Goal: Task Accomplishment & Management: Manage account settings

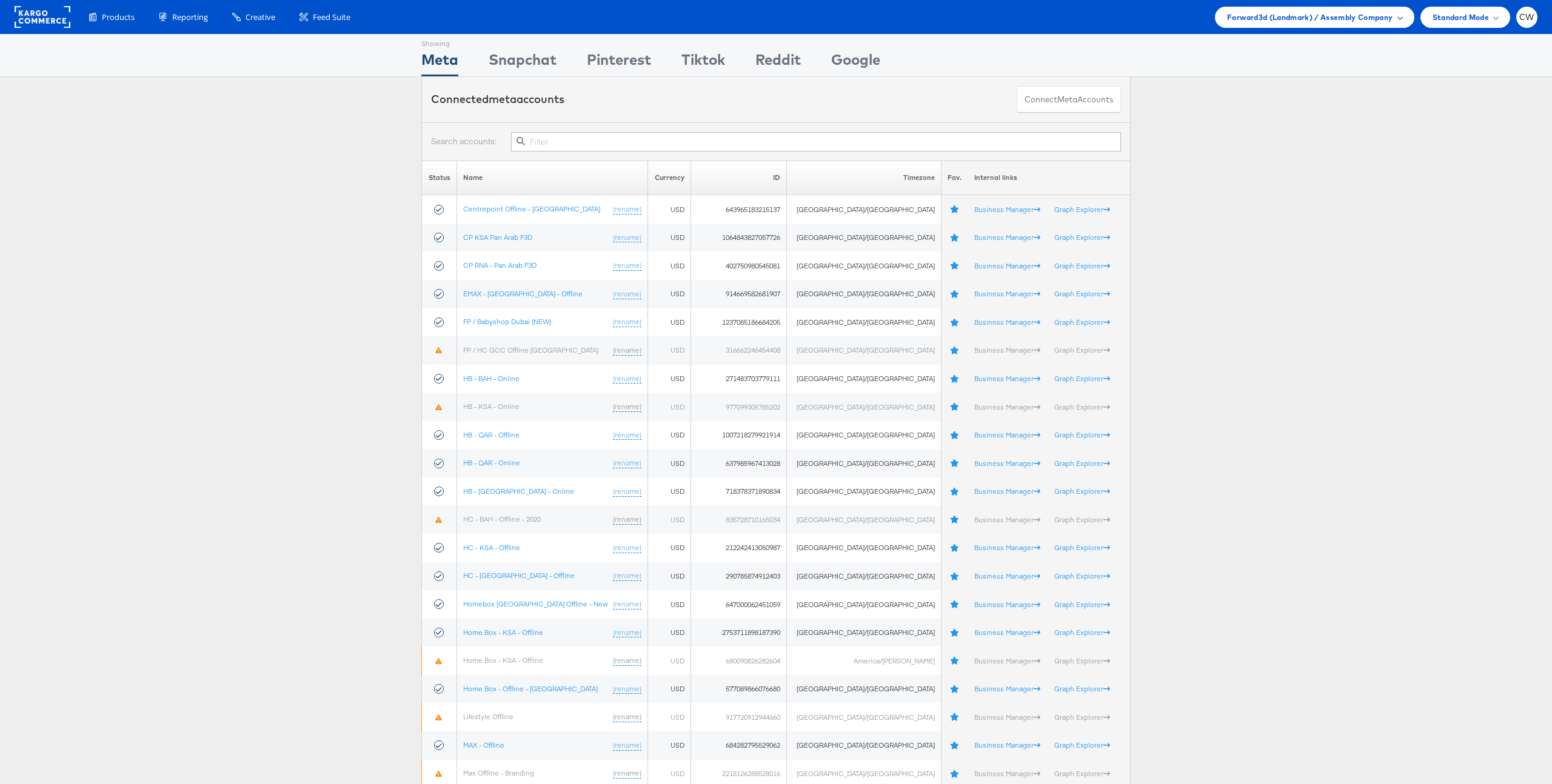
click at [1261, 12] on span "Forward3d (Landmark) / Assembly Company" at bounding box center [1310, 17] width 166 height 13
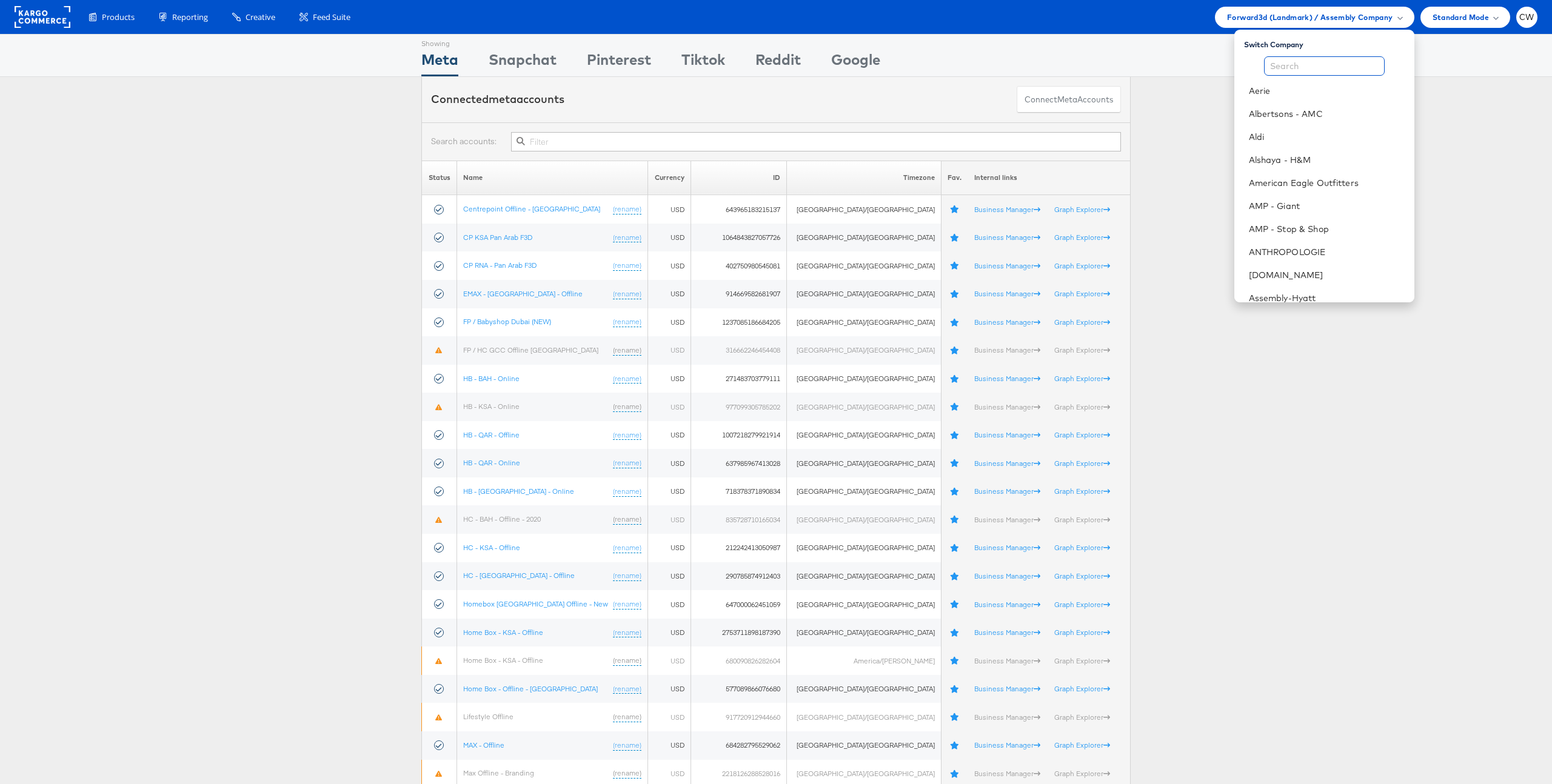
click at [1285, 62] on input "text" at bounding box center [1324, 66] width 121 height 20
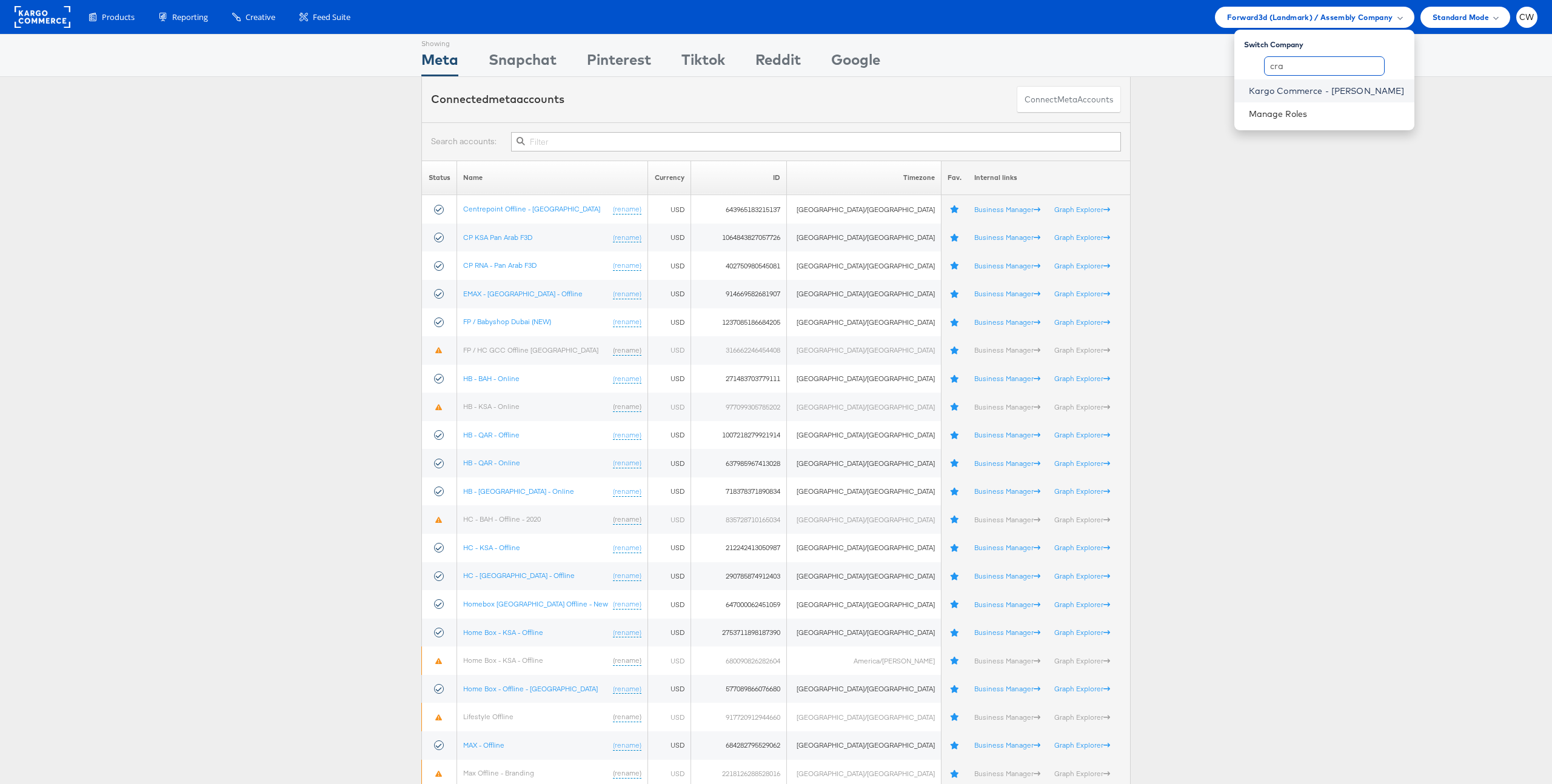
type input "cra"
click at [1339, 90] on link "Kargo Commerce - [PERSON_NAME]" at bounding box center [1326, 90] width 156 height 12
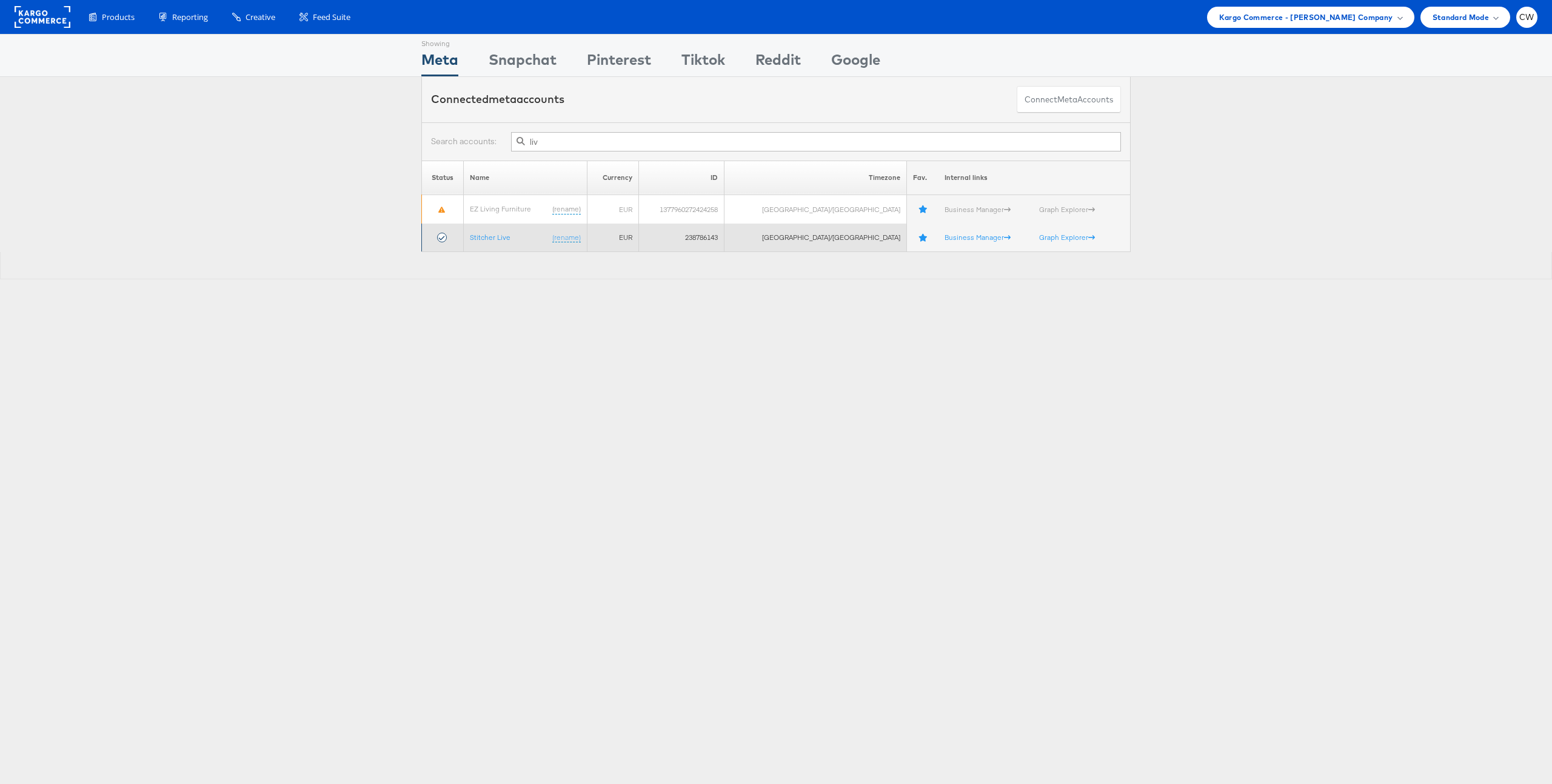
type input "liv"
click at [498, 244] on td "Stitcher Live (rename)" at bounding box center [525, 238] width 124 height 29
click at [503, 235] on link "Stitcher Live" at bounding box center [491, 237] width 41 height 9
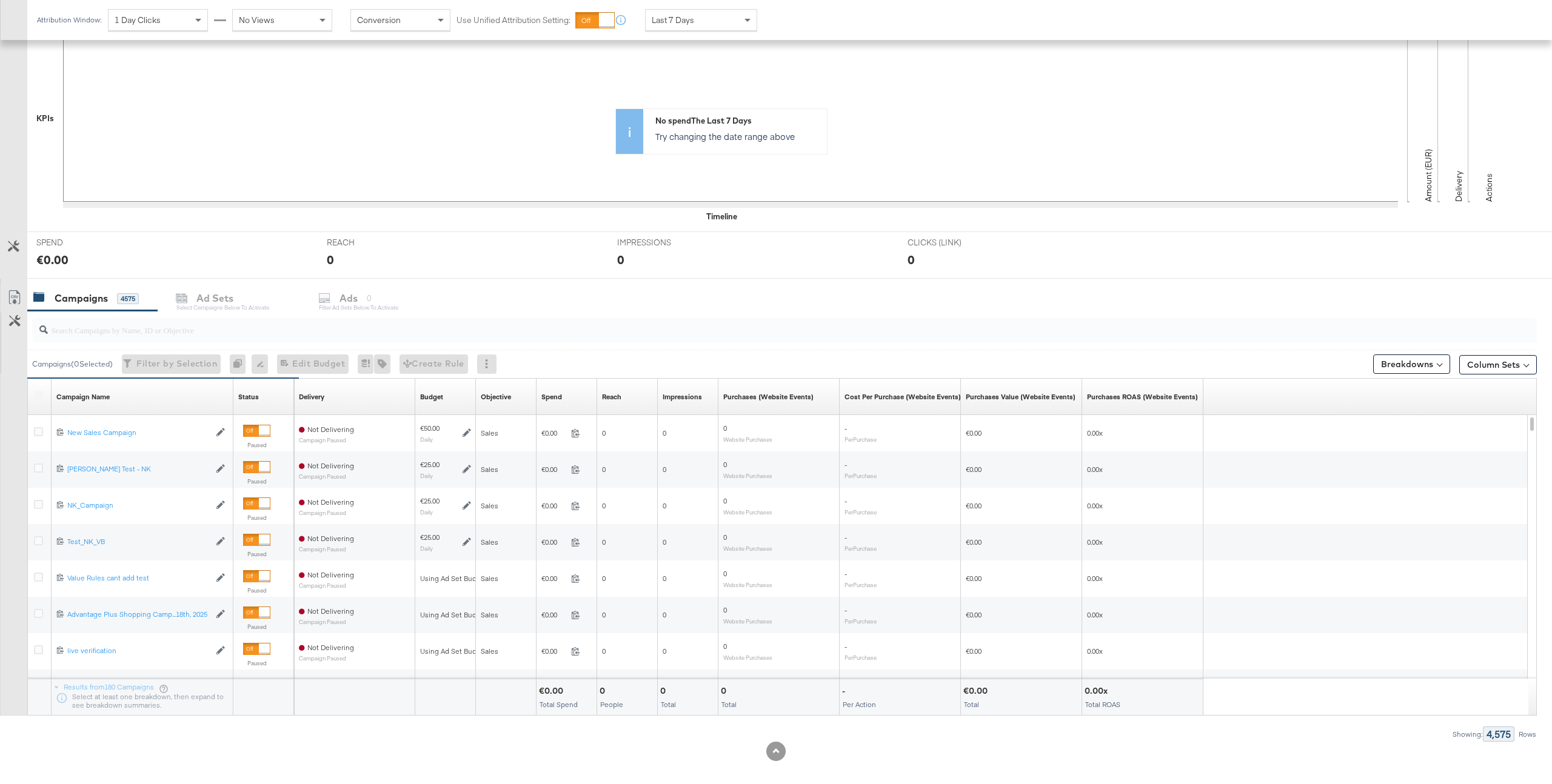
scroll to position [280, 0]
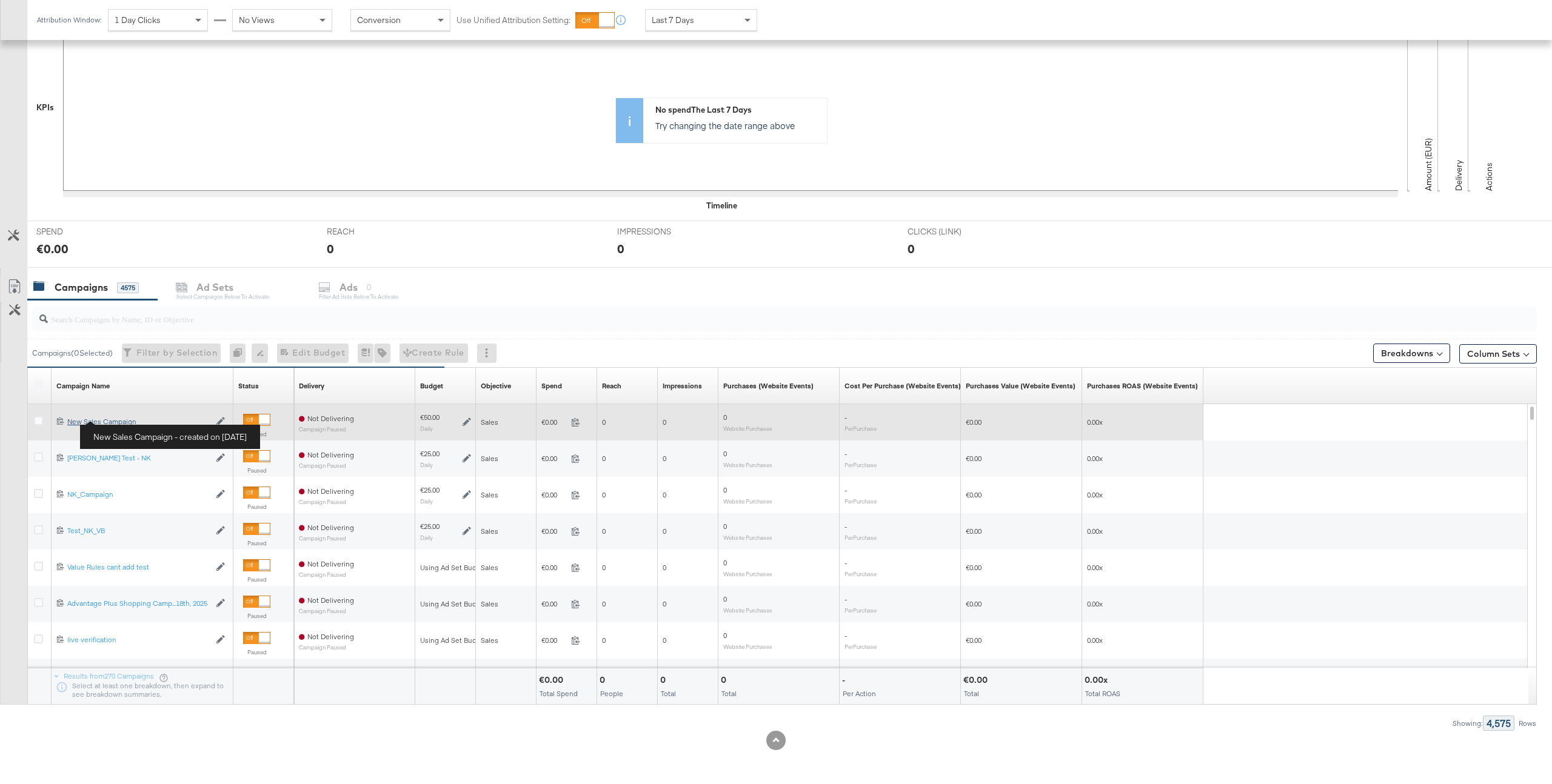
click at [126, 419] on div "New Sales Campaign New Sales Campaign" at bounding box center [139, 422] width 143 height 10
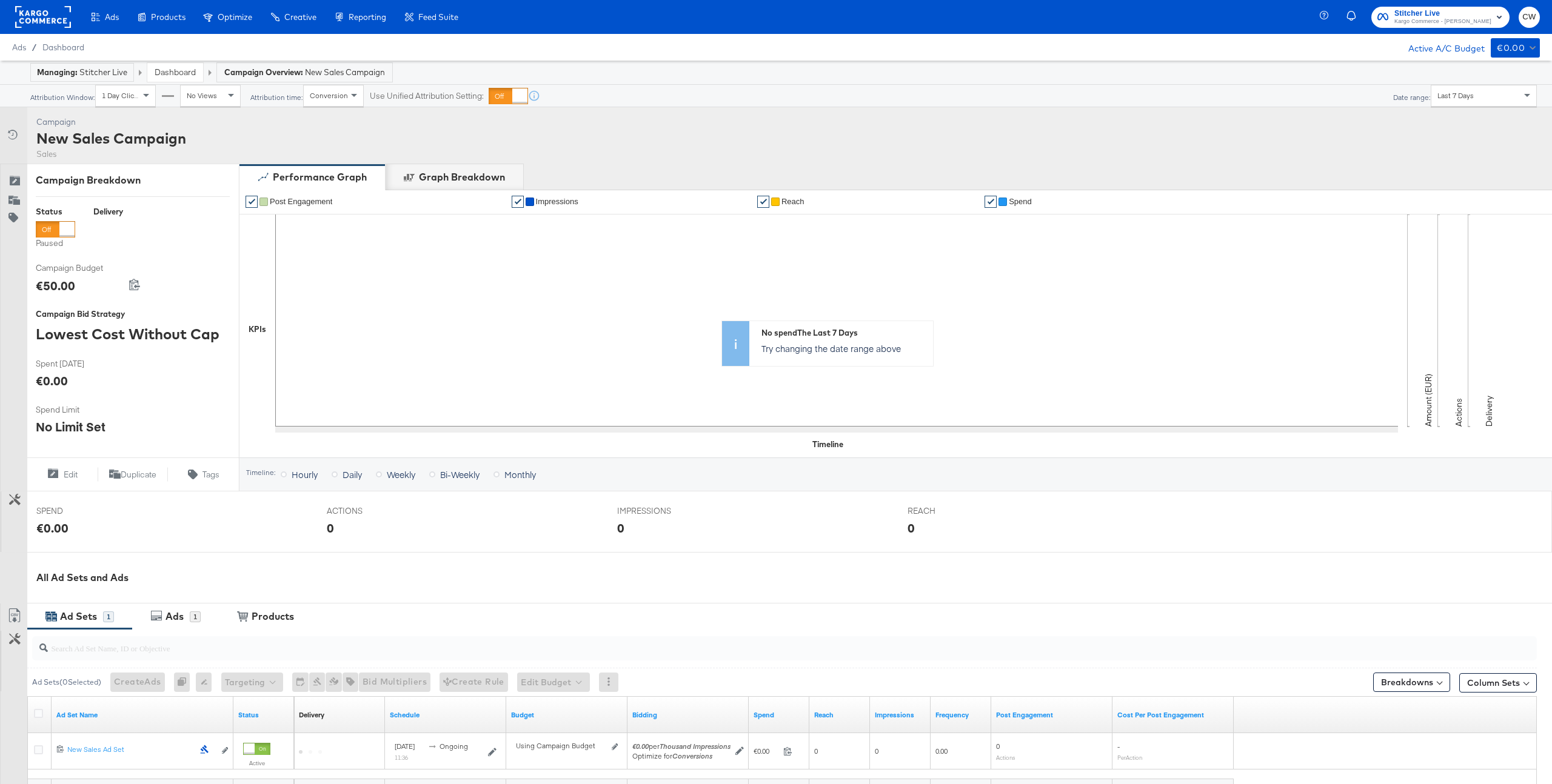
scroll to position [141, 0]
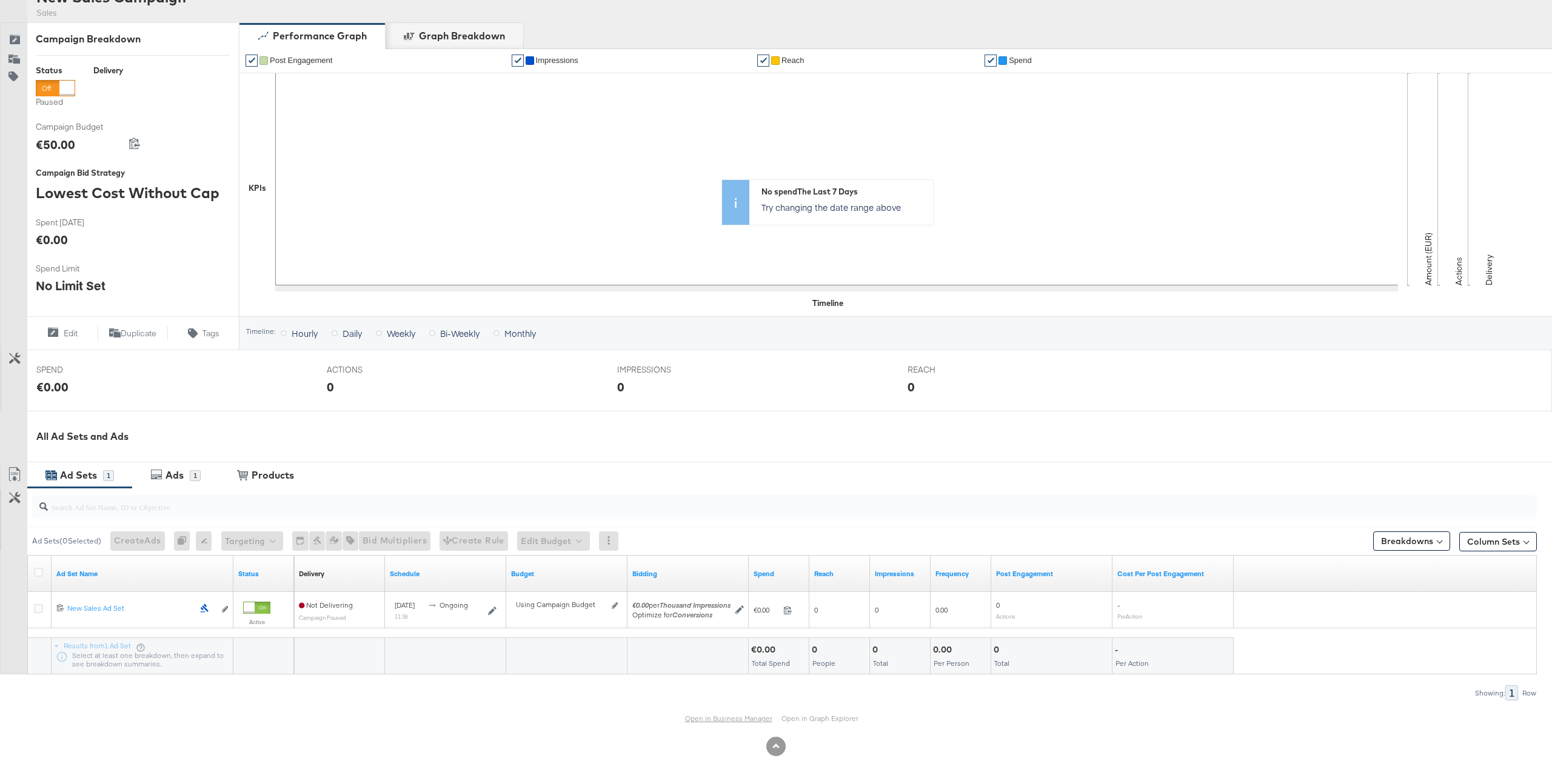
click at [726, 713] on link "Open in Business Manager" at bounding box center [728, 718] width 87 height 9
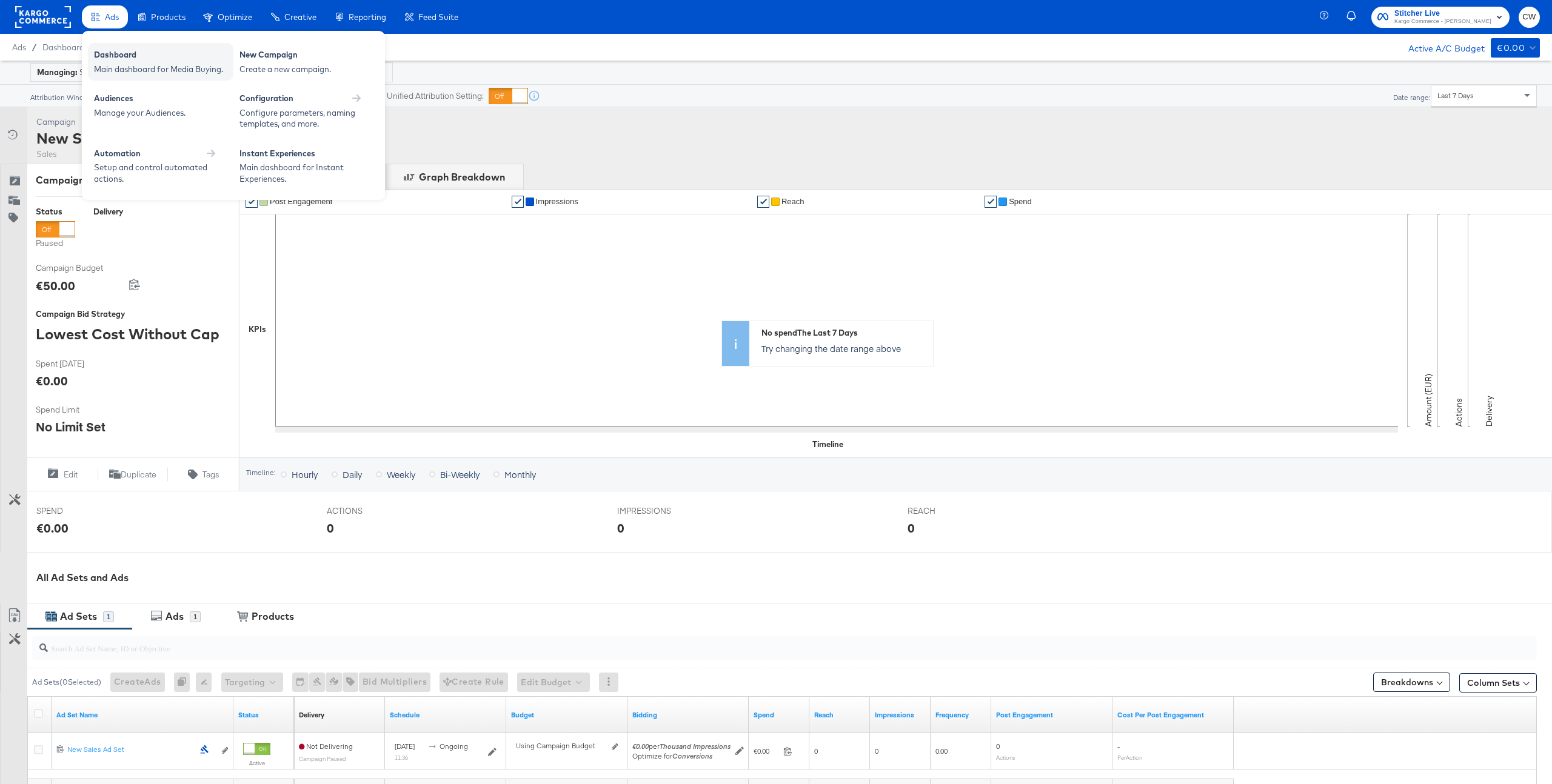
click at [134, 66] on div "Main dashboard for Media Buying." at bounding box center [161, 70] width 134 height 11
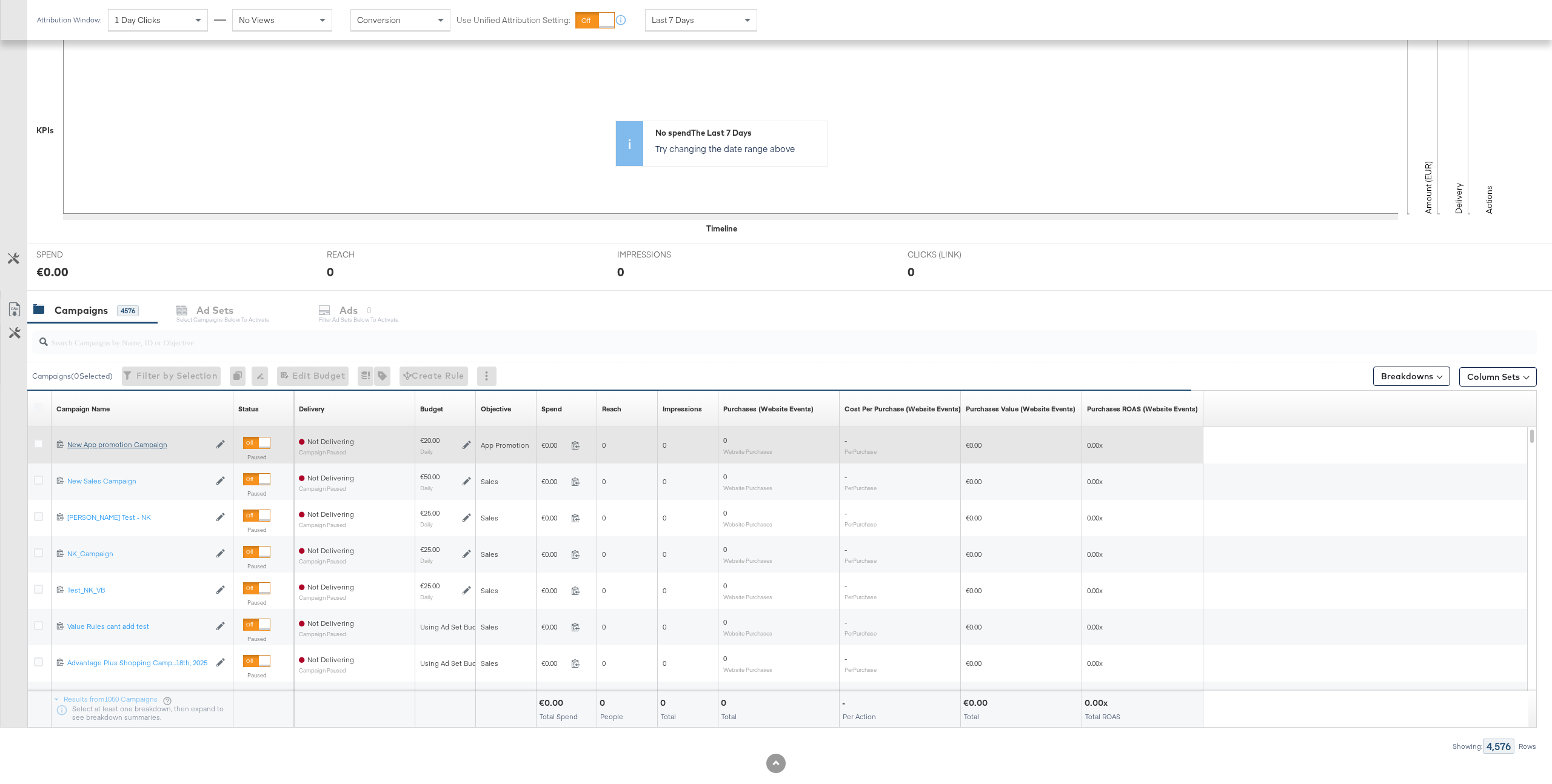
scroll to position [262, 0]
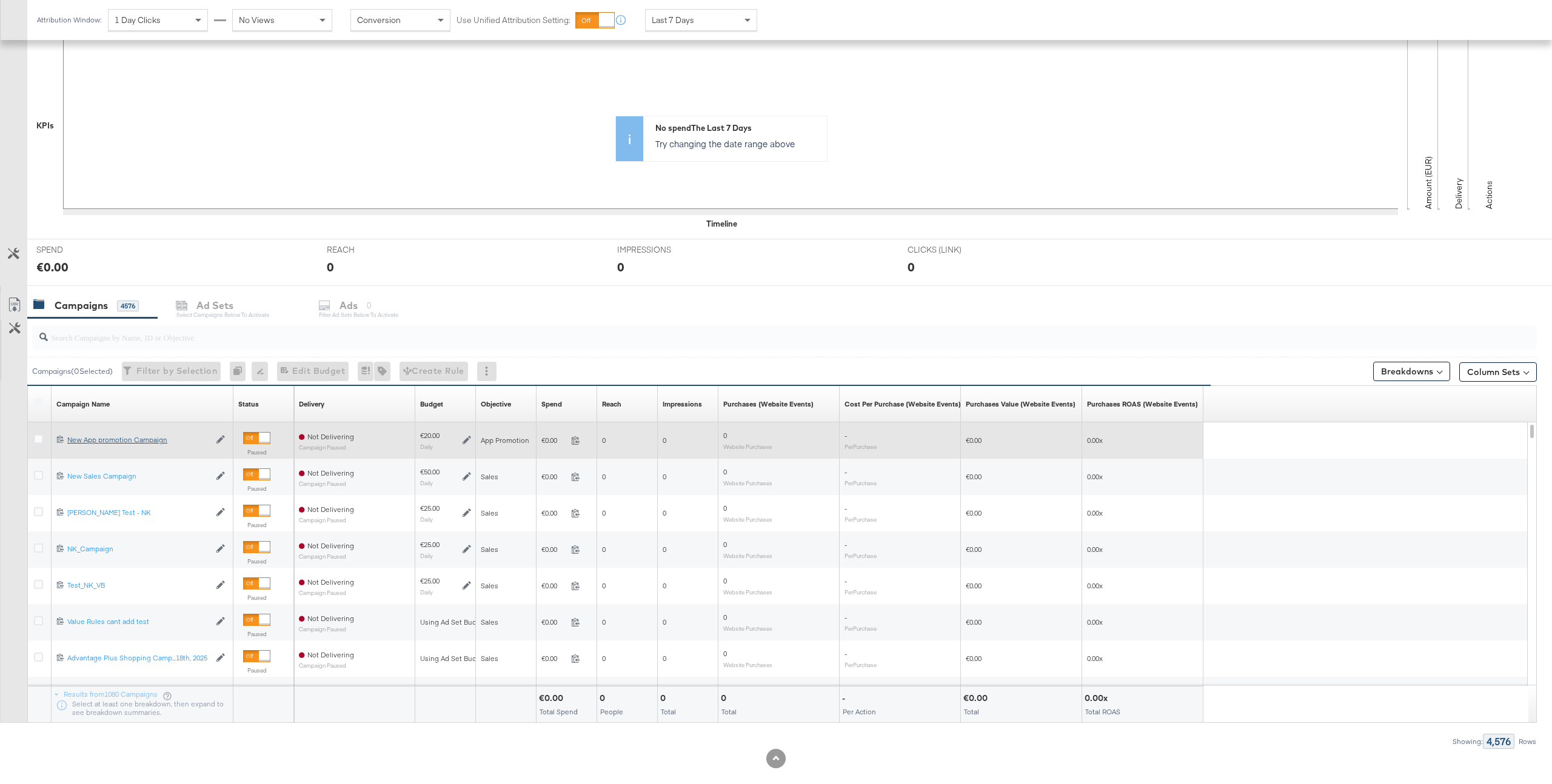
click at [135, 444] on div "New App promotion Campaign New App promotion Campaign" at bounding box center [139, 440] width 143 height 10
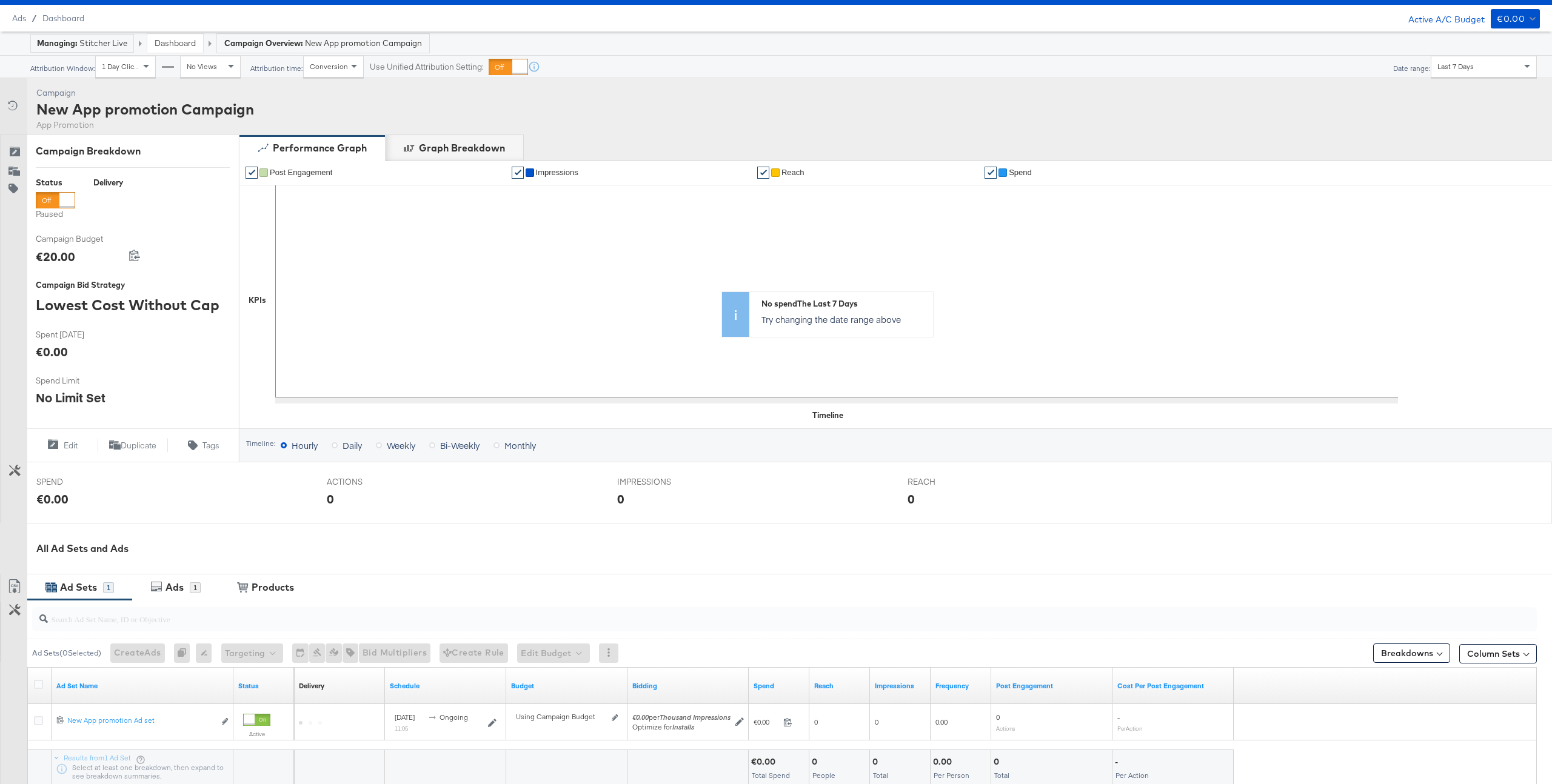
scroll to position [141, 0]
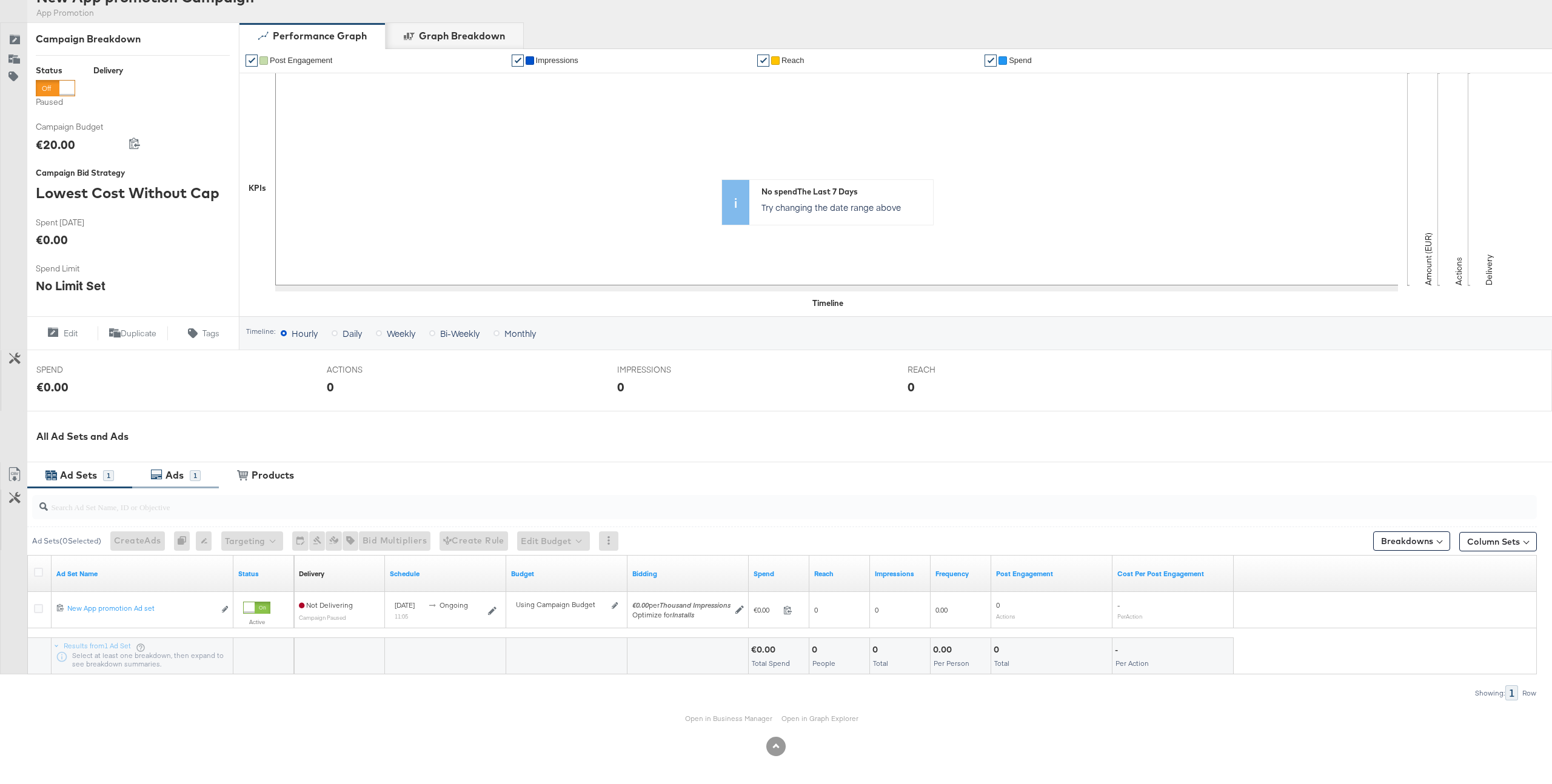
click at [191, 485] on div "Ads 1" at bounding box center [176, 476] width 87 height 26
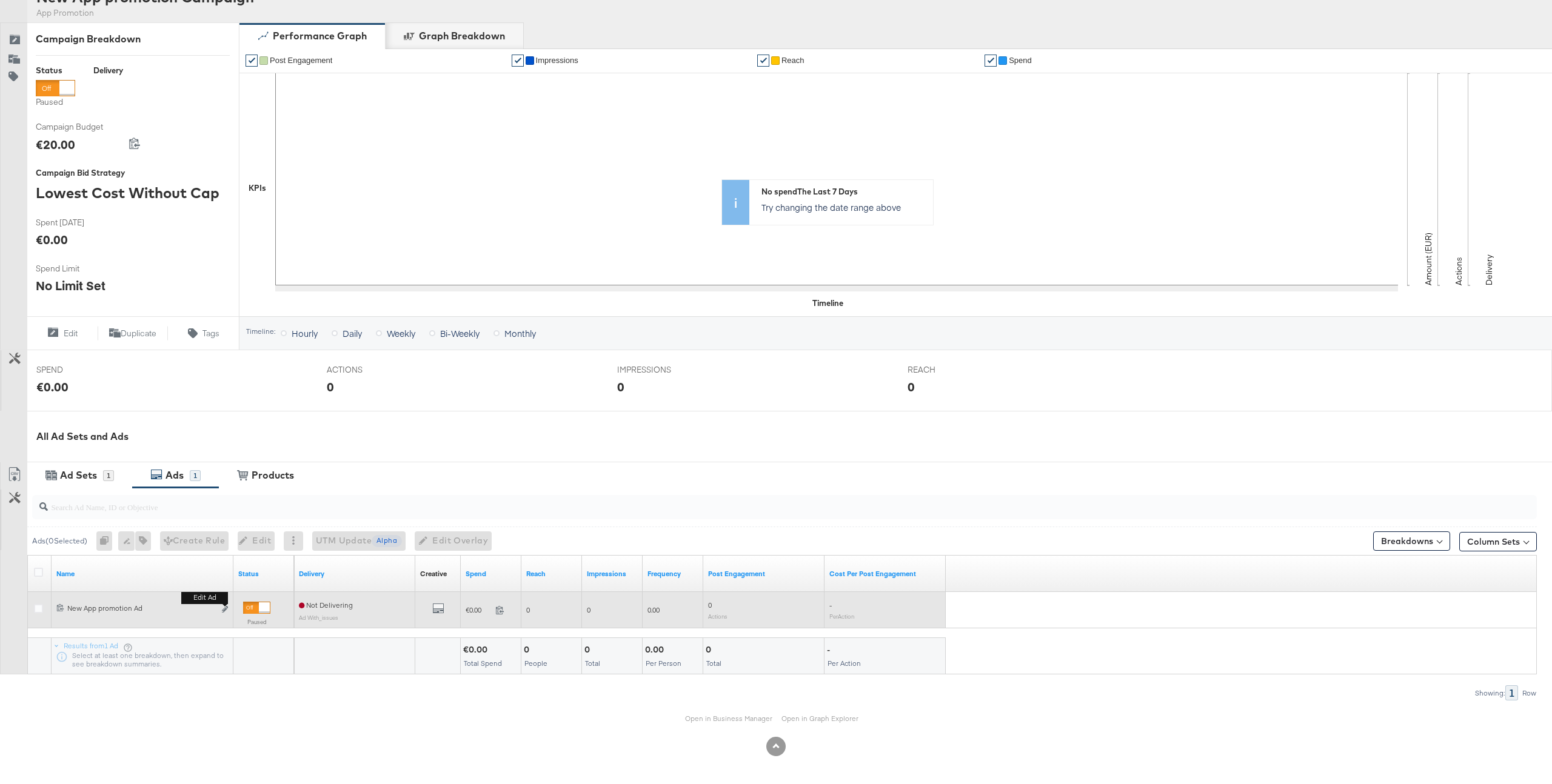
click at [226, 606] on button "Edit ad" at bounding box center [225, 610] width 7 height 13
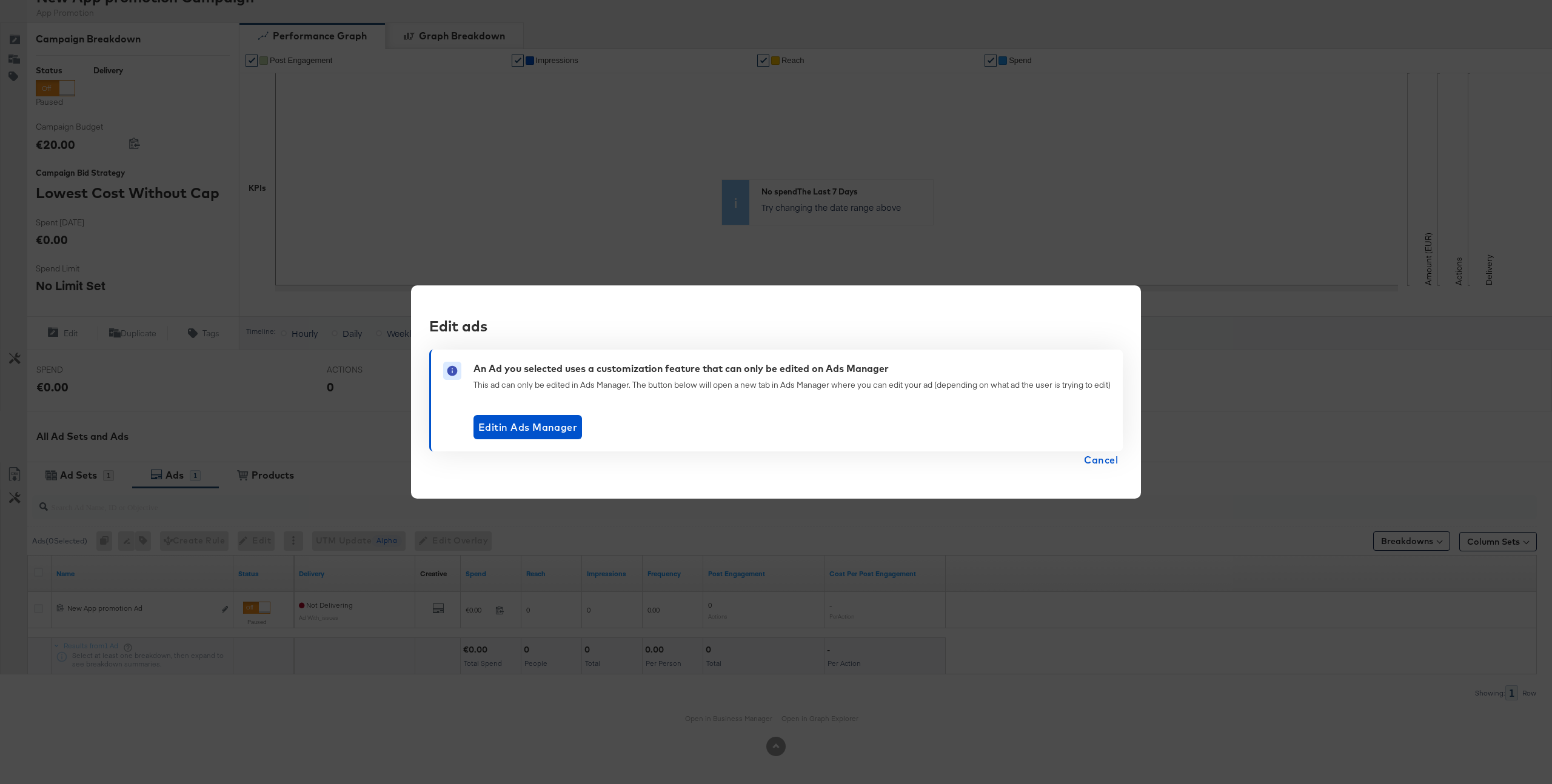
click at [1086, 457] on span "Cancel" at bounding box center [1100, 459] width 34 height 17
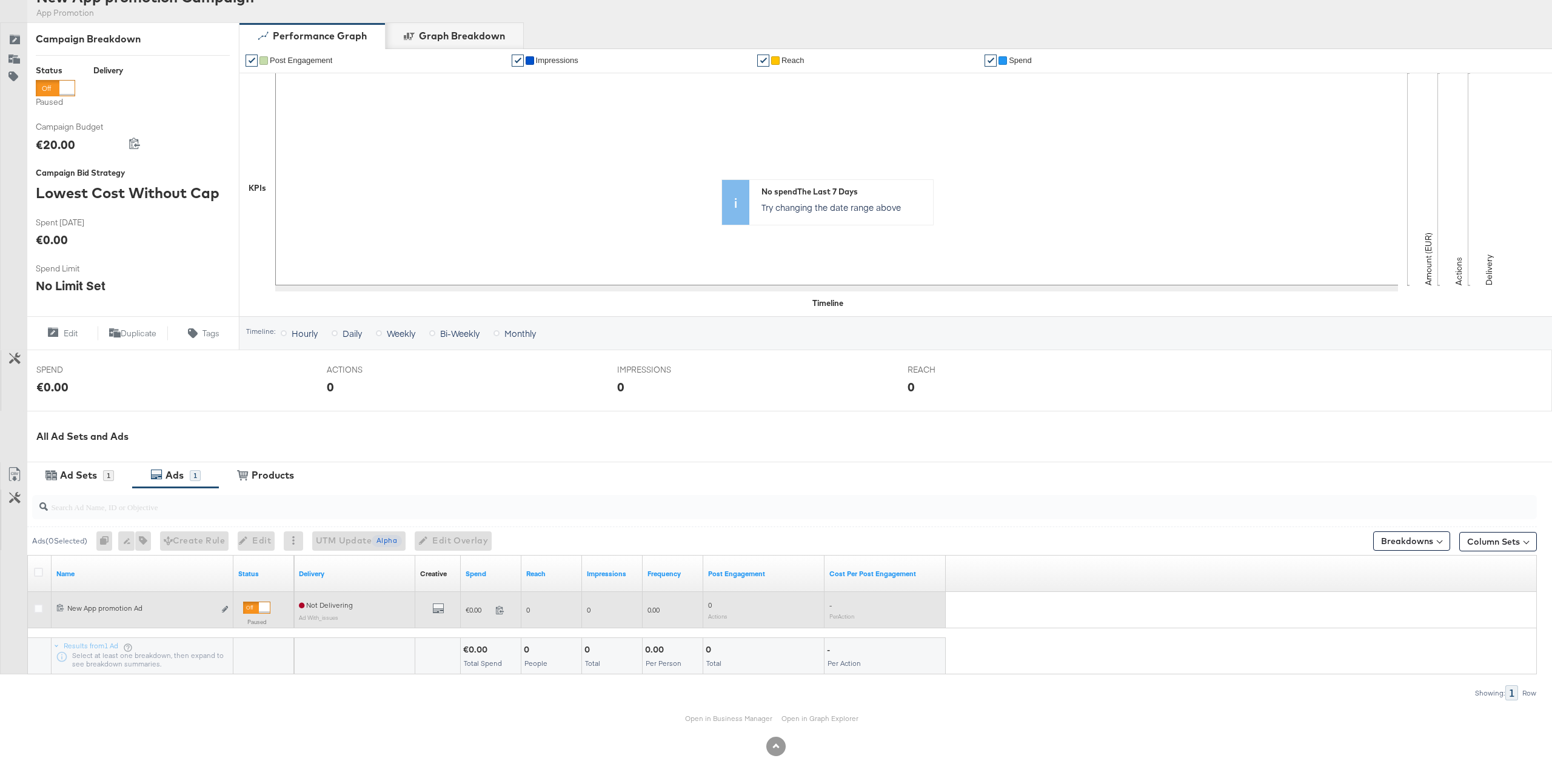
click at [45, 610] on div at bounding box center [40, 610] width 13 height 12
click at [35, 610] on icon at bounding box center [38, 609] width 9 height 9
click at [0, 0] on input "checkbox" at bounding box center [0, 0] width 0 height 0
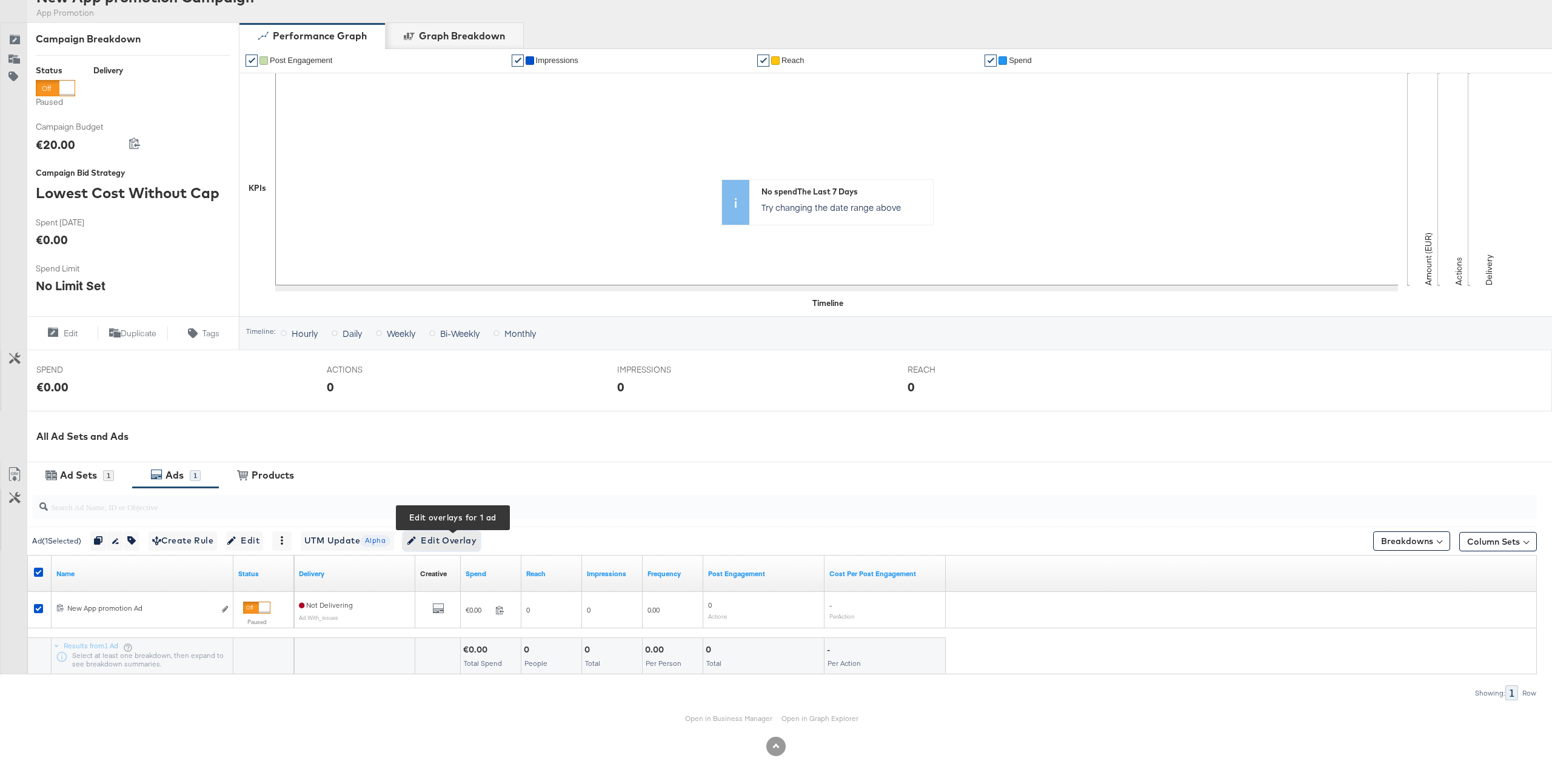
click at [472, 538] on span "Edit Overlay Edit overlays for 1 ad" at bounding box center [441, 540] width 70 height 15
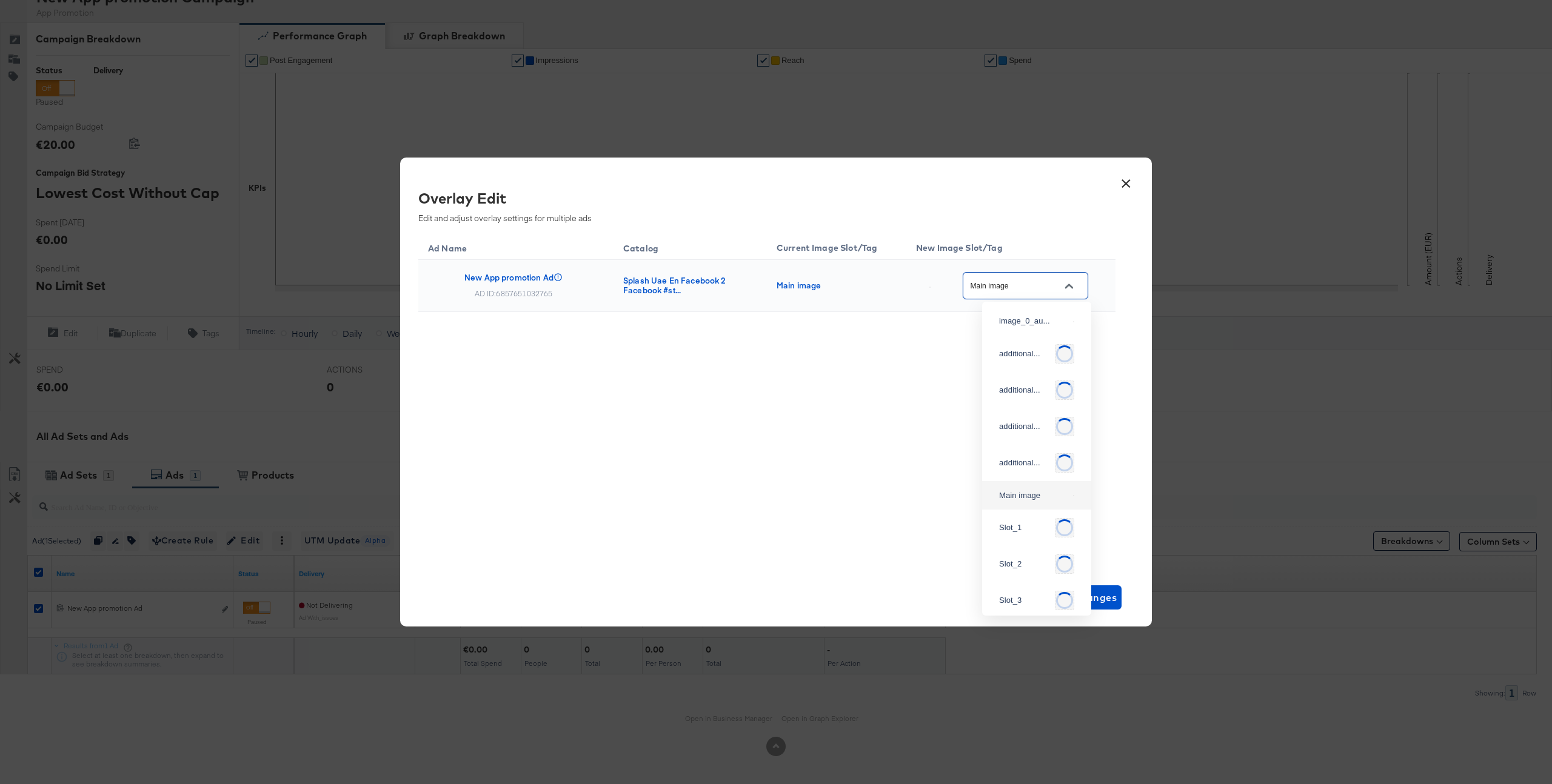
click at [1055, 284] on input "Main image" at bounding box center [1016, 286] width 96 height 14
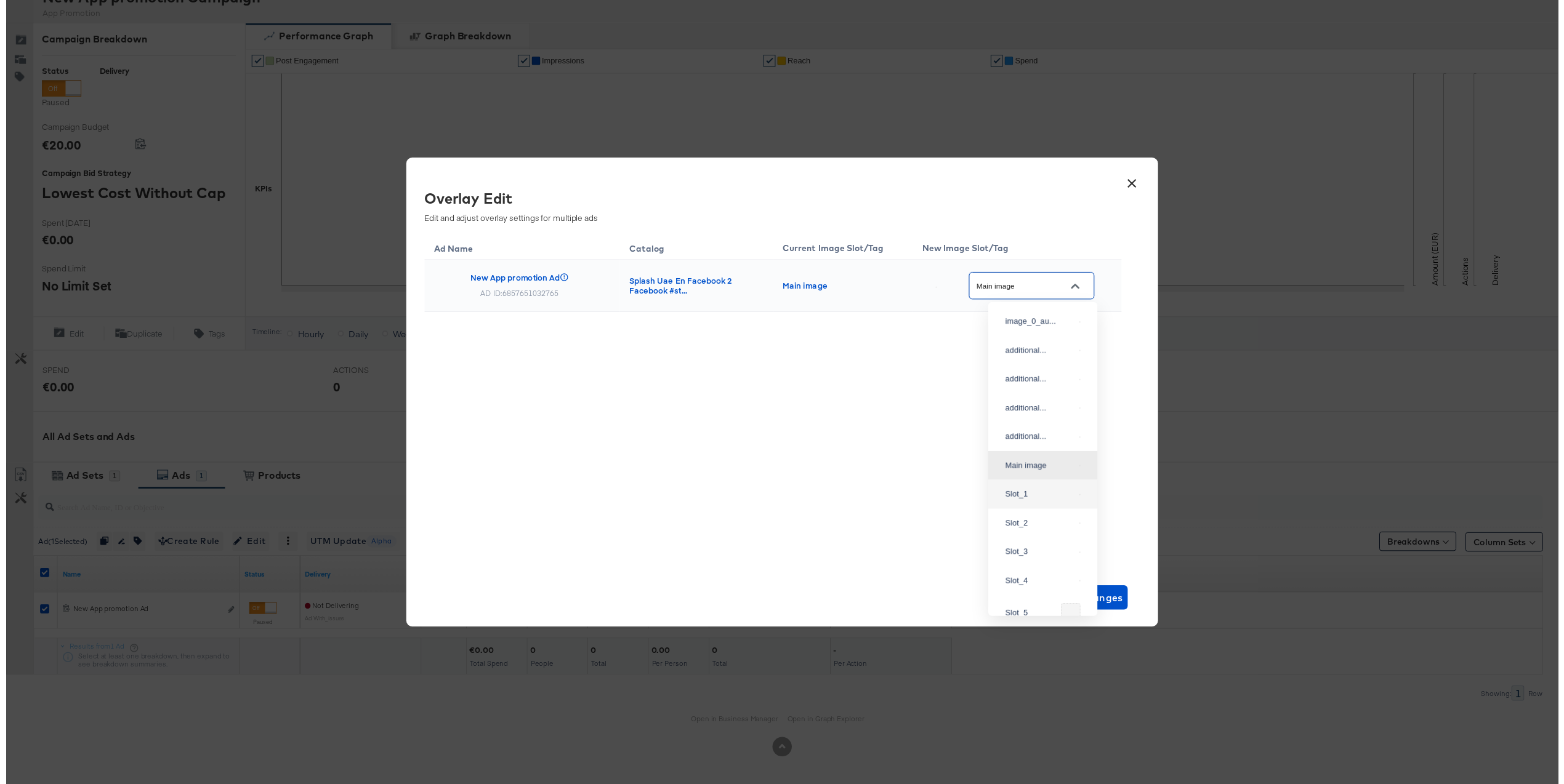
scroll to position [16, 0]
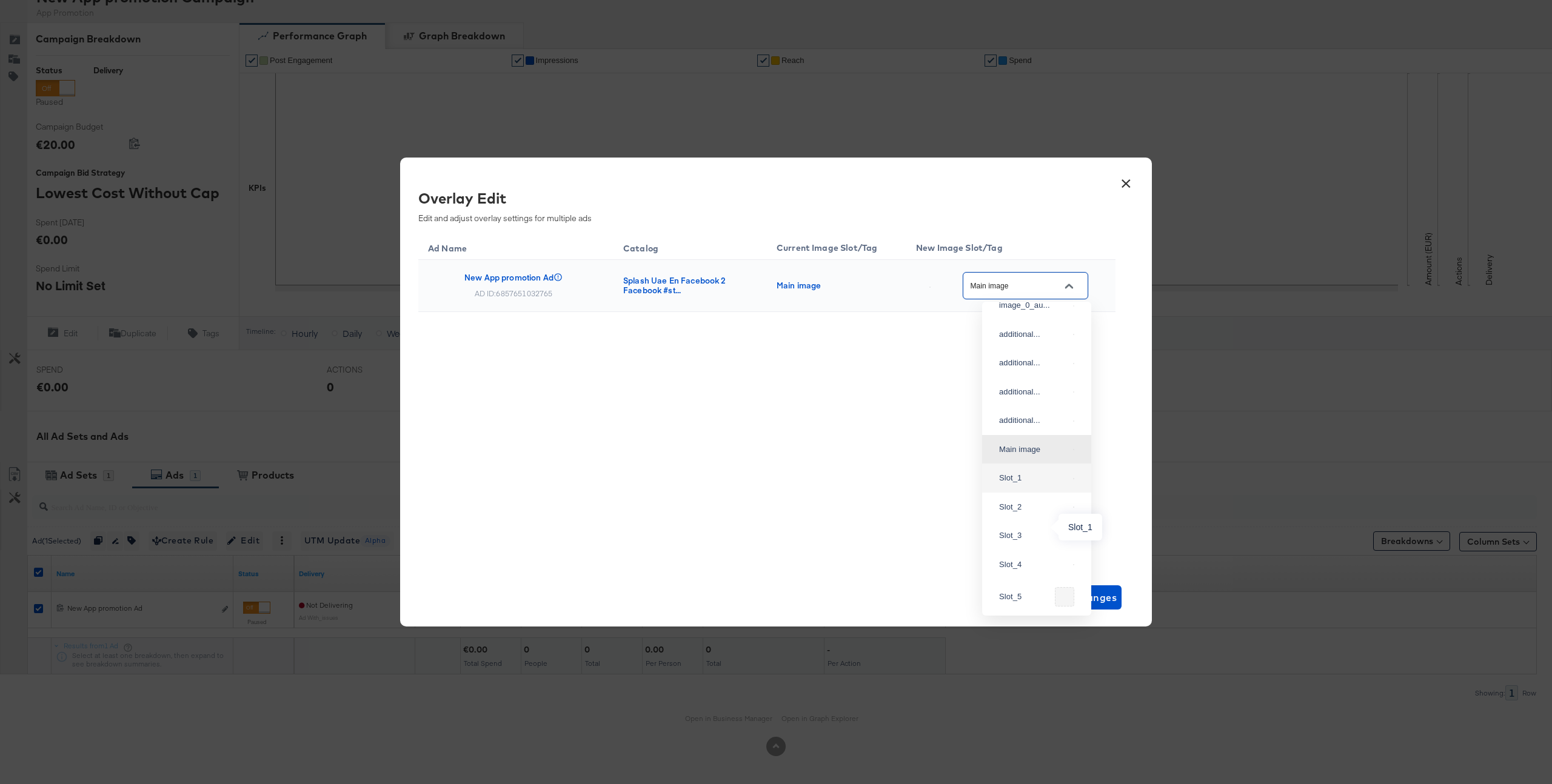
click at [1020, 484] on div "Slot_1" at bounding box center [1034, 478] width 69 height 12
type input "Slot_1"
click at [1103, 590] on span "Save Changes" at bounding box center [1081, 597] width 71 height 17
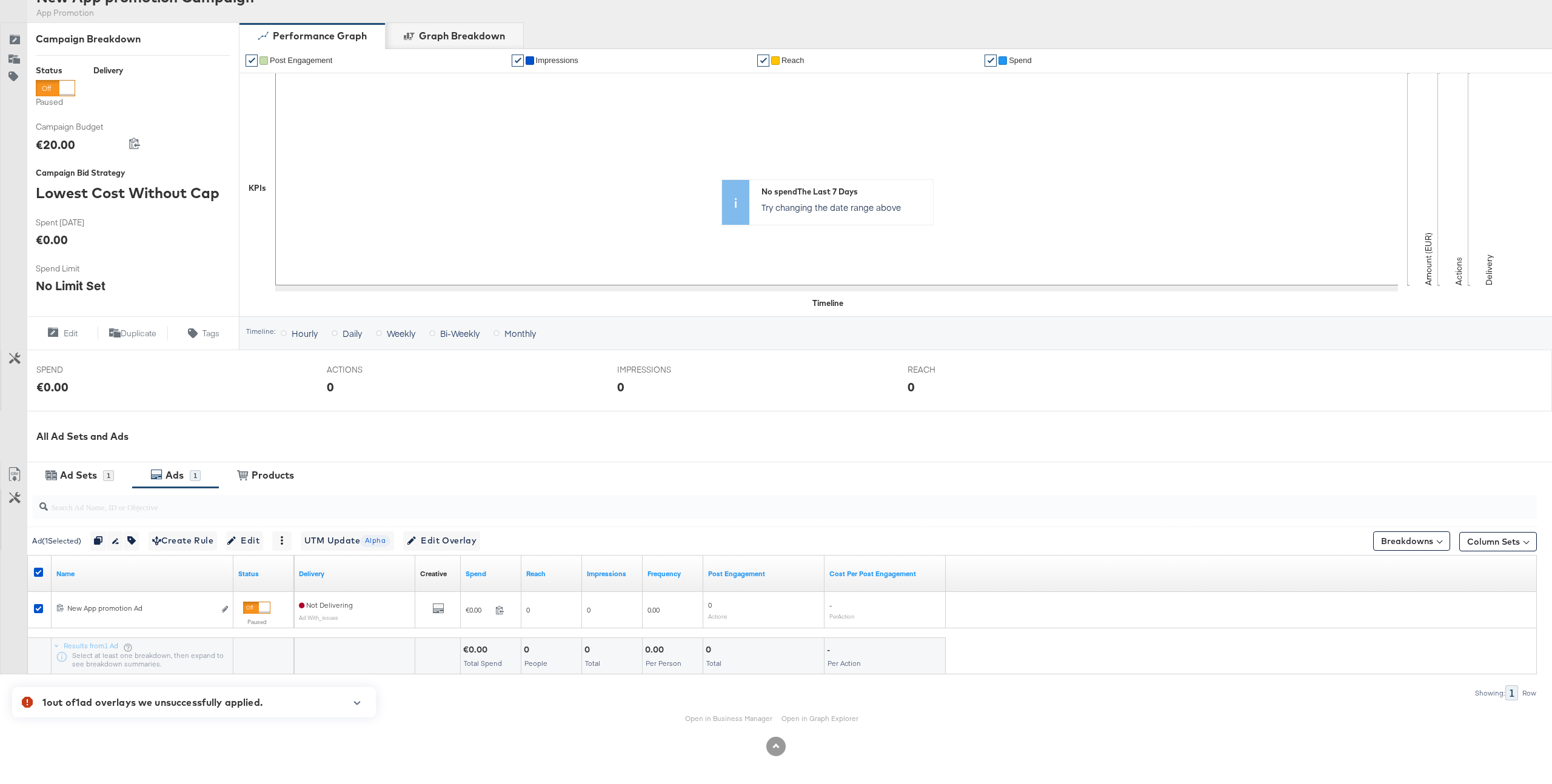
click at [357, 702] on icon "button" at bounding box center [357, 703] width 8 height 7
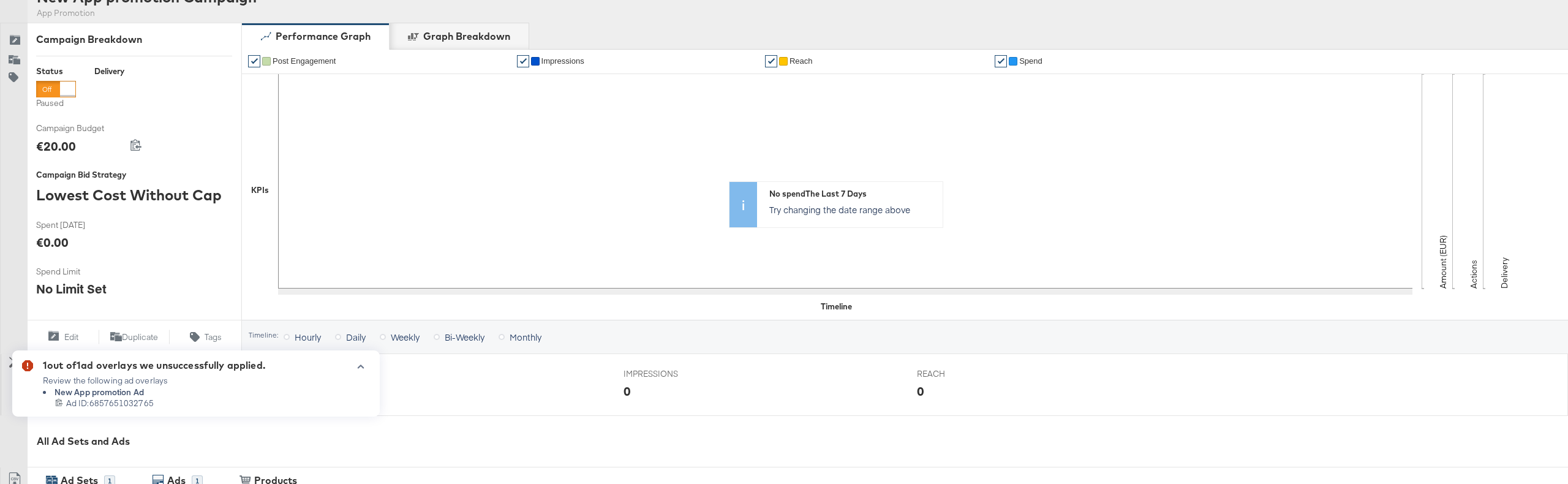
click at [115, 482] on div "Ad Sets 1" at bounding box center [80, 481] width 106 height 27
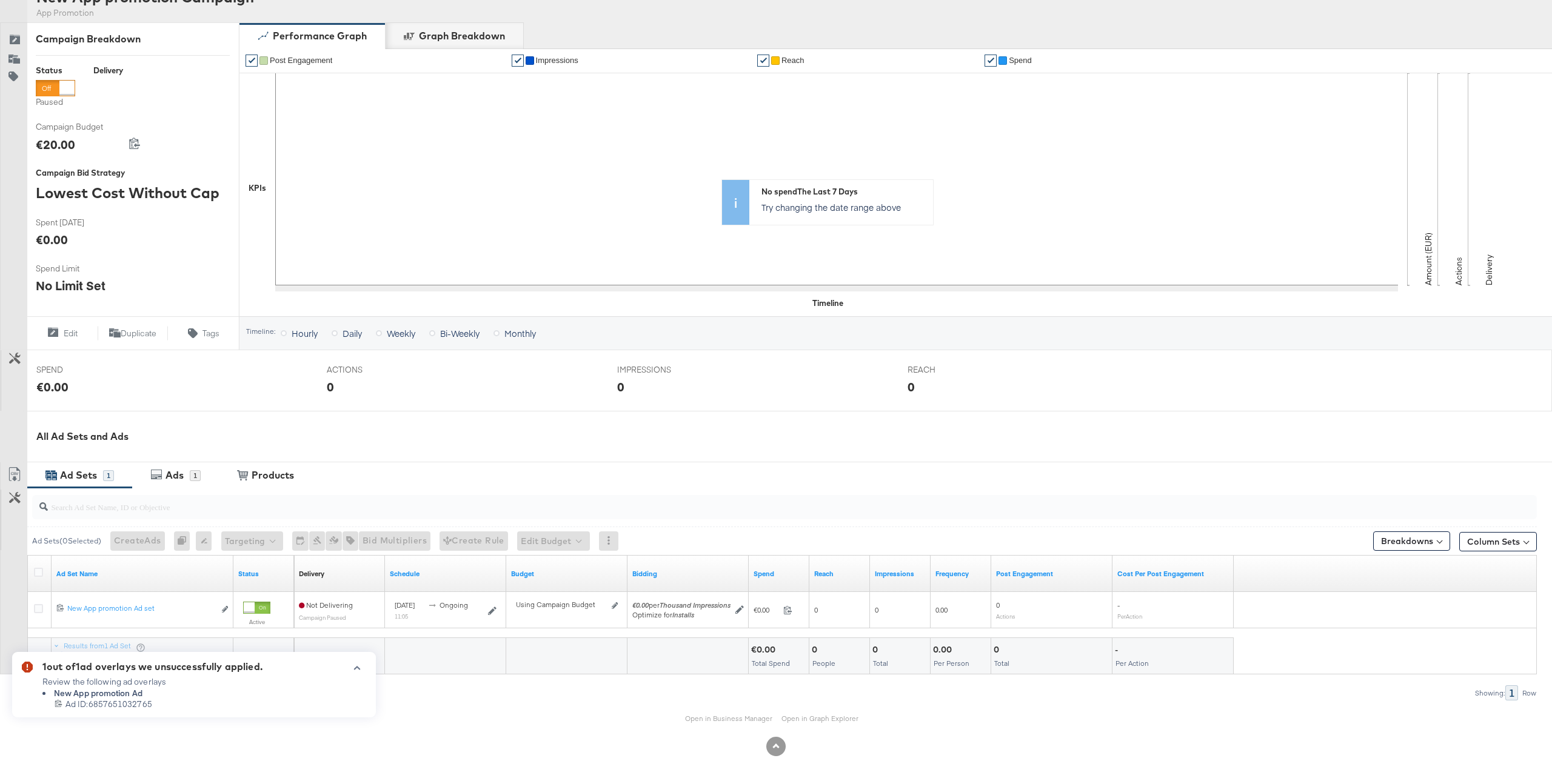
click at [361, 666] on icon "button" at bounding box center [357, 668] width 8 height 7
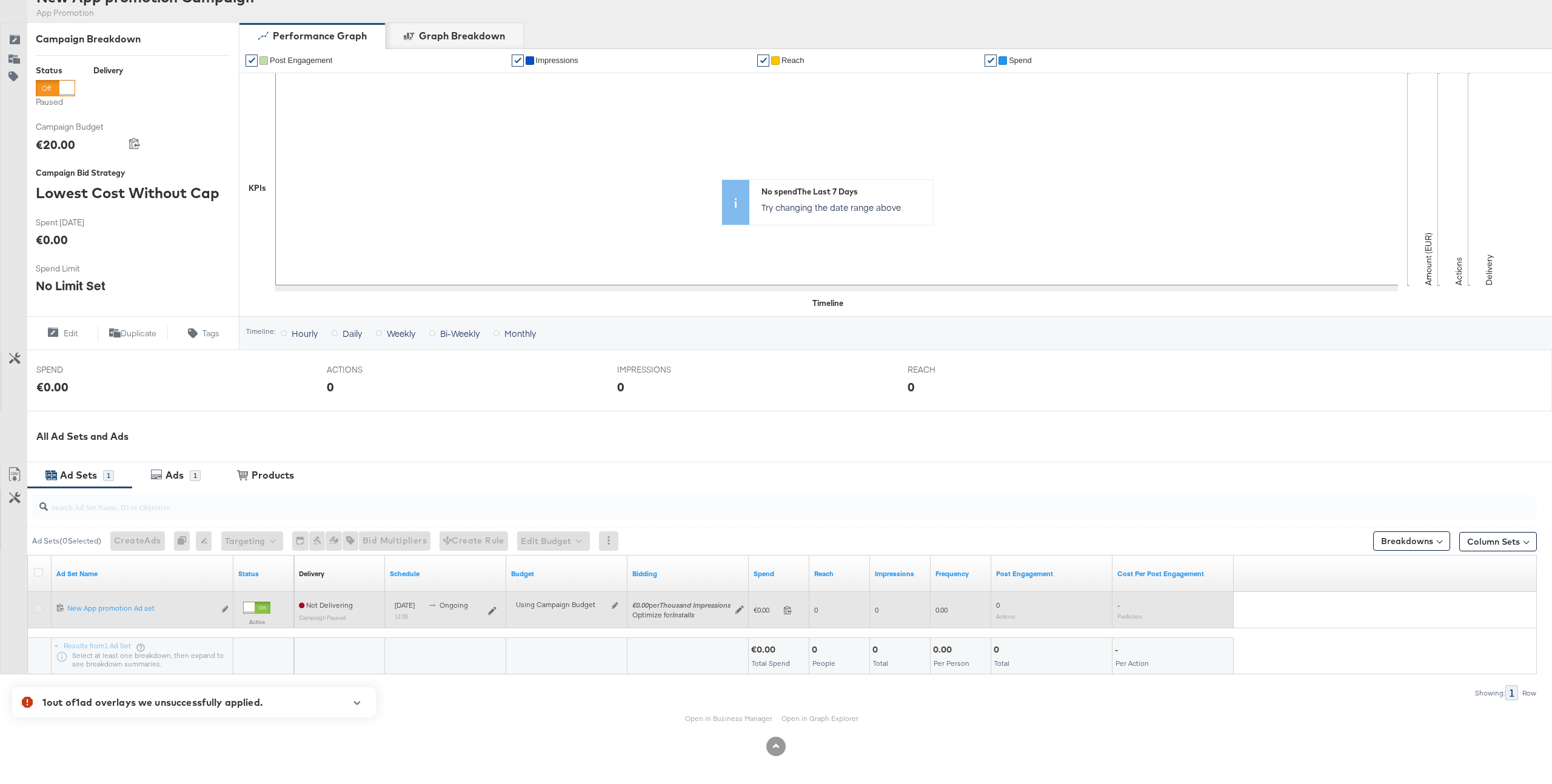
click at [40, 610] on icon at bounding box center [38, 609] width 9 height 9
click at [0, 0] on input "checkbox" at bounding box center [0, 0] width 0 height 0
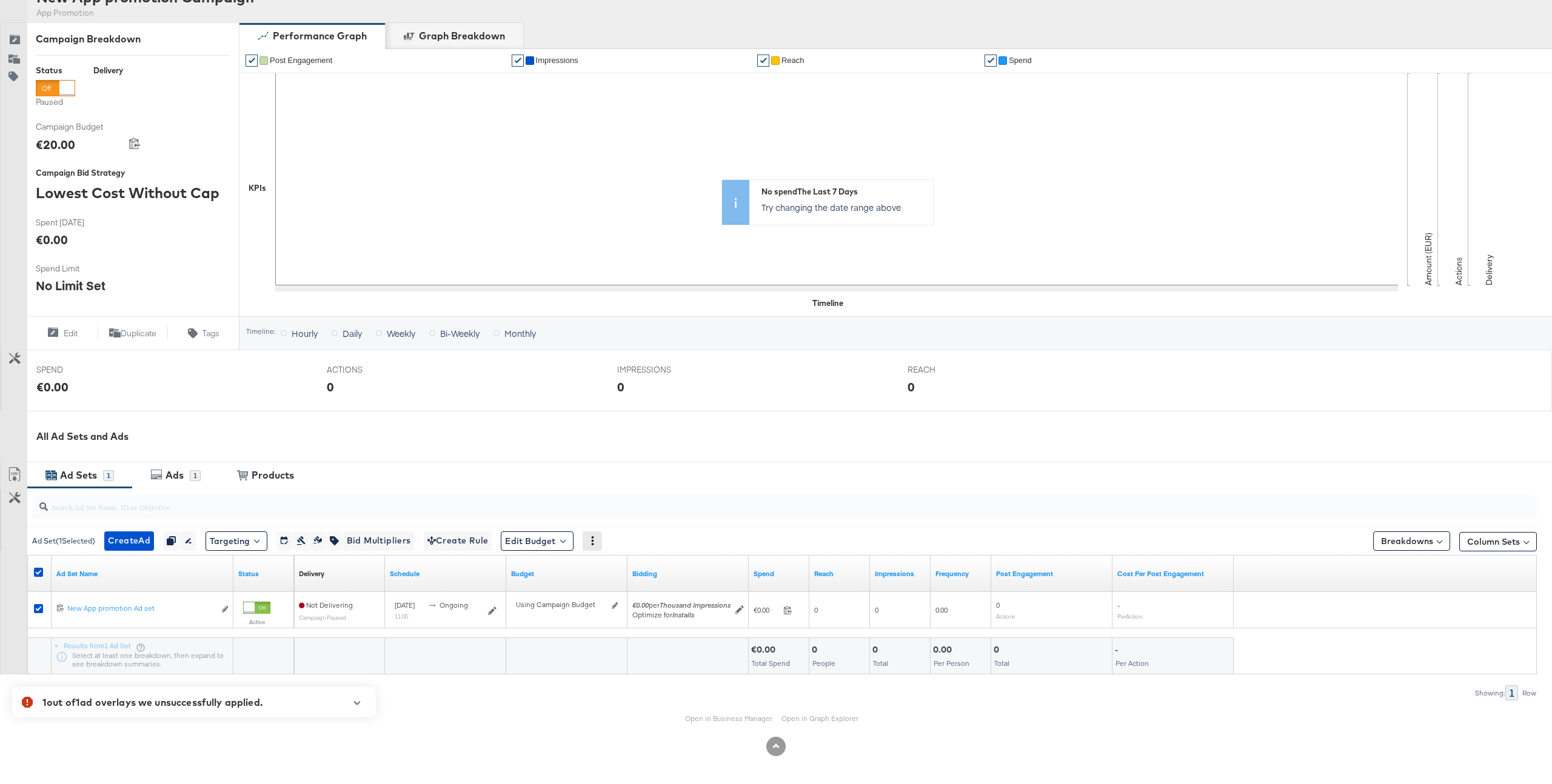
click at [602, 541] on div at bounding box center [592, 541] width 20 height 20
click at [176, 482] on div "Ads 1" at bounding box center [176, 476] width 87 height 26
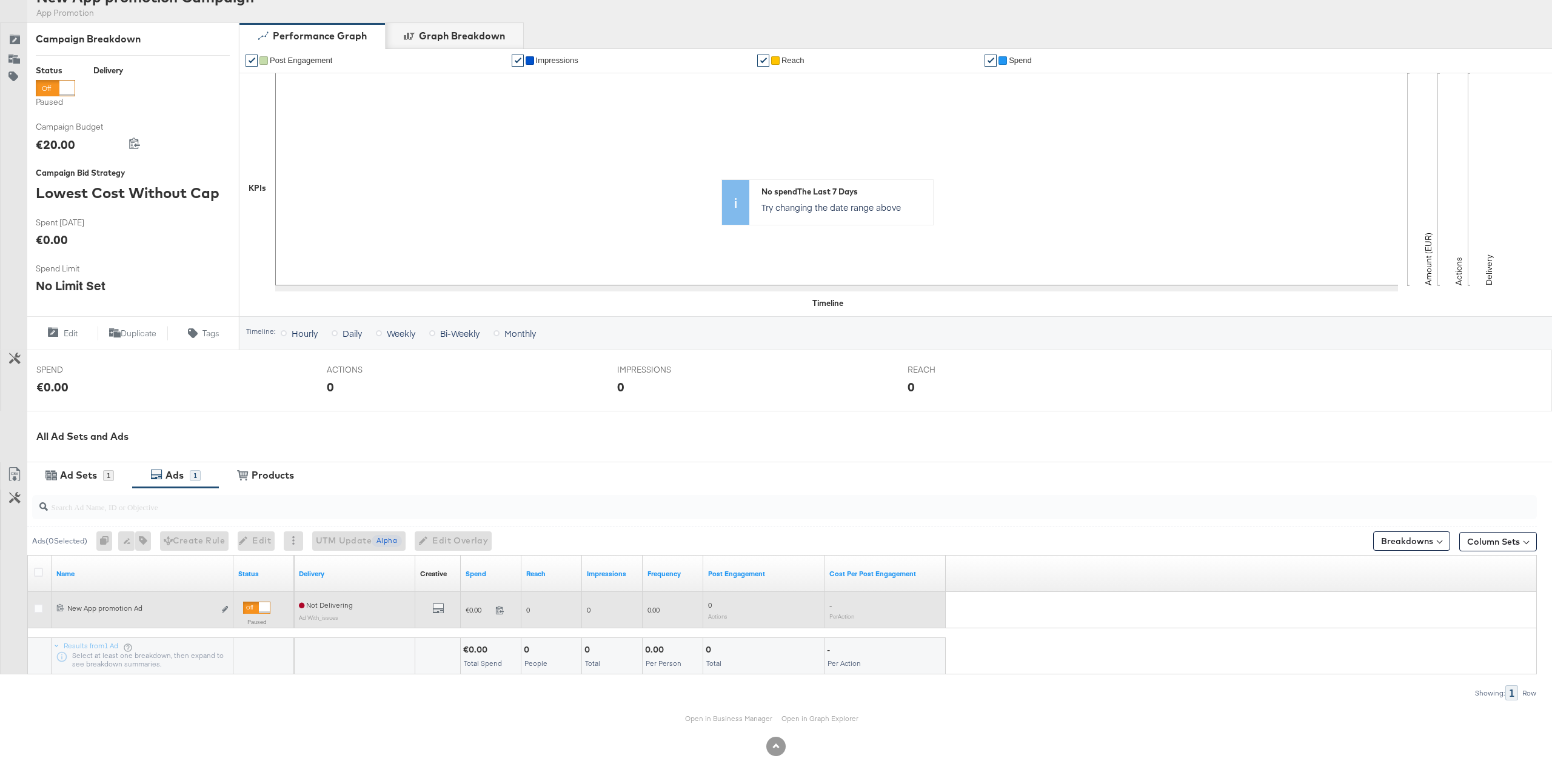
click at [41, 613] on div at bounding box center [40, 610] width 13 height 12
click at [39, 606] on icon at bounding box center [38, 609] width 9 height 9
click at [0, 0] on input "checkbox" at bounding box center [0, 0] width 0 height 0
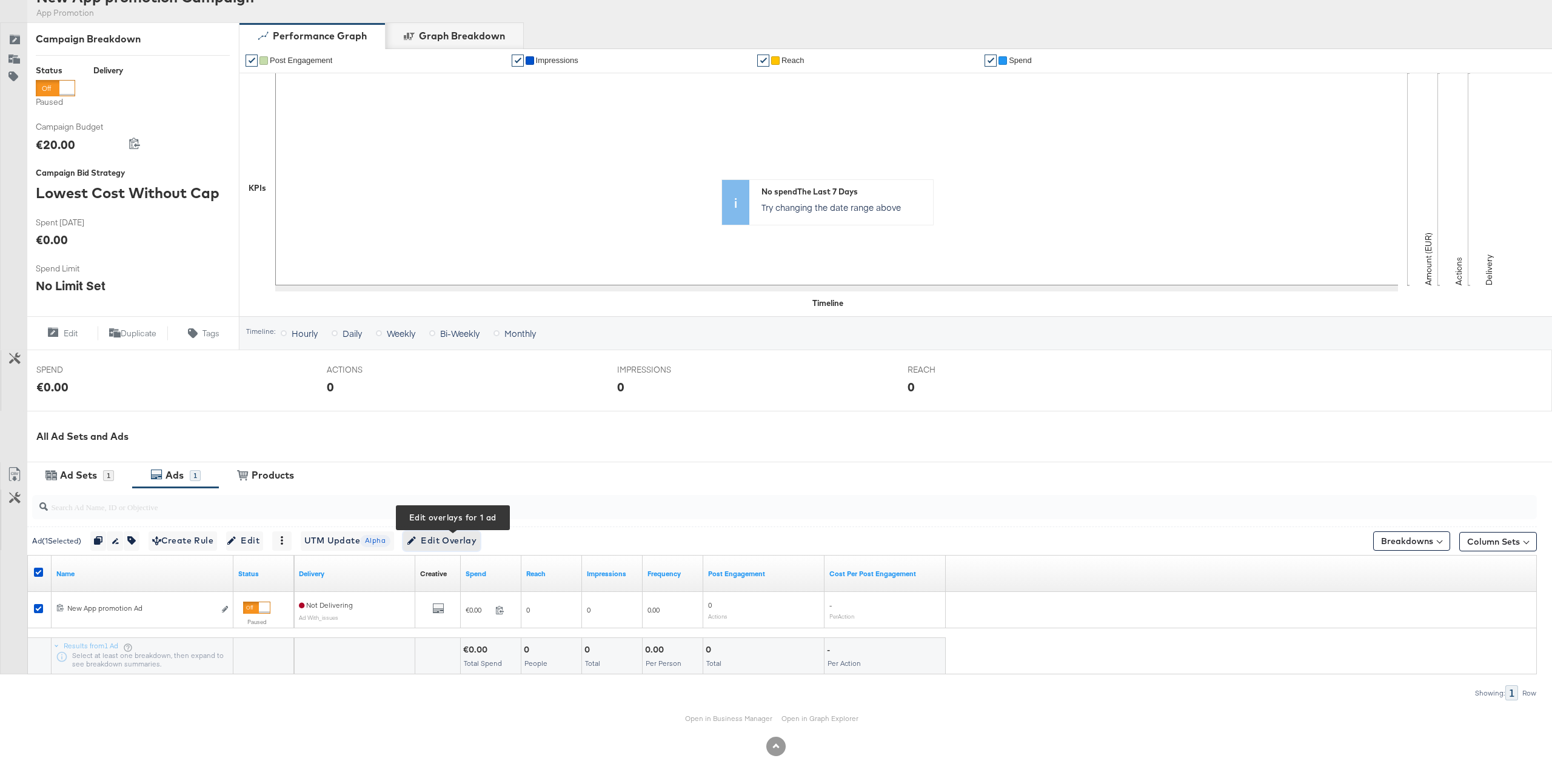
click at [467, 539] on span "Edit Overlay Edit overlays for 1 ad" at bounding box center [441, 540] width 70 height 15
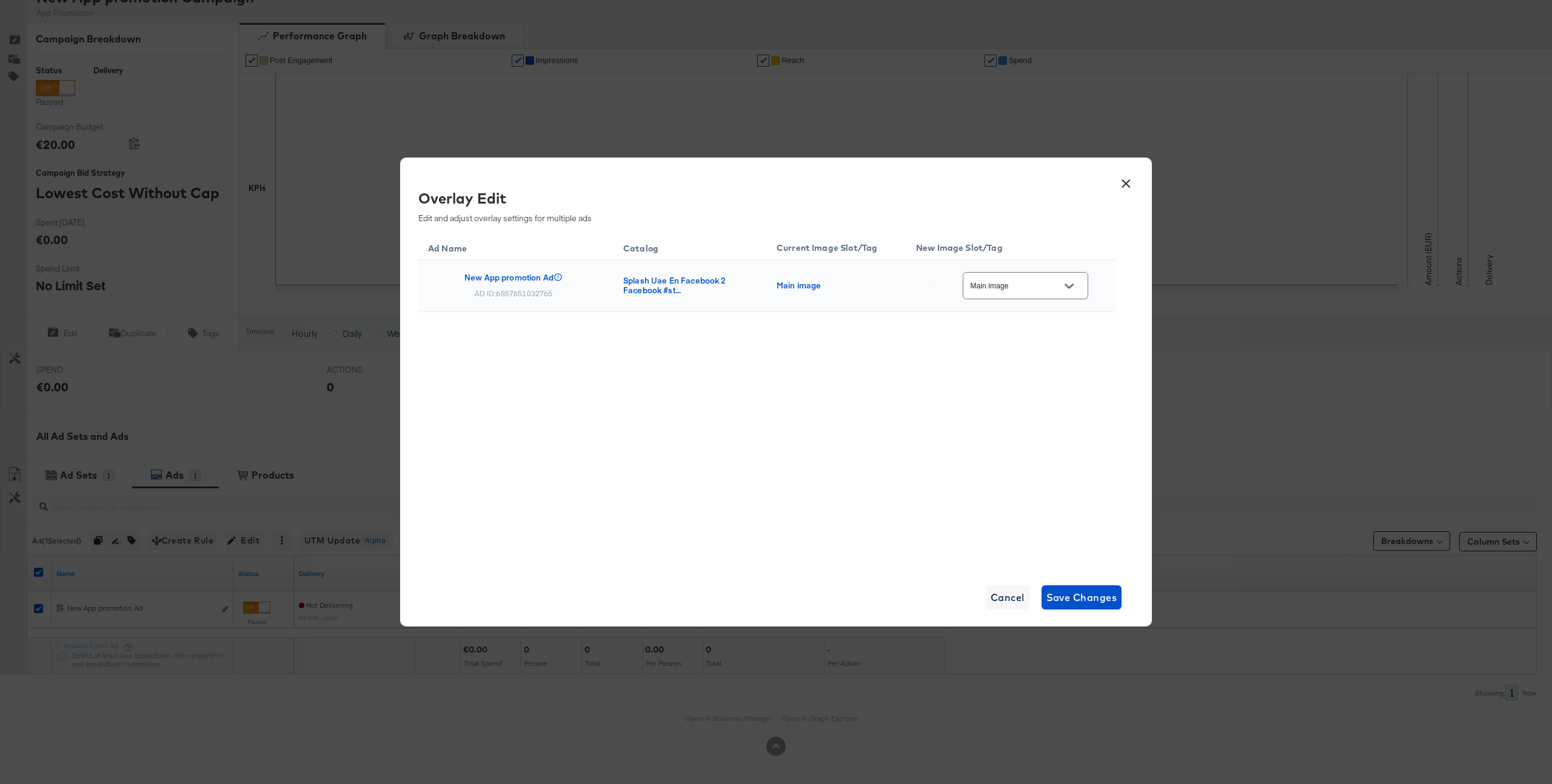
click at [1051, 288] on input "Main image" at bounding box center [1016, 286] width 96 height 14
click at [1032, 361] on div "additional..." at bounding box center [1036, 350] width 89 height 22
type input "additional_overlay_1"
click at [1079, 597] on span "Save Changes" at bounding box center [1081, 597] width 71 height 17
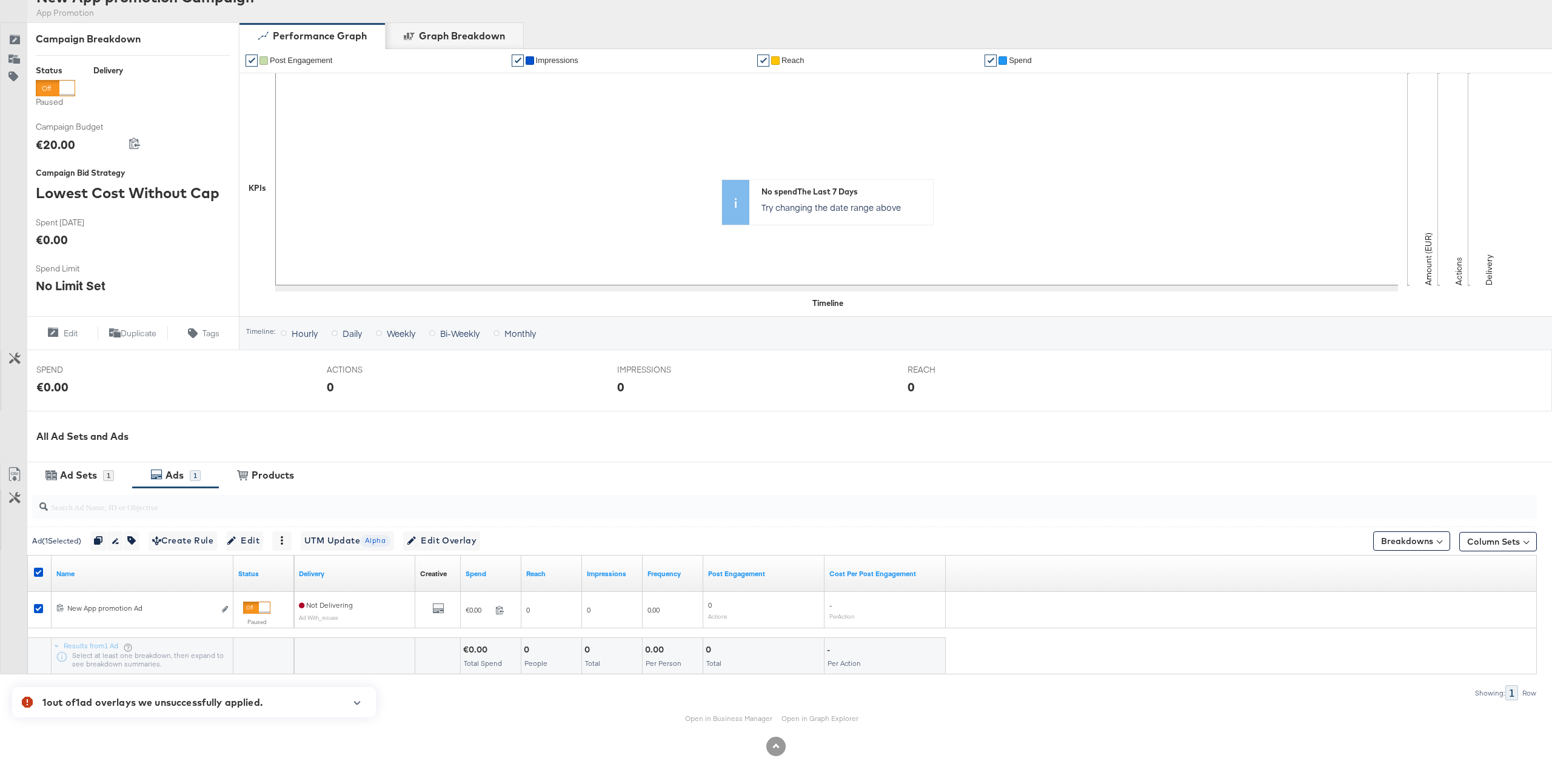
click at [349, 705] on button "button" at bounding box center [357, 703] width 18 height 7
click at [356, 669] on icon "button" at bounding box center [357, 668] width 8 height 7
click at [354, 704] on icon "button" at bounding box center [357, 703] width 8 height 7
click at [403, 702] on div "Open in Business Manager Open in Graph Explorer" at bounding box center [776, 718] width 1552 height 36
click at [358, 669] on icon "button" at bounding box center [358, 668] width 7 height 3
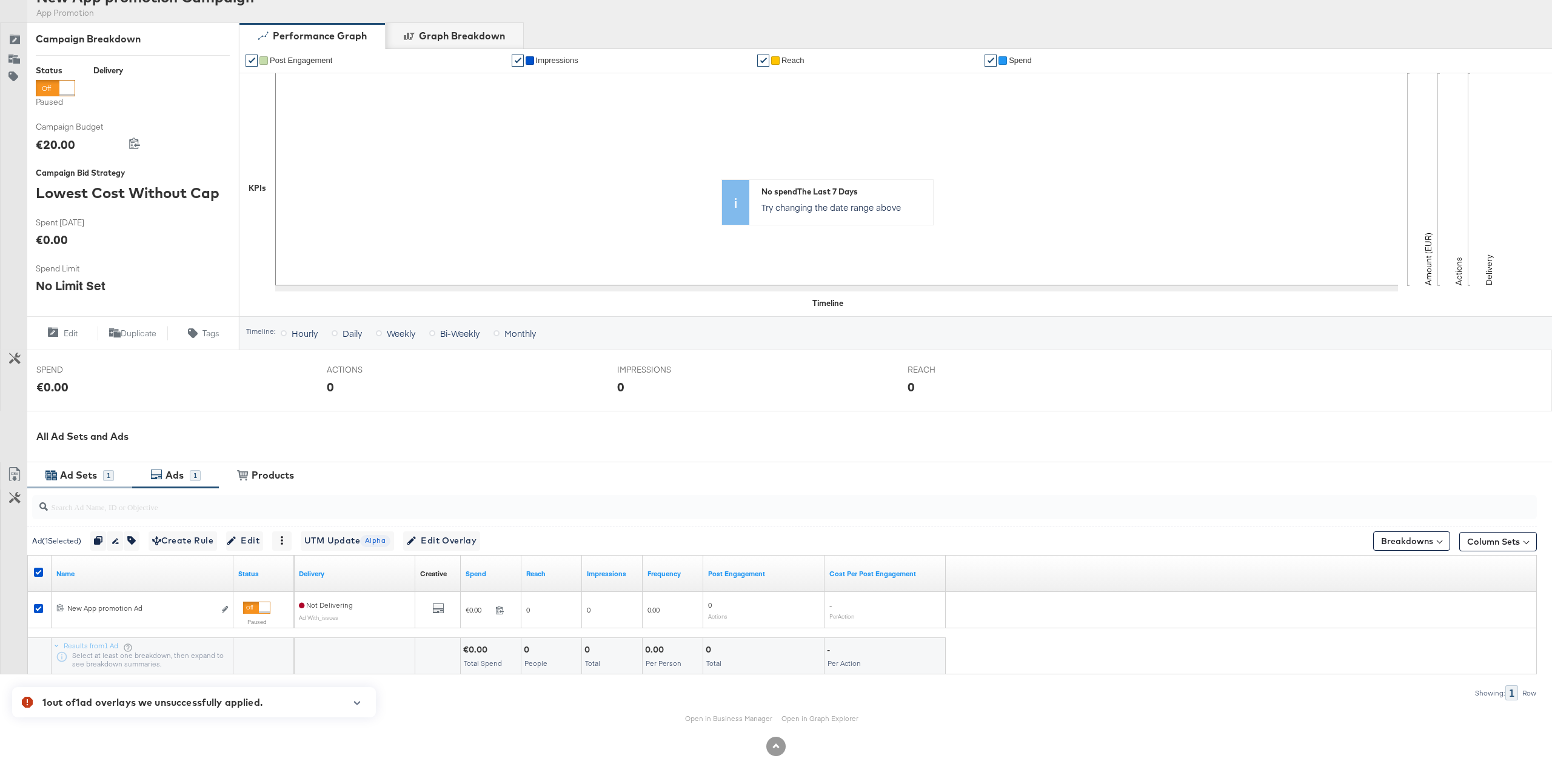
click at [84, 476] on div "Ad Sets" at bounding box center [78, 475] width 37 height 14
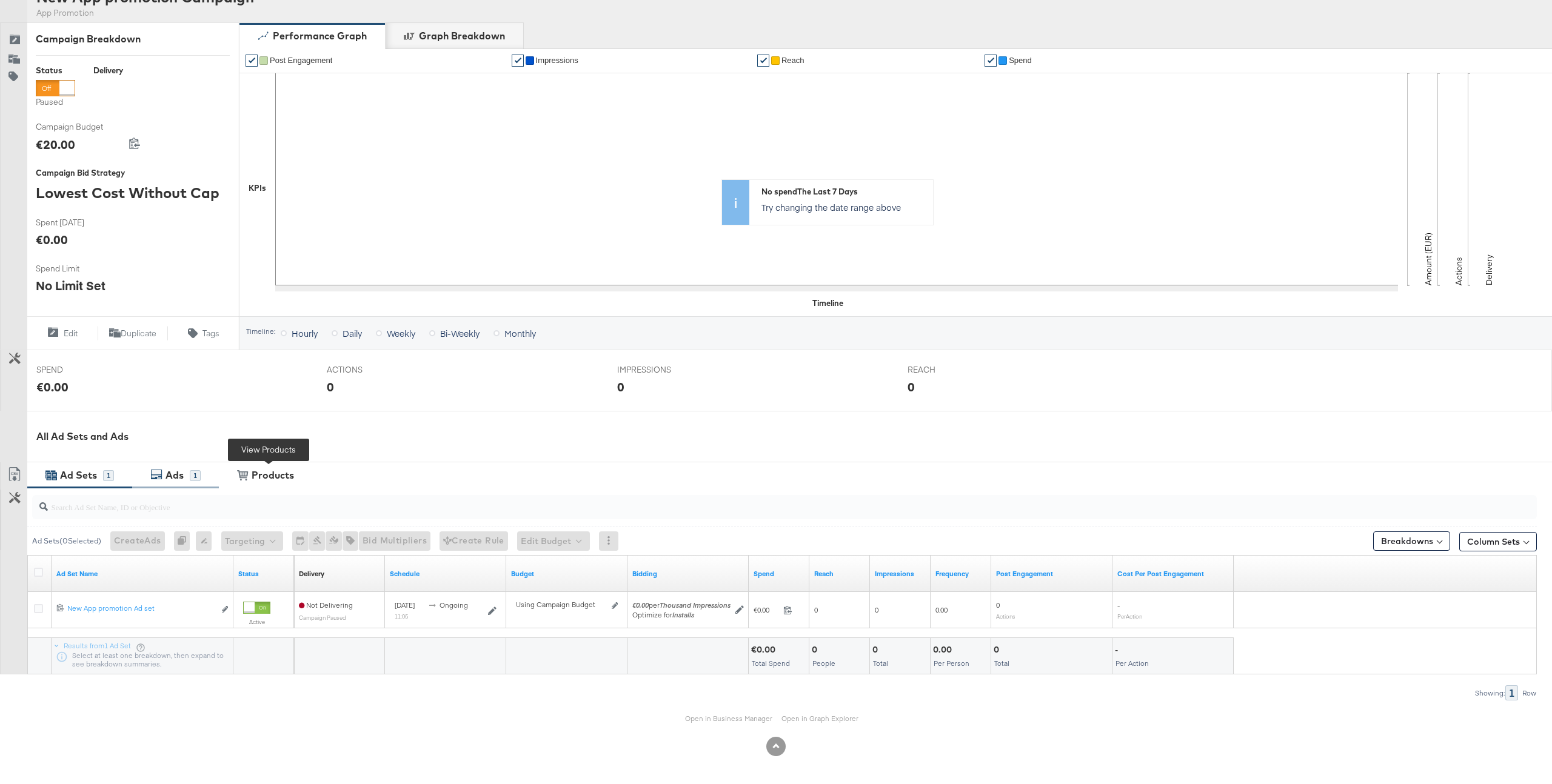
click at [203, 482] on div "Ads 1" at bounding box center [176, 476] width 87 height 26
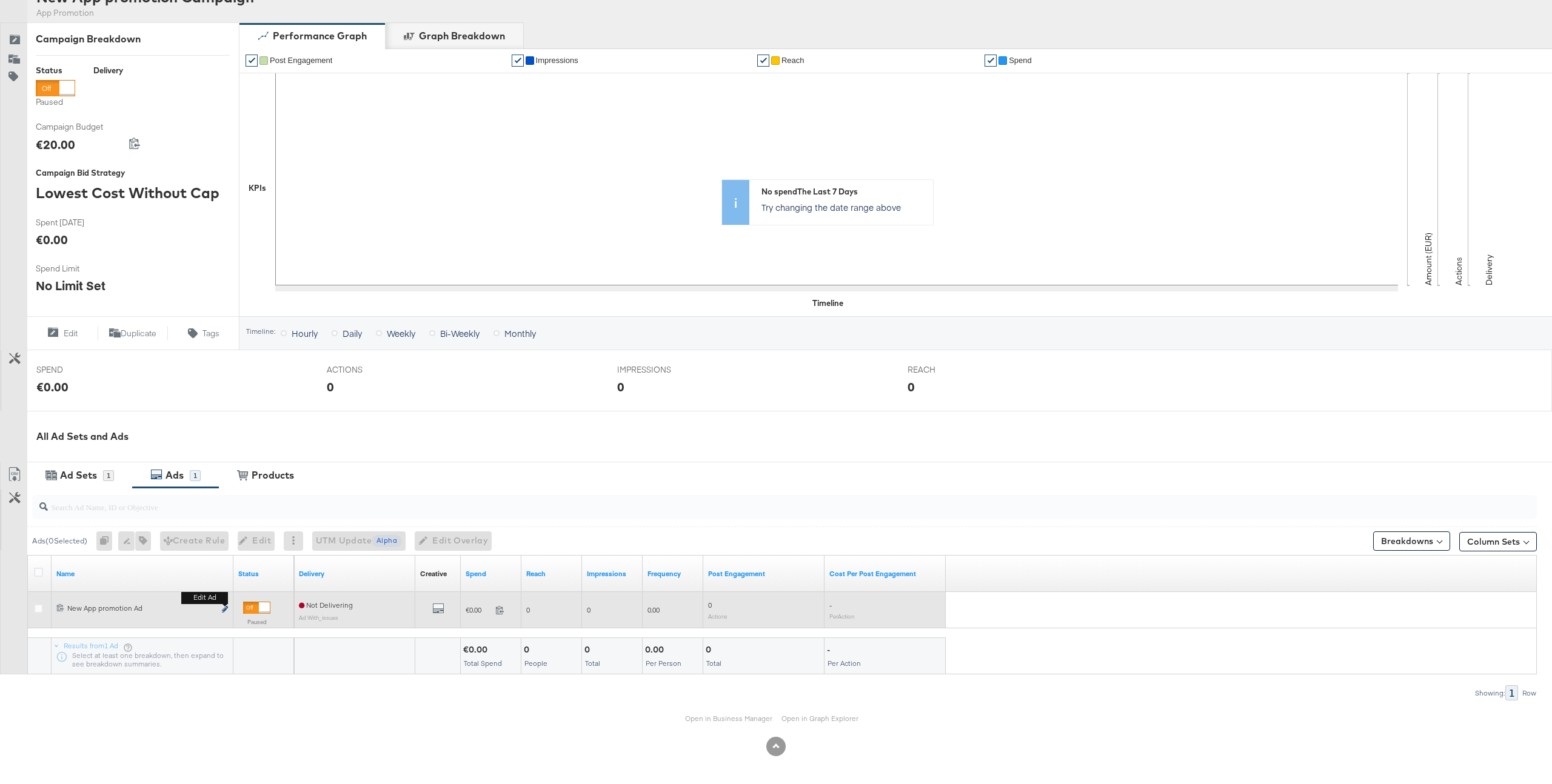
click at [224, 610] on icon "link" at bounding box center [224, 609] width 6 height 7
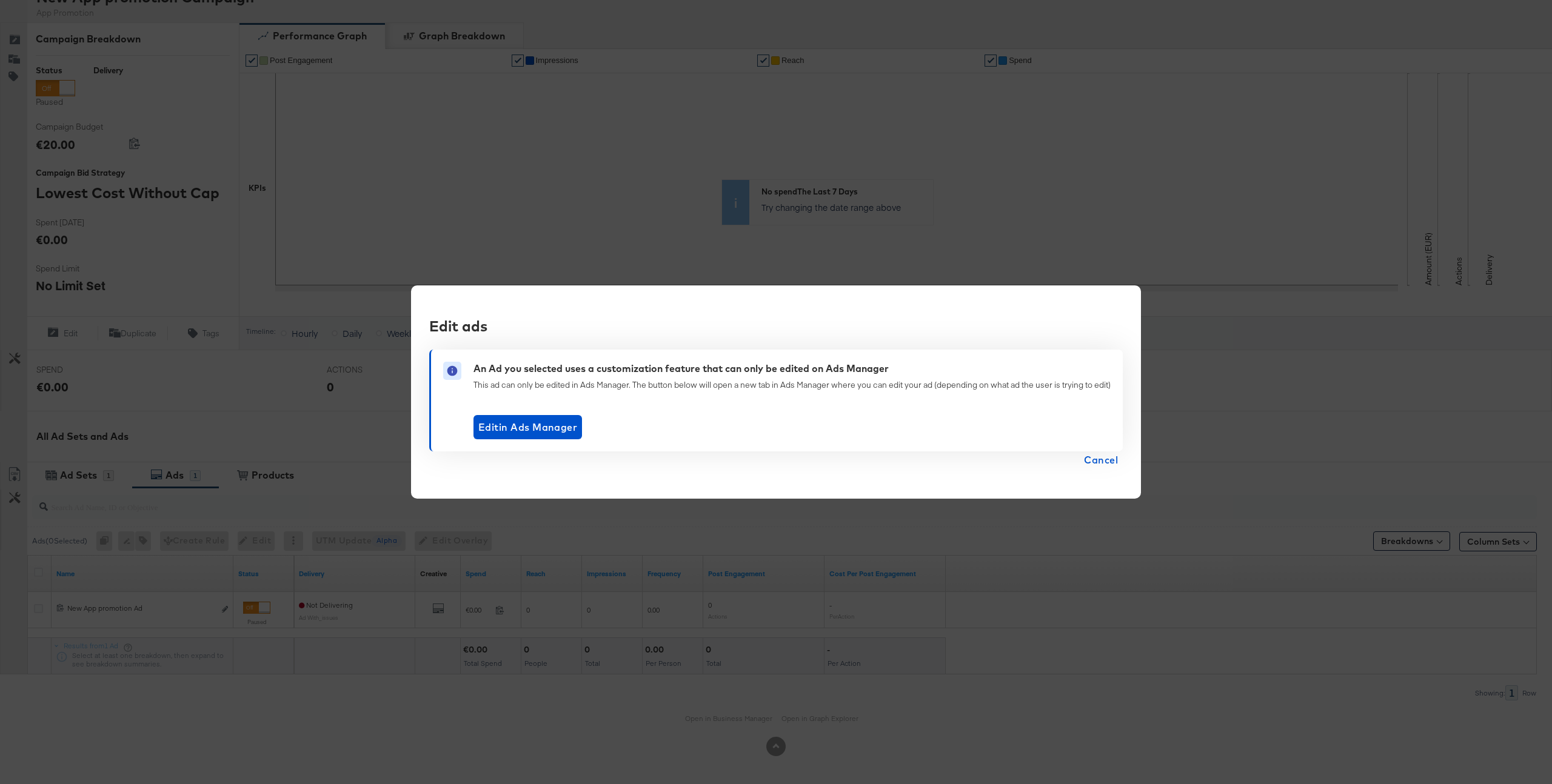
click at [1110, 463] on span "Cancel" at bounding box center [1100, 459] width 34 height 17
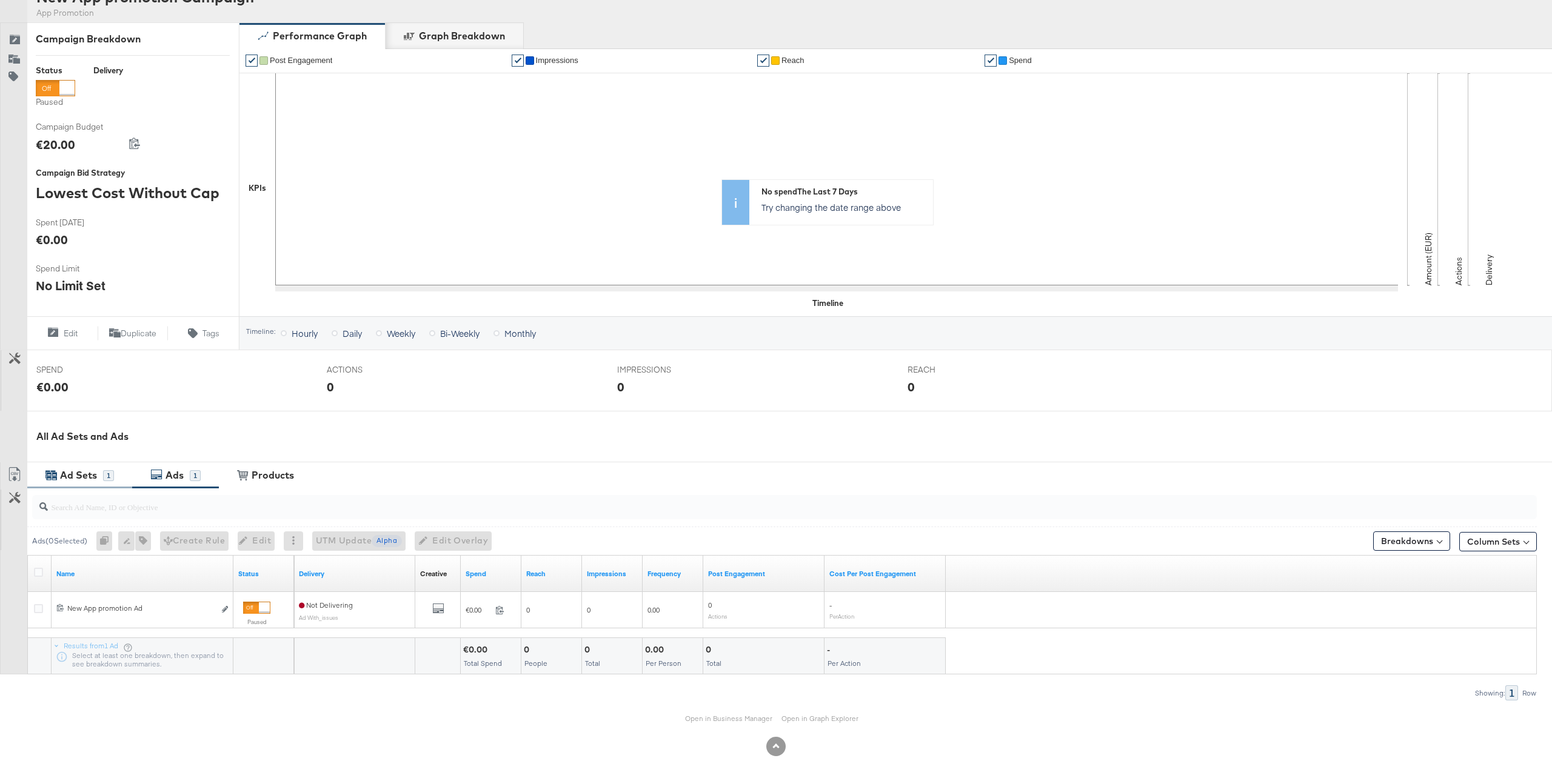
click at [121, 480] on div "Ad Sets 1" at bounding box center [80, 476] width 105 height 26
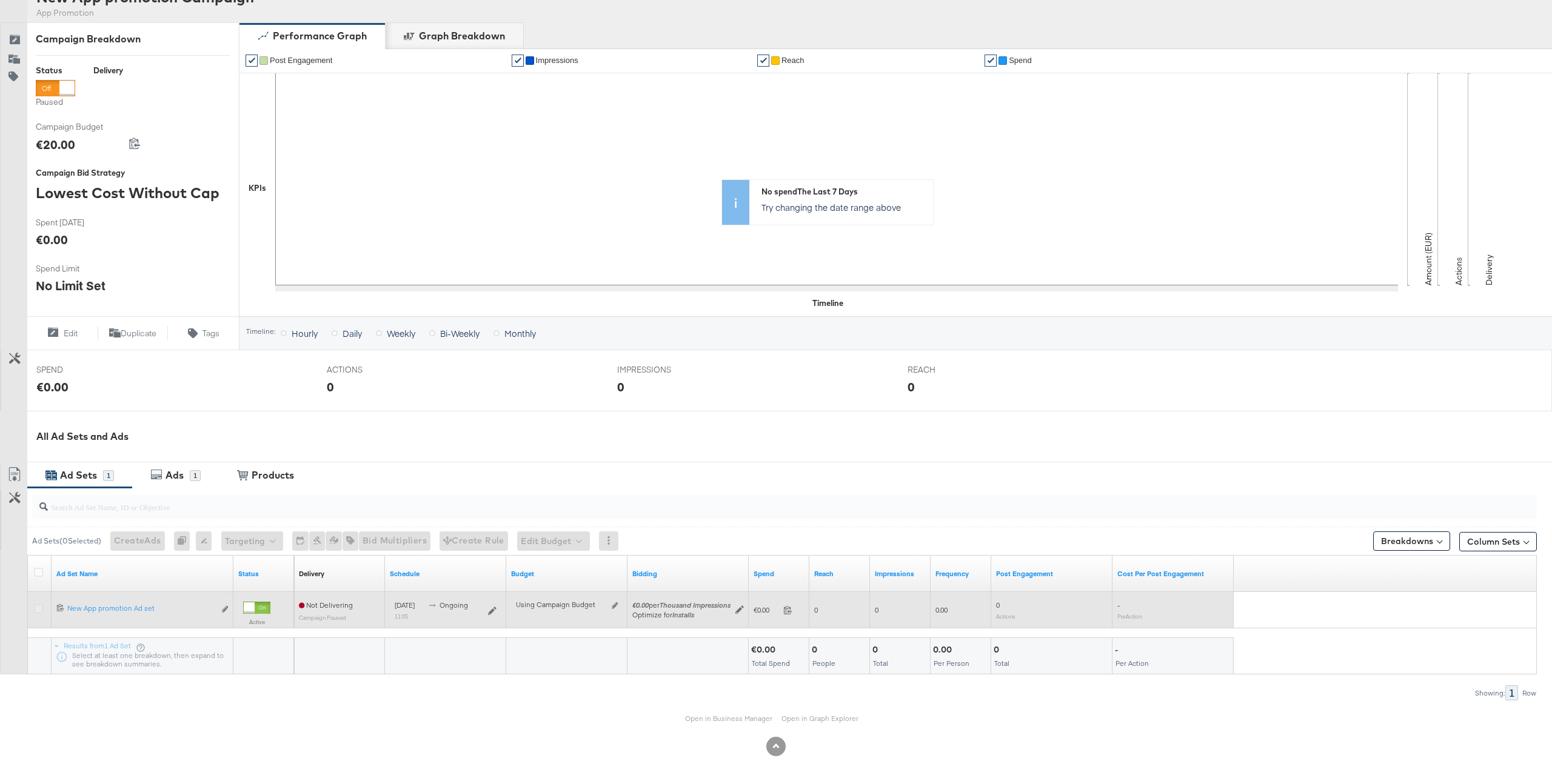
click at [36, 607] on icon at bounding box center [38, 609] width 9 height 9
click at [0, 0] on input "checkbox" at bounding box center [0, 0] width 0 height 0
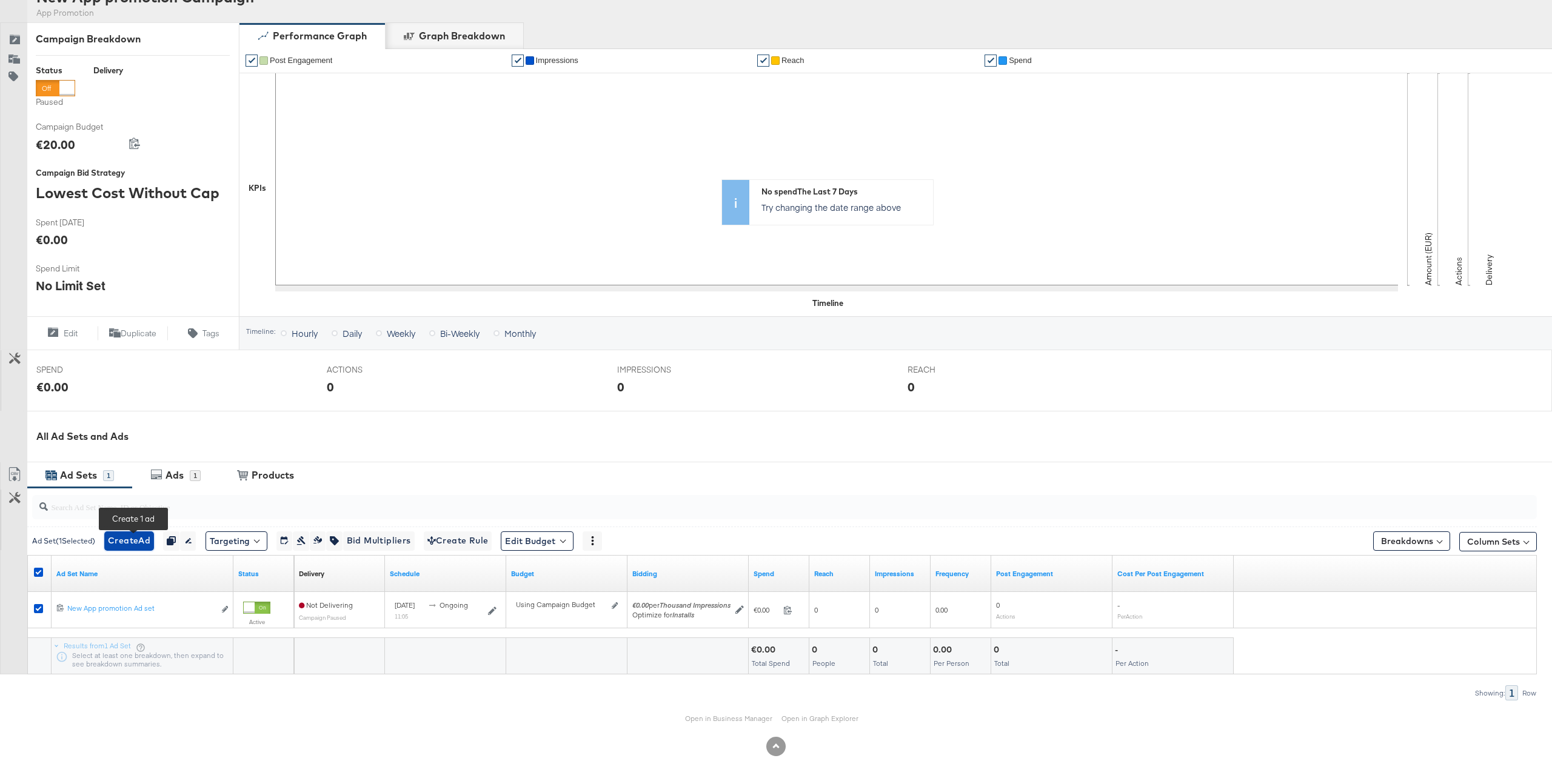
click at [130, 540] on span "Create Ad" at bounding box center [130, 540] width 43 height 15
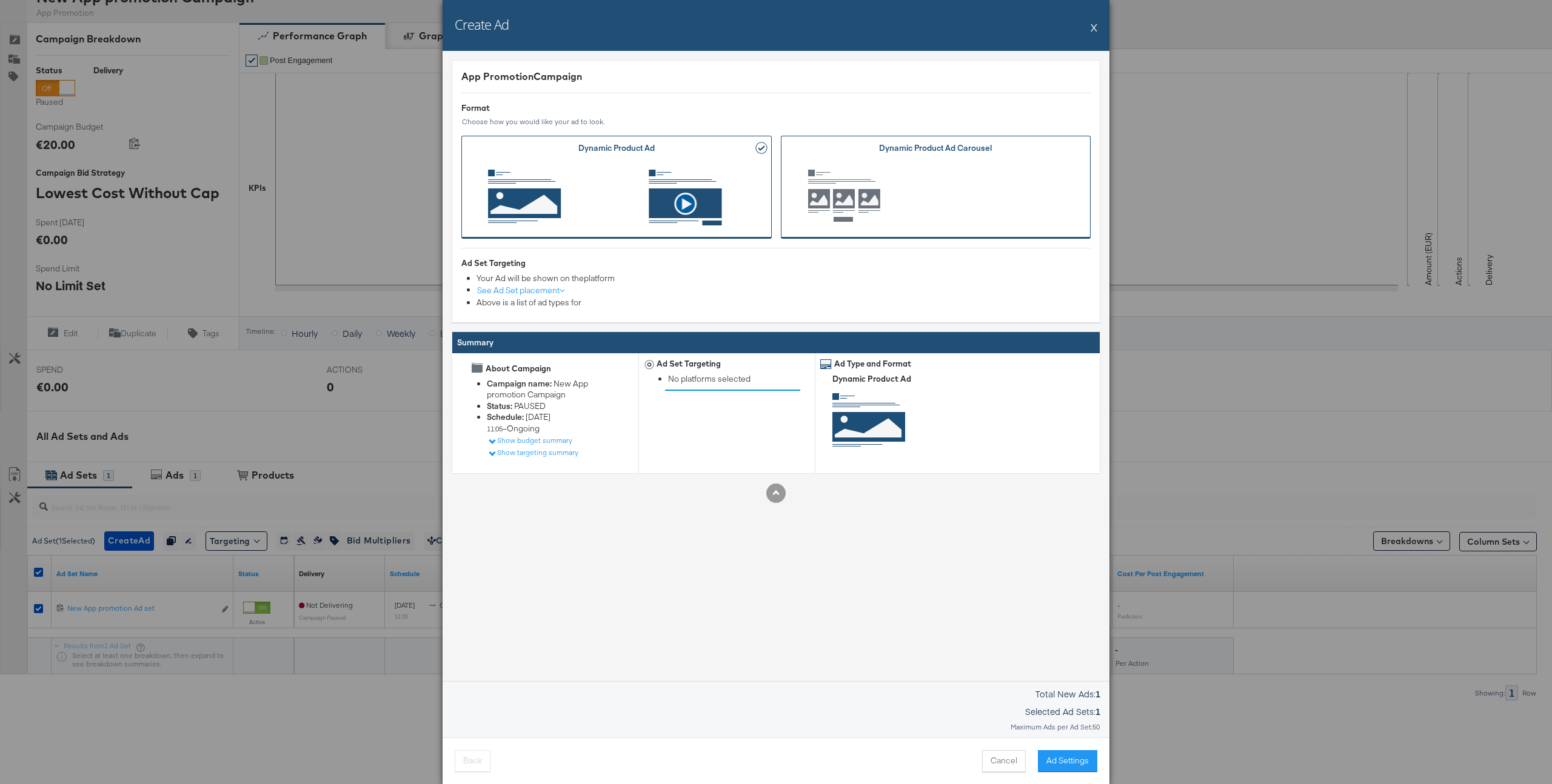
click at [885, 195] on span "Ad Format" at bounding box center [936, 197] width 273 height 66
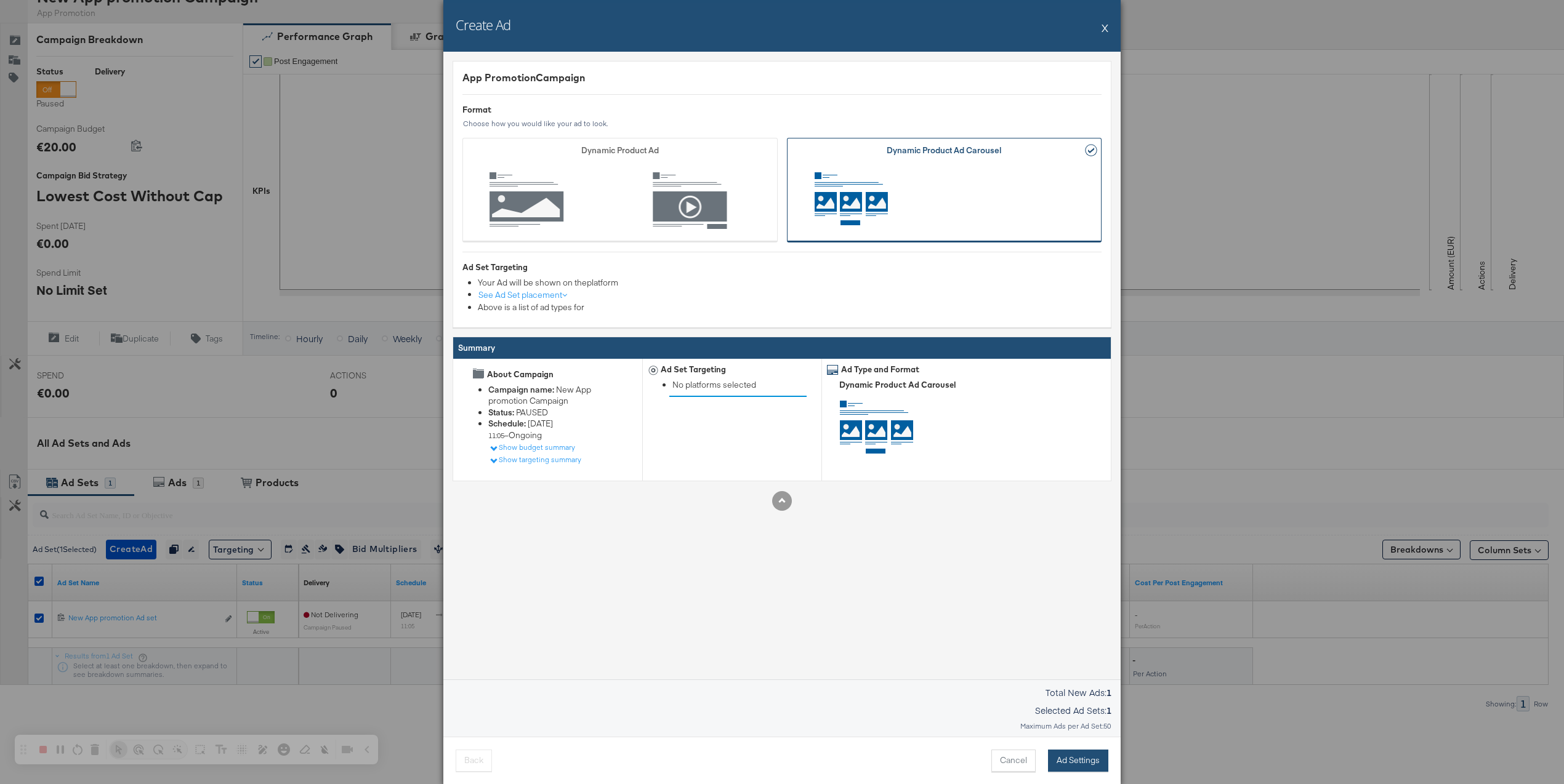
click at [1077, 755] on button "Ad Settings" at bounding box center [1078, 761] width 60 height 22
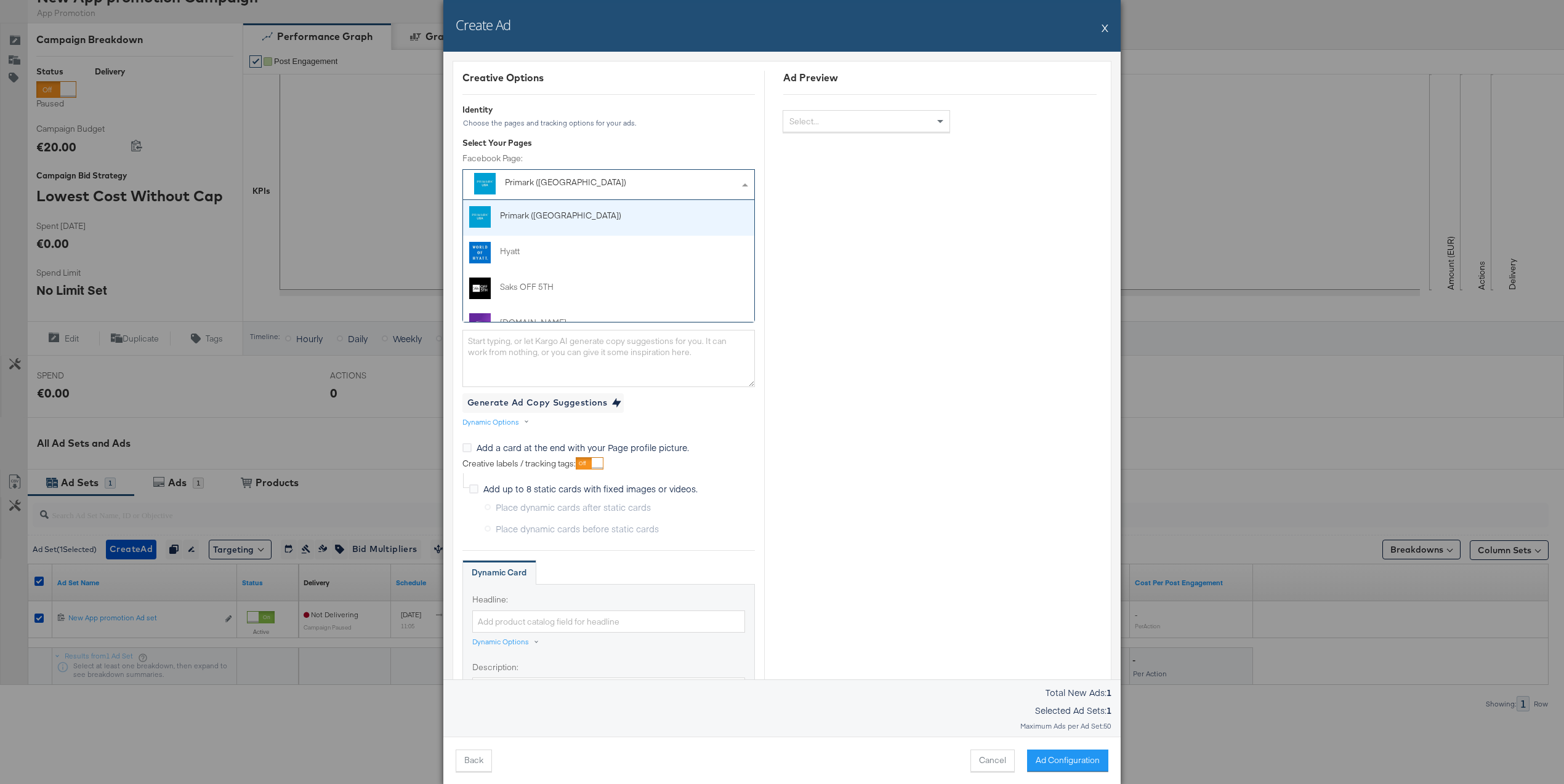
click at [612, 187] on div "Primark ([GEOGRAPHIC_DATA])" at bounding box center [581, 182] width 152 height 12
type input "st"
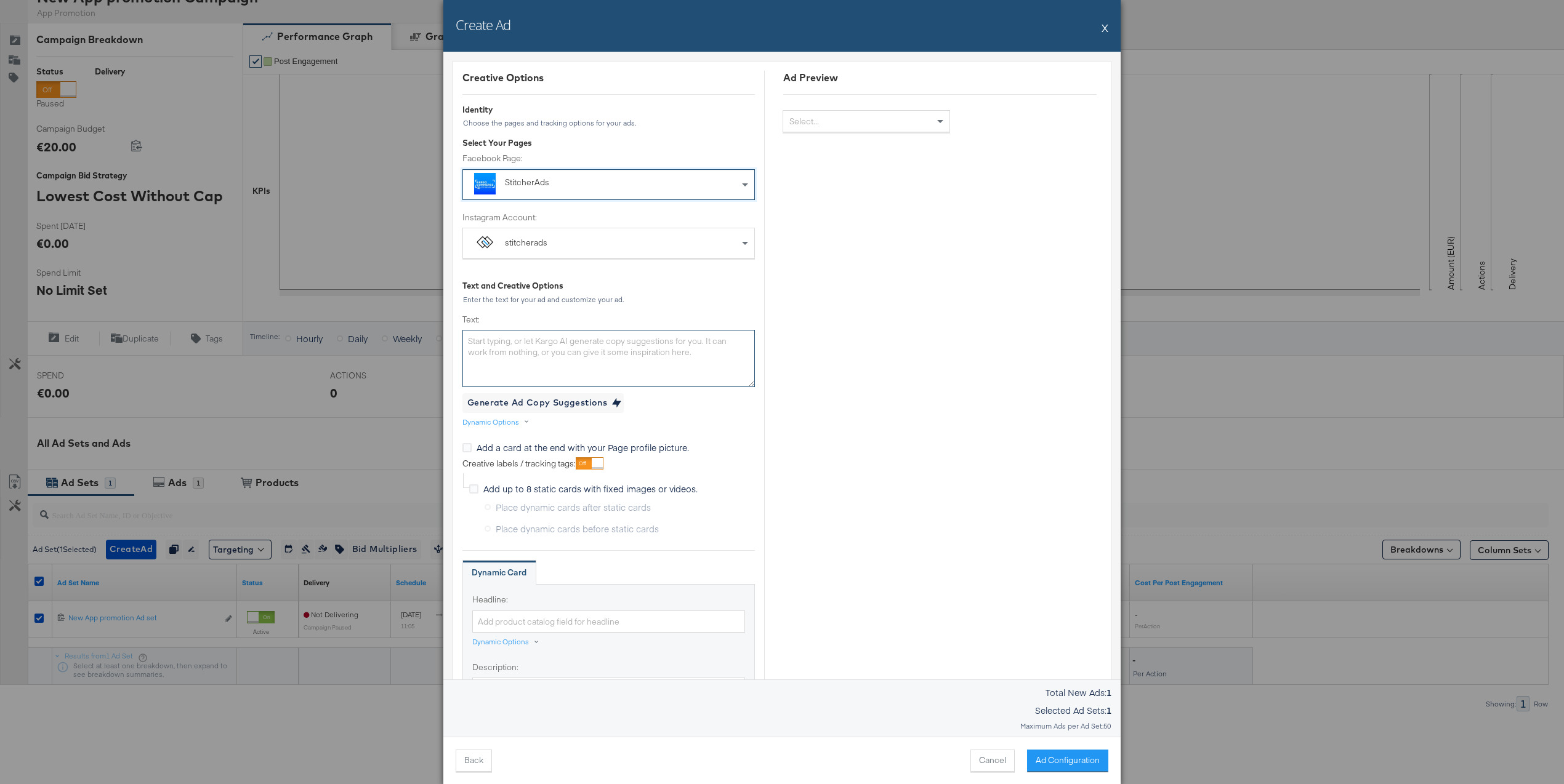
click at [632, 356] on textarea "Text:" at bounding box center [608, 358] width 292 height 57
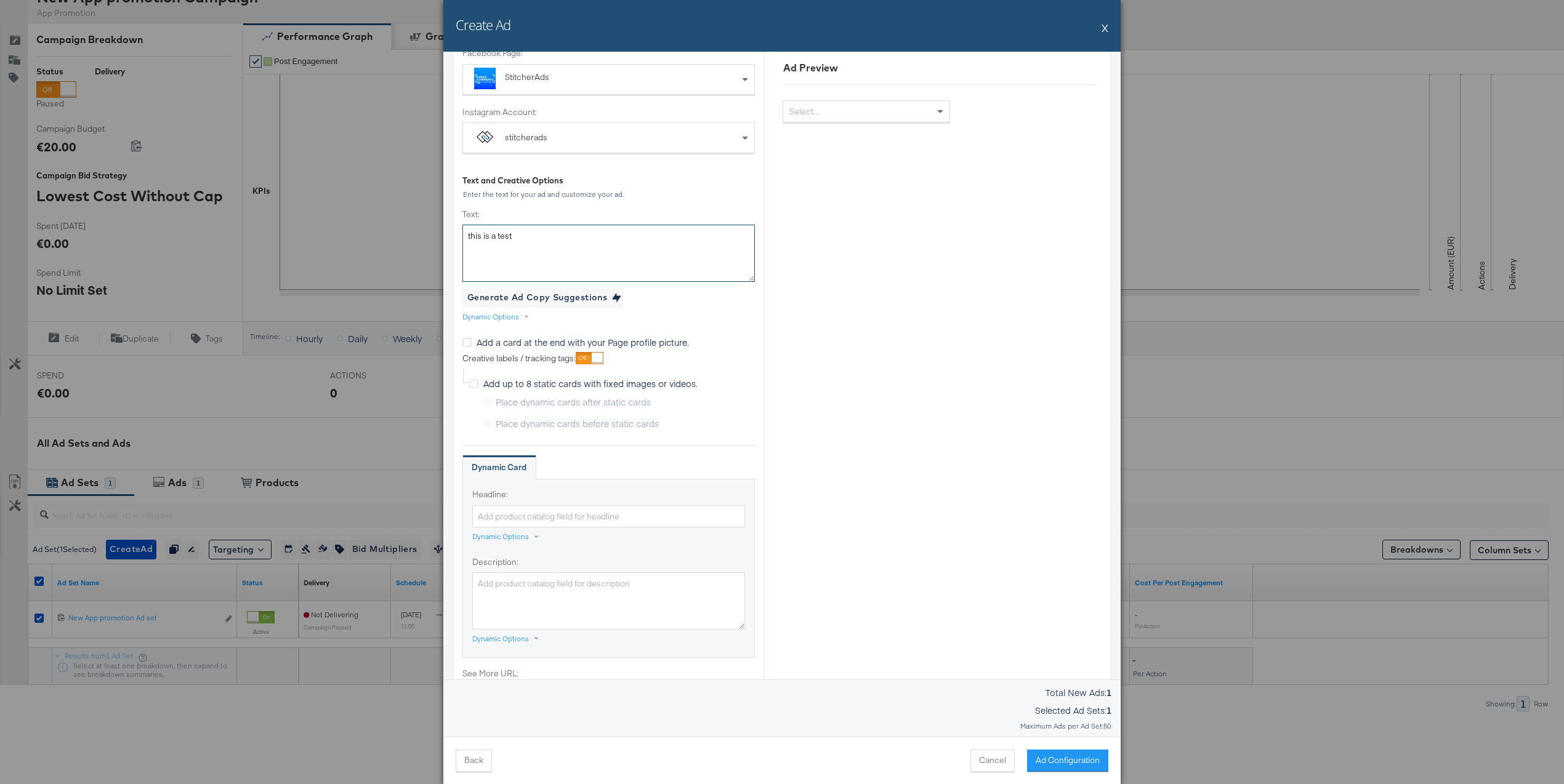
scroll to position [107, 0]
type textarea "this is a test"
click at [521, 533] on div "Dynamic Options" at bounding box center [501, 535] width 57 height 10
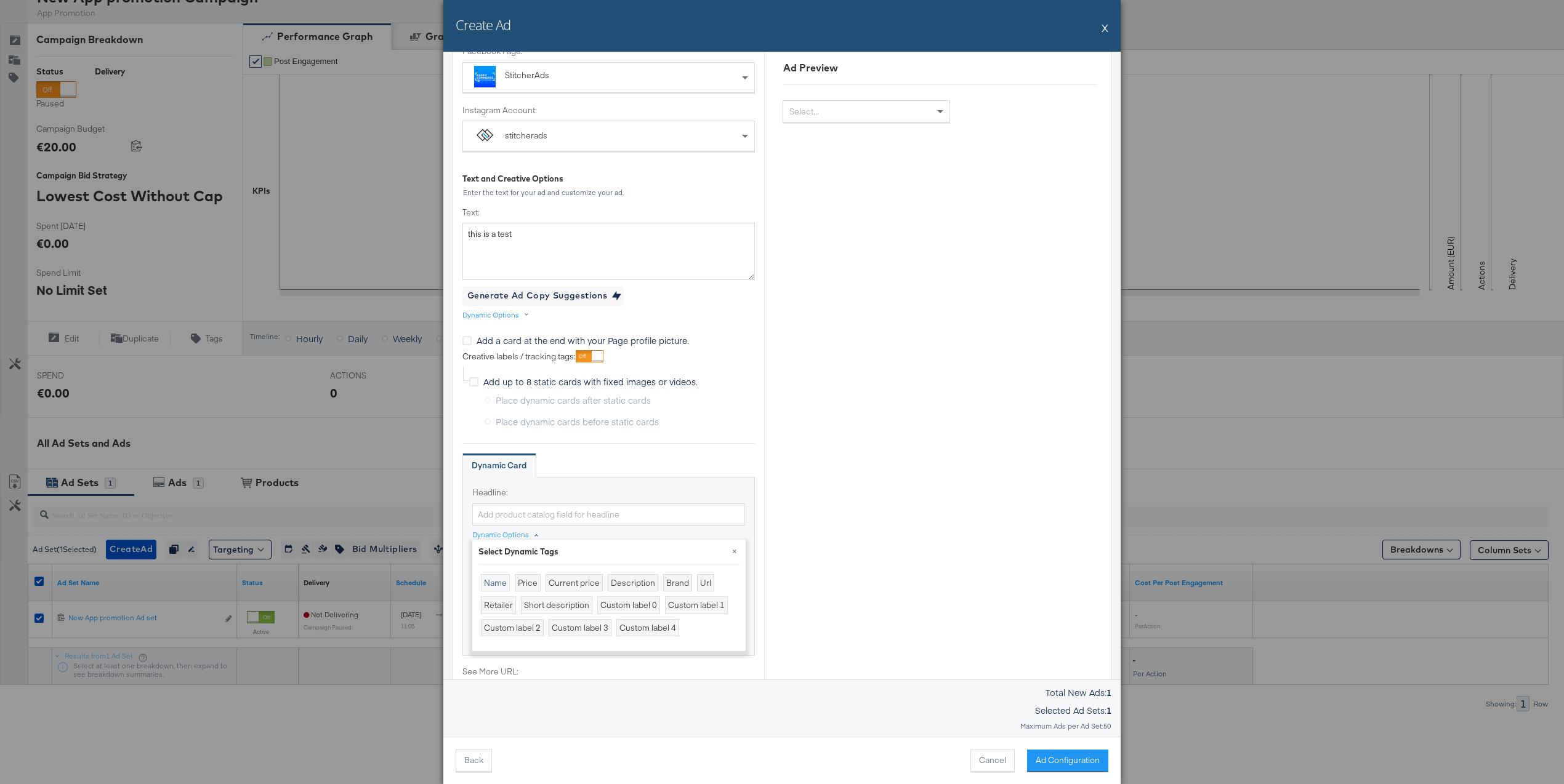
click at [491, 585] on div "Name" at bounding box center [495, 582] width 29 height 17
type input "{{[DOMAIN_NAME]}}"
click at [658, 428] on div "Add up to 8 static cards with fixed images or videos. Place dynamic cards after…" at bounding box center [609, 401] width 292 height 68
click at [734, 551] on button "×" at bounding box center [734, 551] width 22 height 22
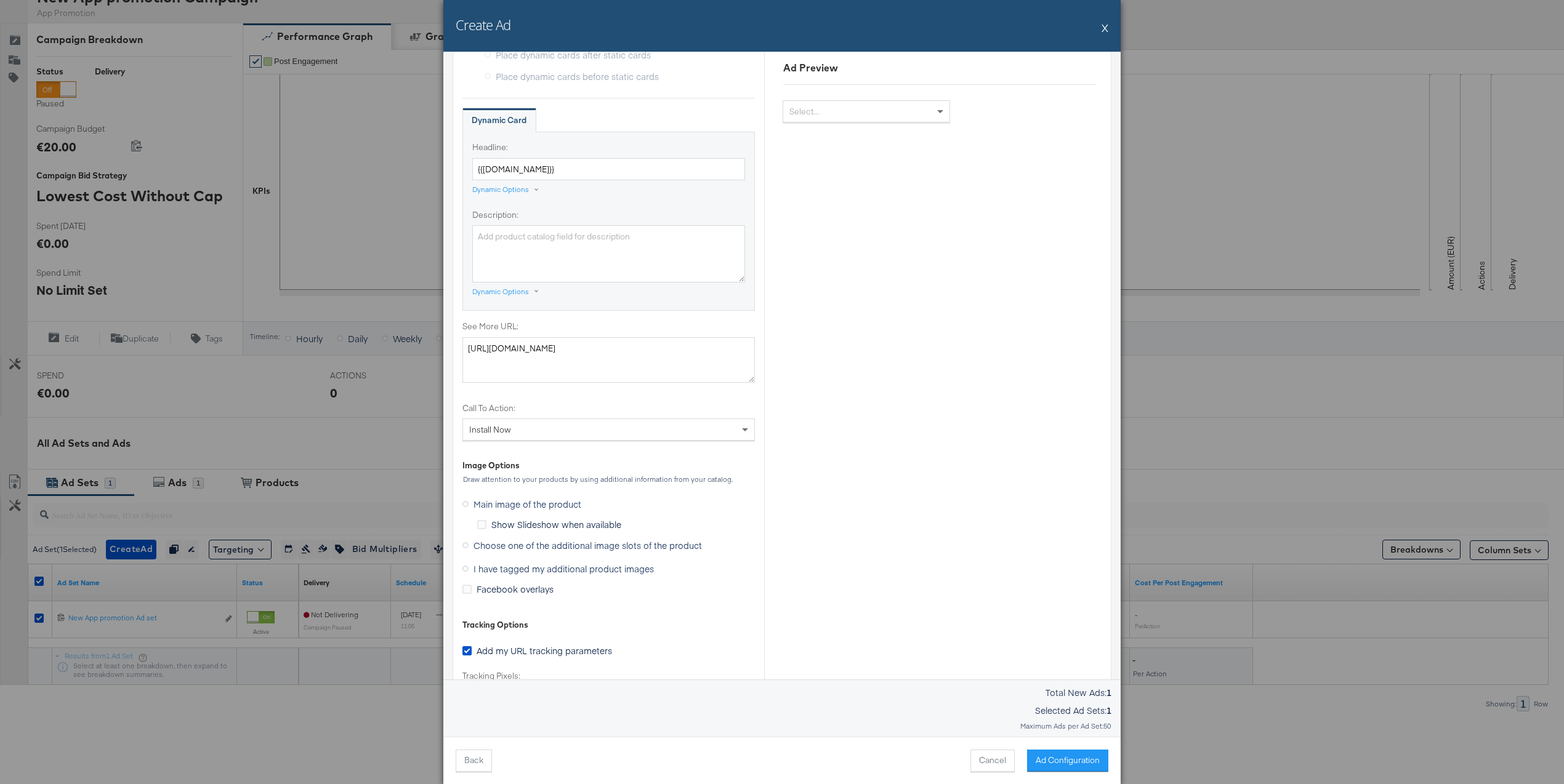
scroll to position [457, 0]
click at [519, 542] on span "Choose one of the additional image slots of the product" at bounding box center [587, 541] width 228 height 12
click at [0, 0] on input "Choose one of the additional image slots of the product" at bounding box center [0, 0] width 0 height 0
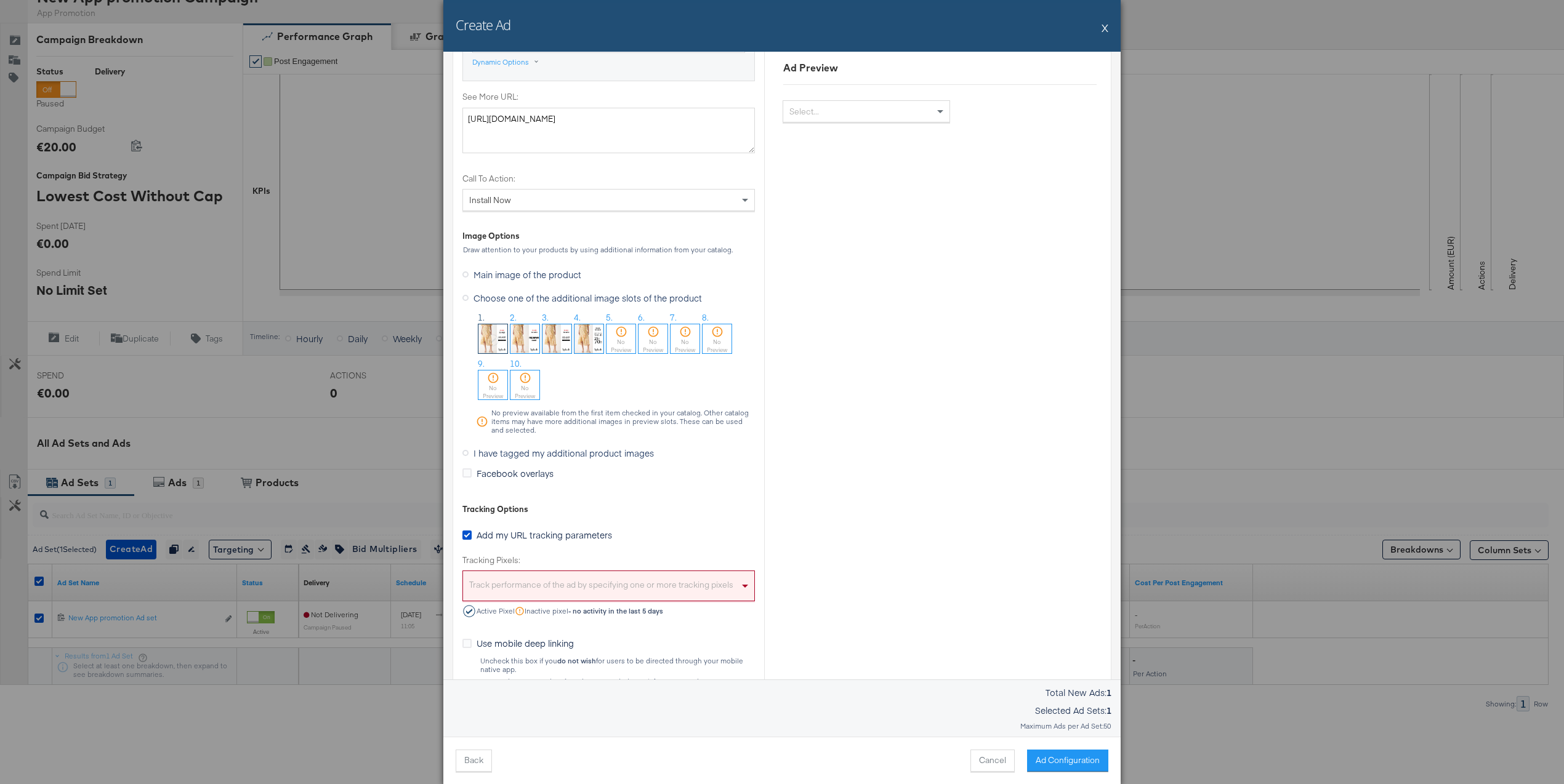
scroll to position [682, 0]
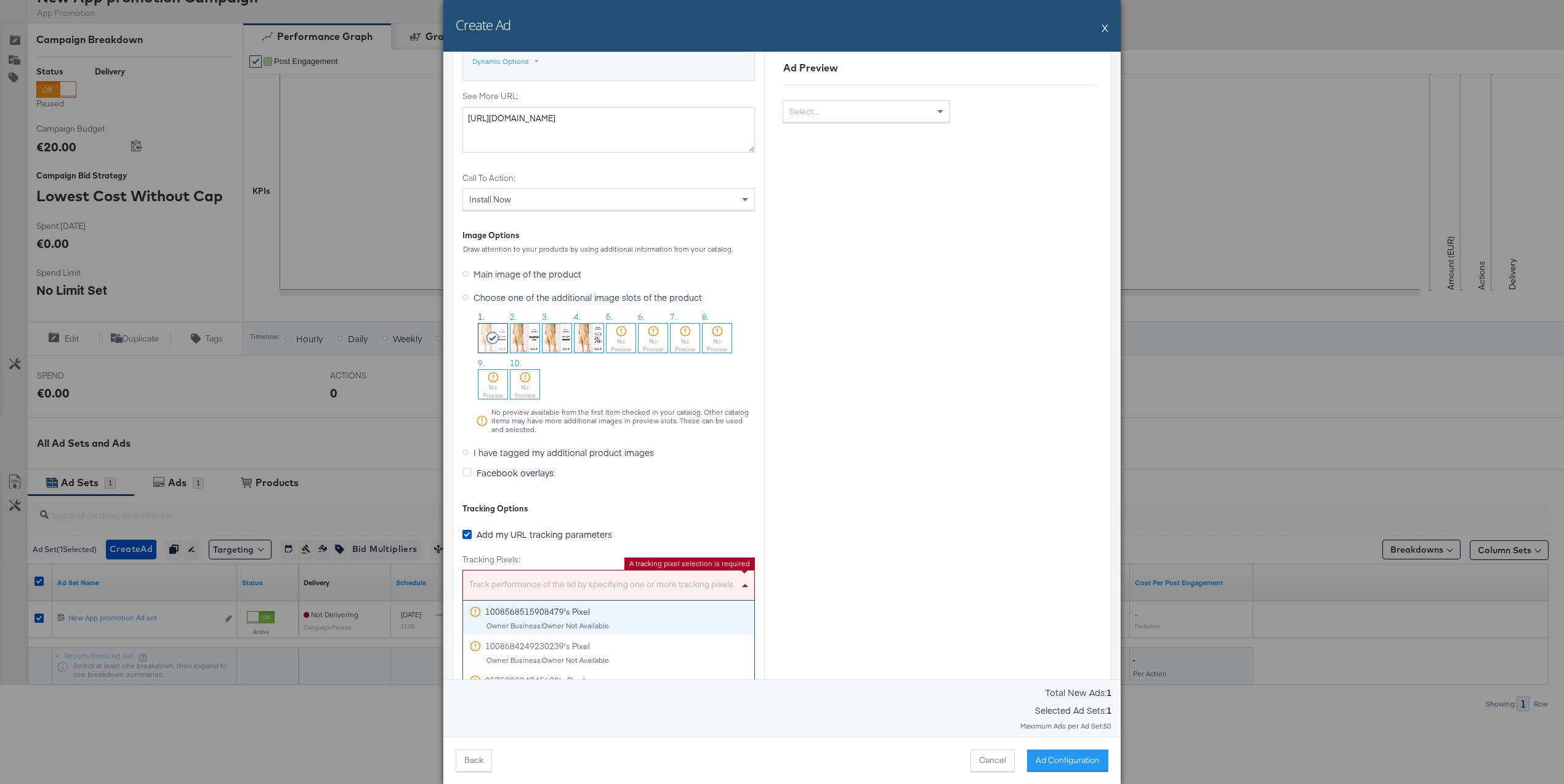
click at [622, 587] on div "Track performance of the ad by specifying one or more tracking pixels" at bounding box center [609, 587] width 292 height 27
type input "stit"
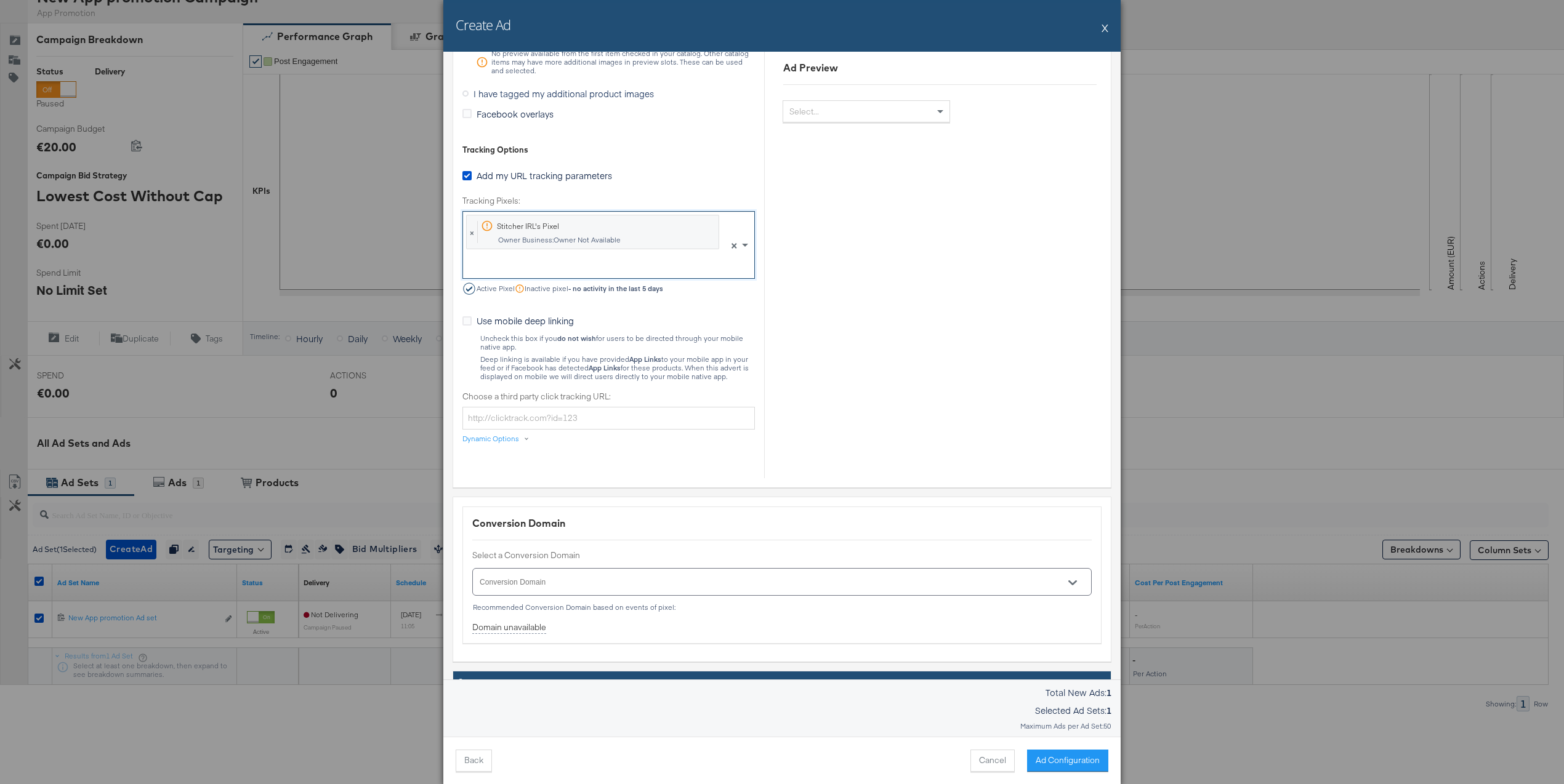
scroll to position [1041, 0]
click at [619, 588] on input "Conversion Domain" at bounding box center [764, 588] width 573 height 14
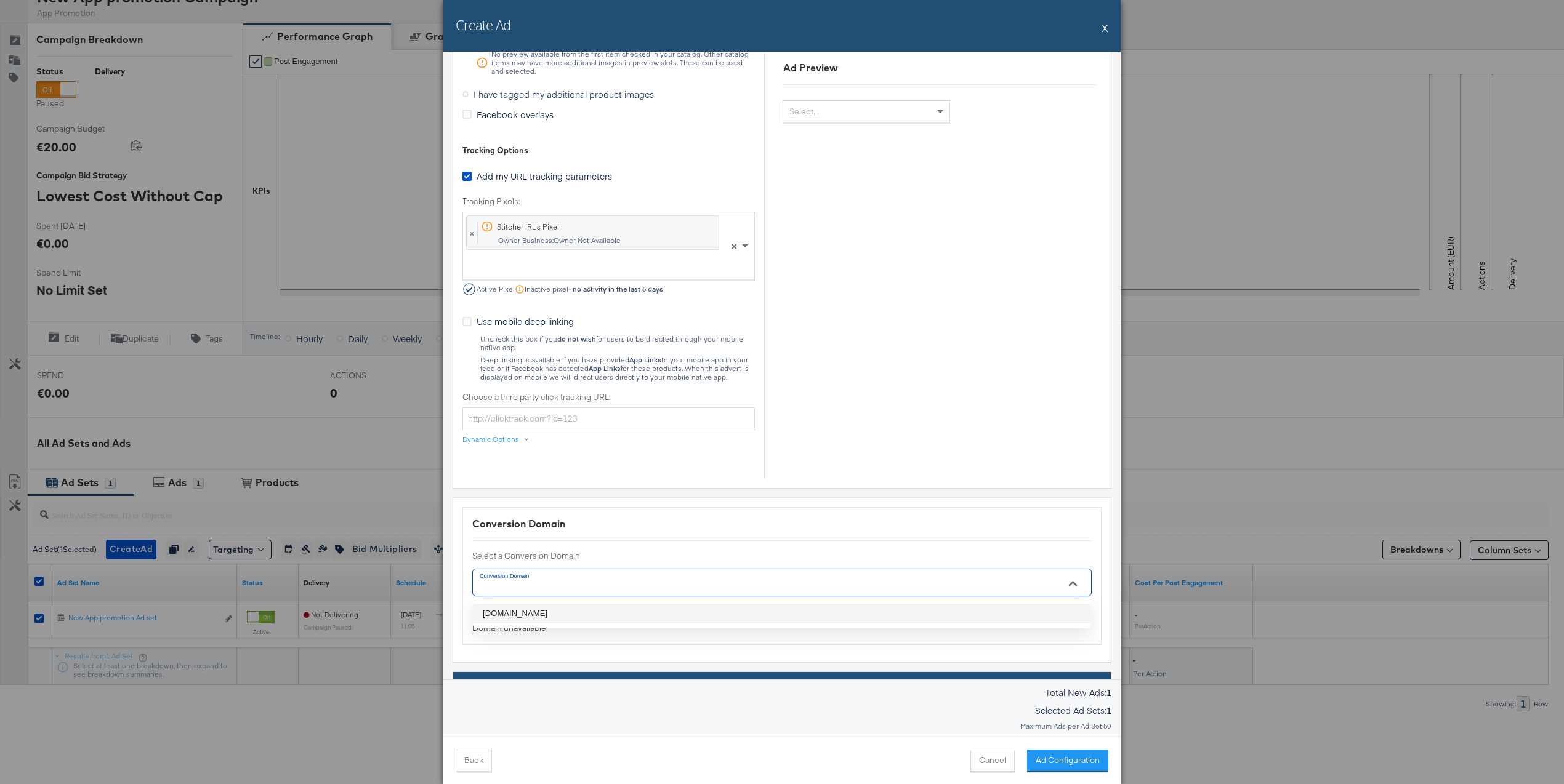
click at [615, 605] on li "[DOMAIN_NAME]" at bounding box center [782, 614] width 618 height 20
type input "[DOMAIN_NAME]"
click at [624, 582] on input "[DOMAIN_NAME]" at bounding box center [764, 588] width 573 height 14
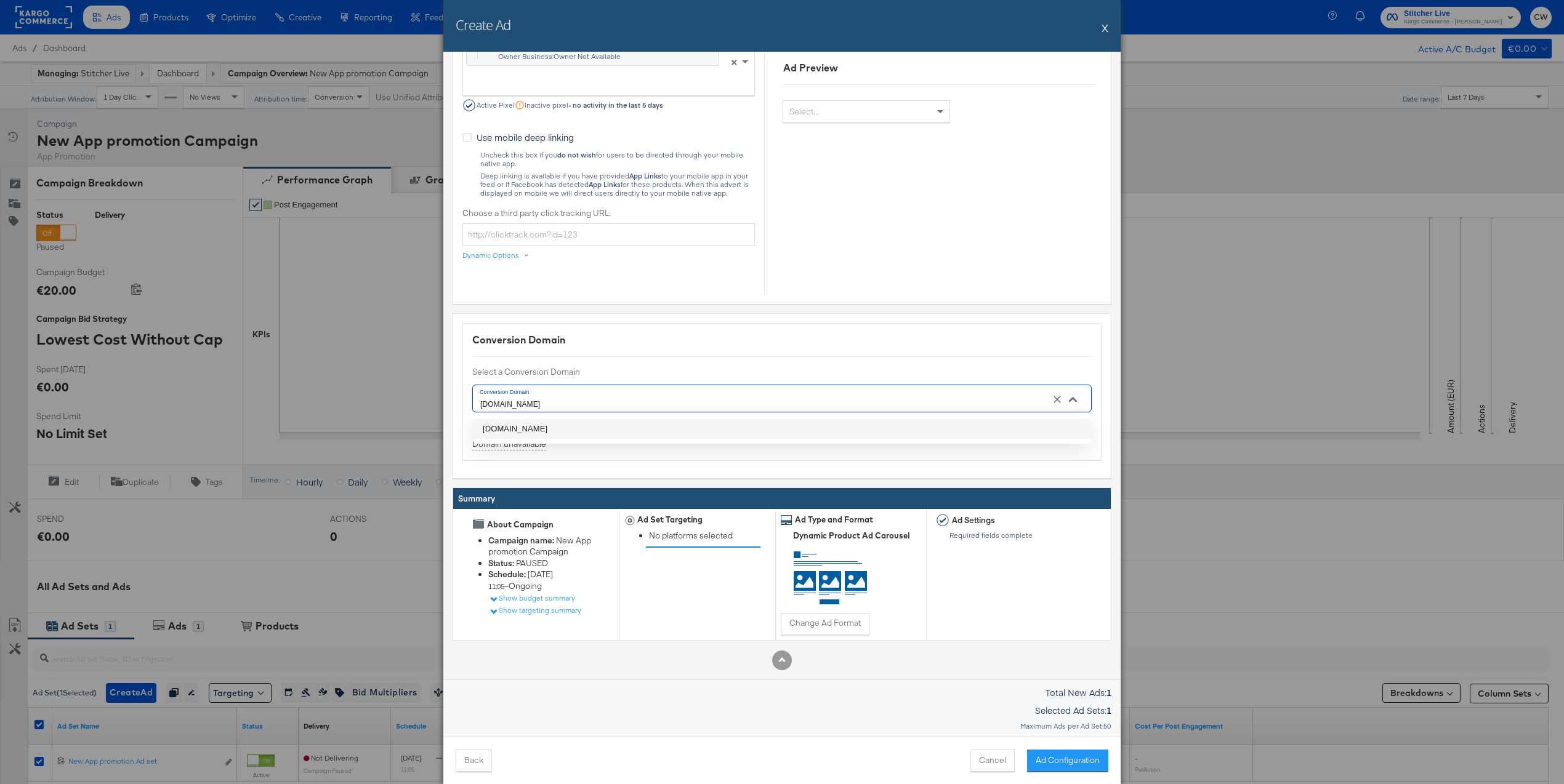
scroll to position [1227, 0]
click at [626, 423] on li "[DOMAIN_NAME]" at bounding box center [782, 427] width 618 height 20
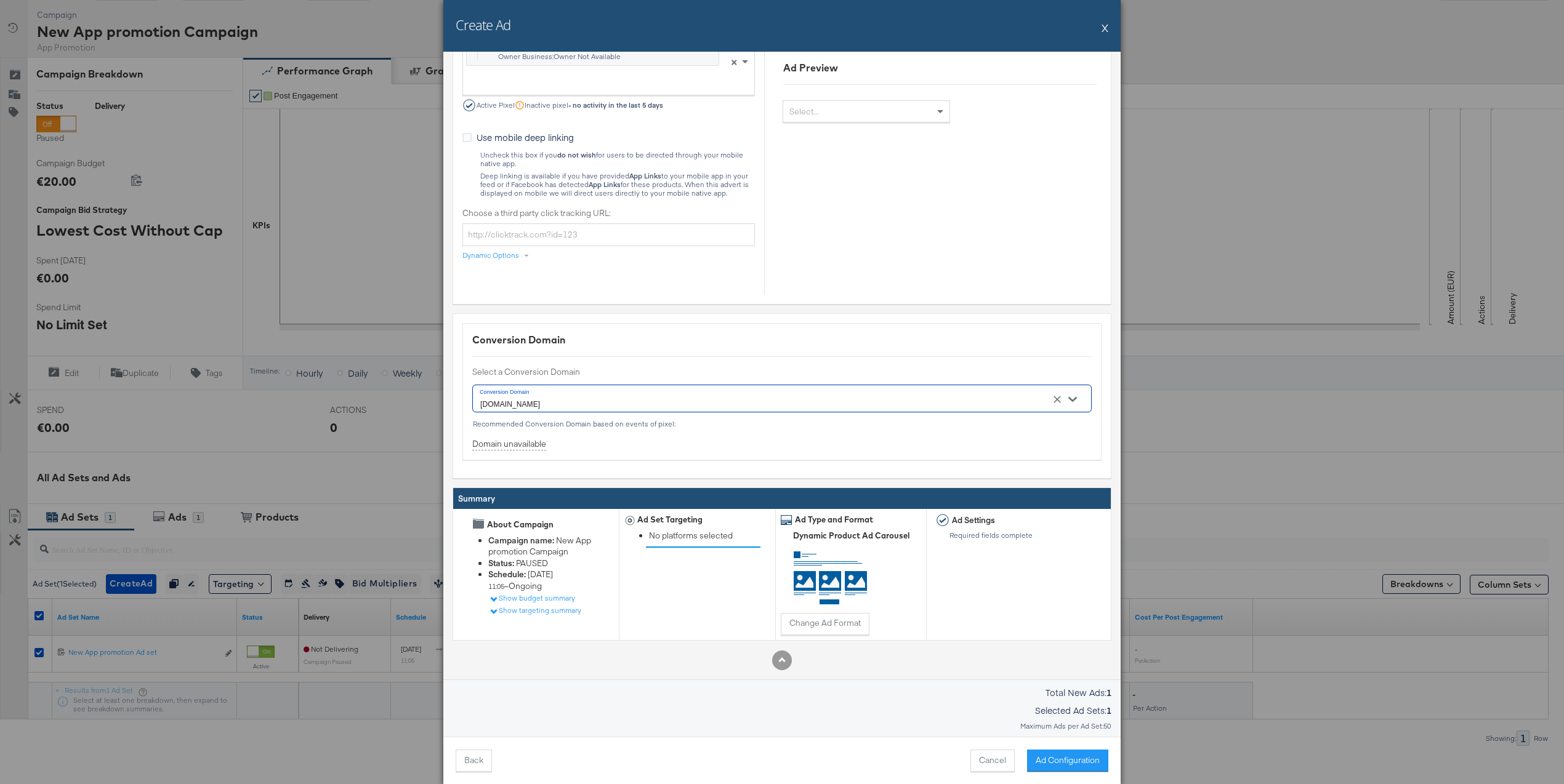
scroll to position [145, 0]
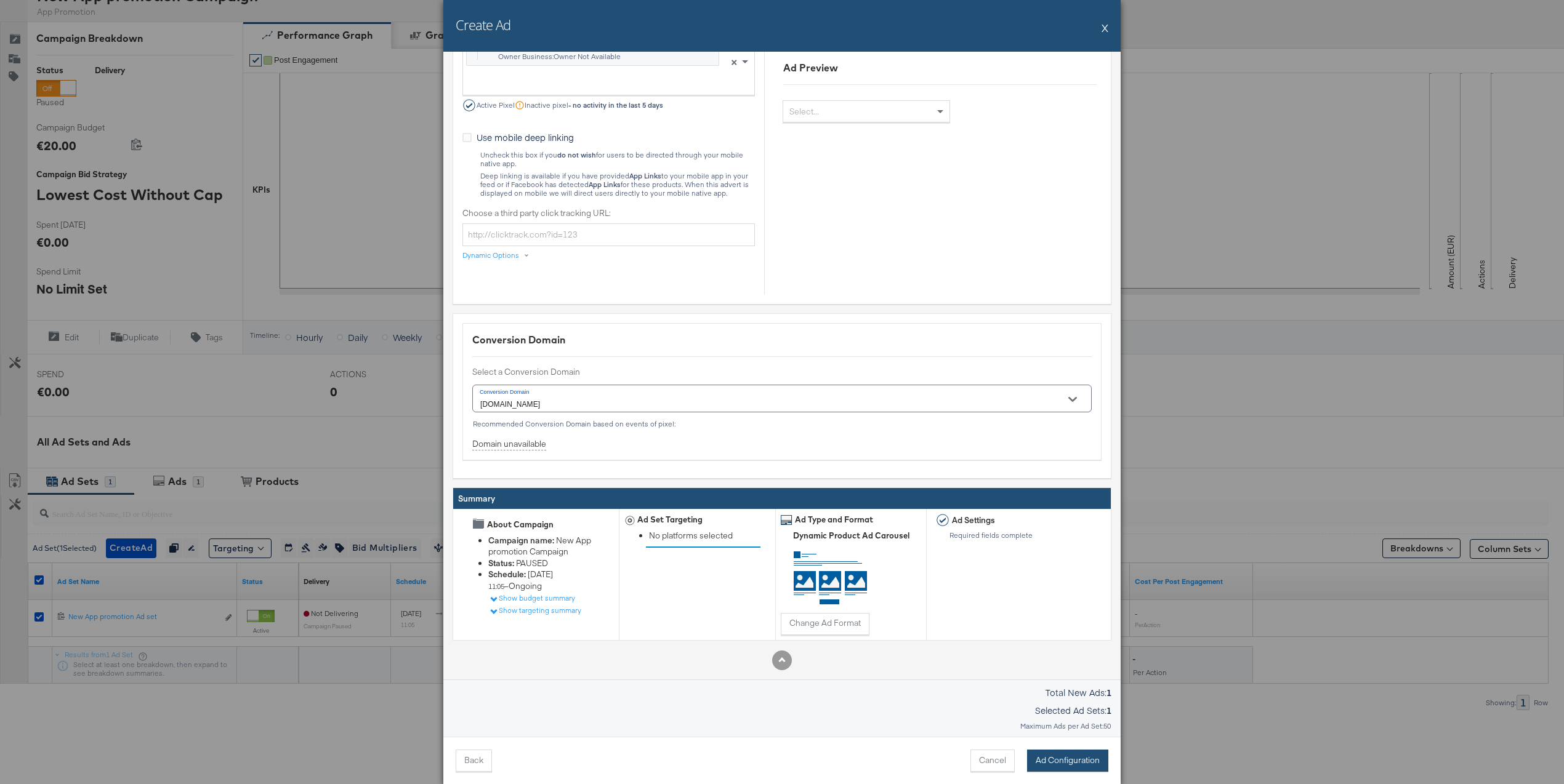
click at [1069, 762] on button "Ad Configuration" at bounding box center [1068, 761] width 82 height 22
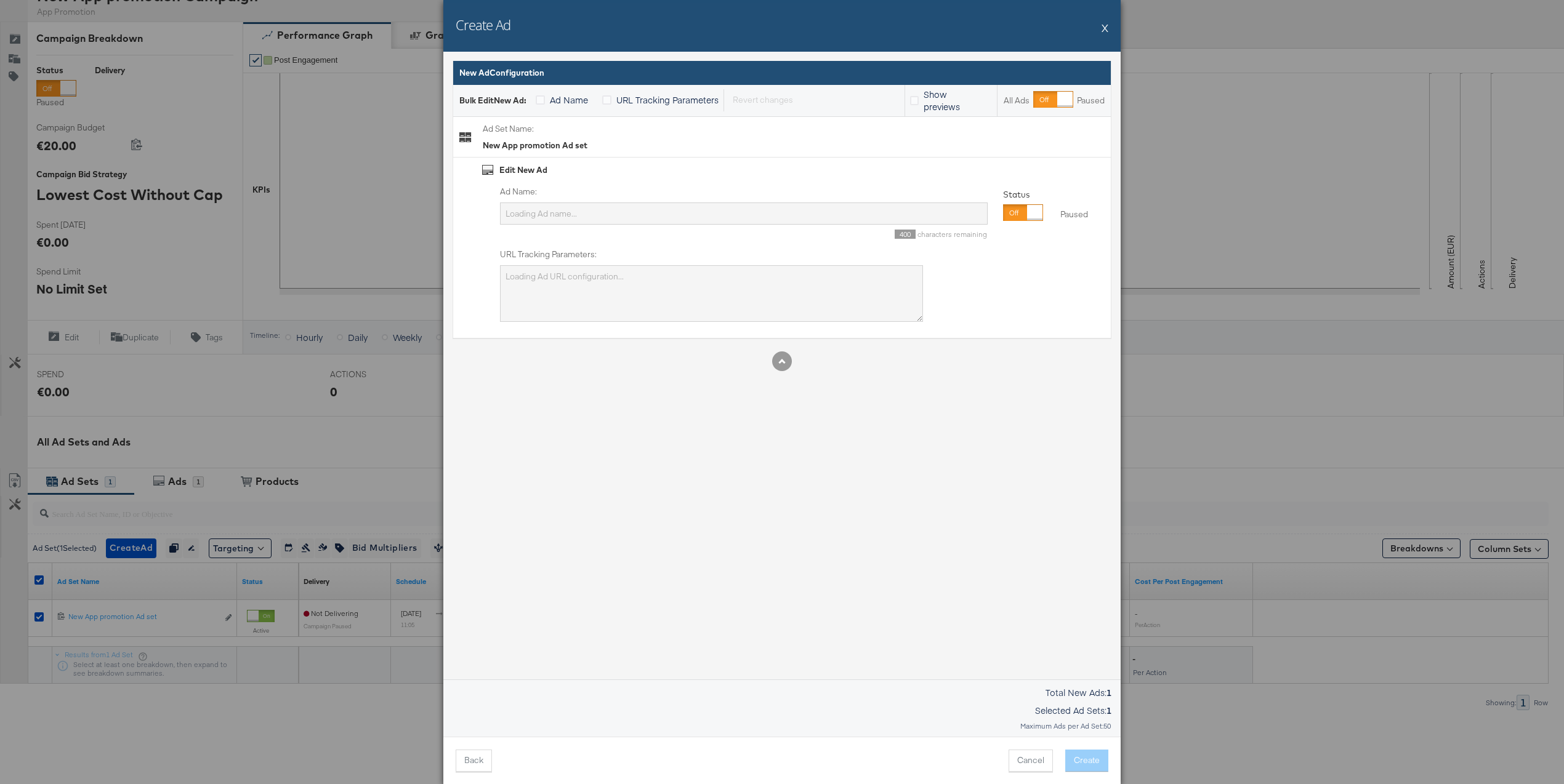
type input "2 18-65 65 18 Custom Impressions Install mobile app 6857651032565 New App promo…"
type textarea "campaign_id=6857651032565&adset_id={{adset.id}}&ad_id={{ad.id}}&placement={{pla…"
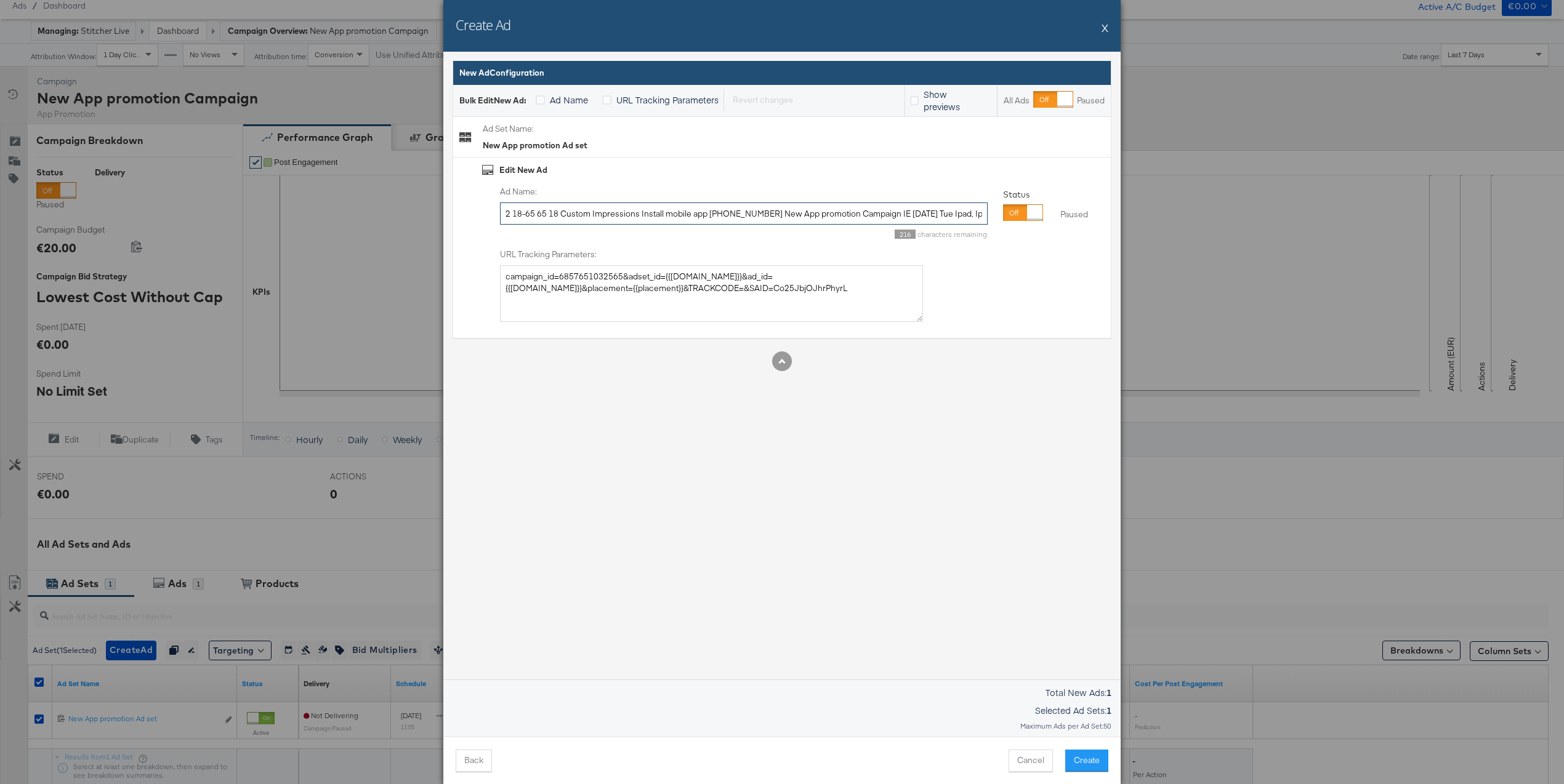
click at [645, 218] on input "2 18-65 65 18 Custom Impressions Install mobile app 6857651032565 New App promo…" at bounding box center [743, 213] width 487 height 22
type input "craig testing"
click at [737, 290] on textarea "campaign_id=6857651032565&adset_id={{adset.id}}&ad_id={{ad.id}}&placement={{pla…" at bounding box center [712, 293] width 423 height 57
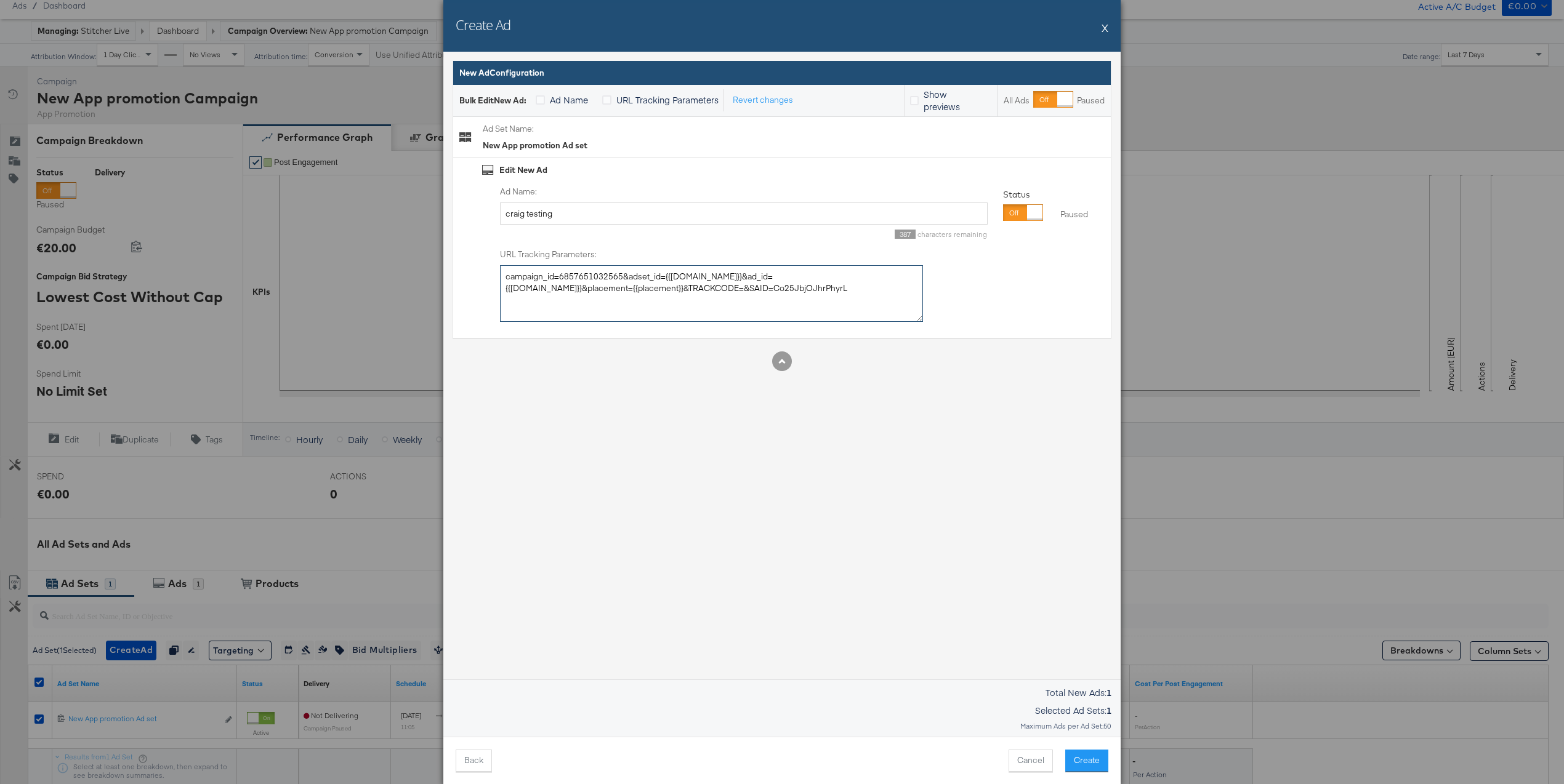
click at [737, 290] on textarea "campaign_id=6857651032565&adset_id={{adset.id}}&ad_id={{ad.id}}&placement={{pla…" at bounding box center [712, 293] width 423 height 57
click at [1096, 761] on button "Create" at bounding box center [1087, 761] width 43 height 22
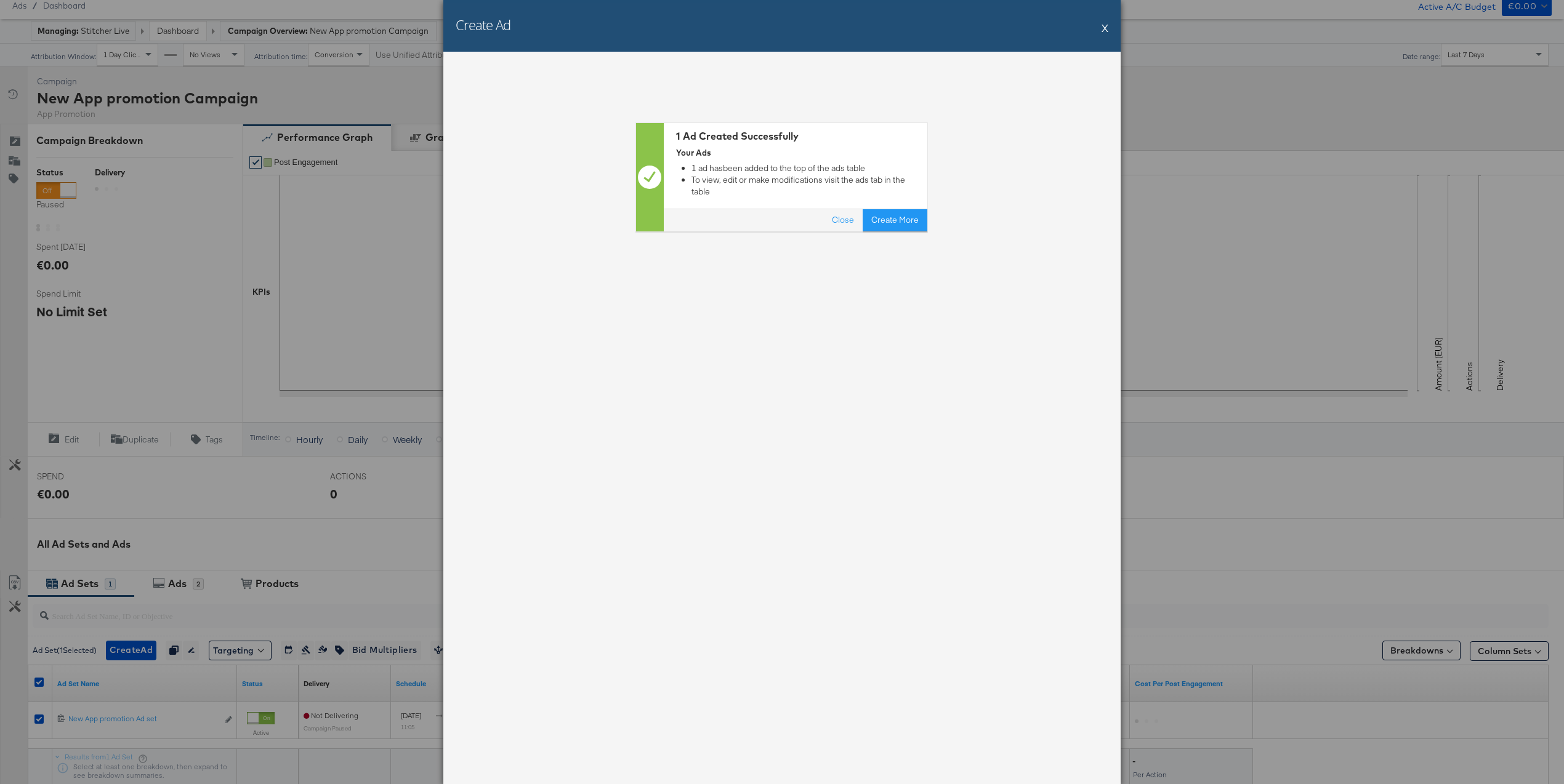
click at [1105, 25] on button "X" at bounding box center [1105, 27] width 7 height 25
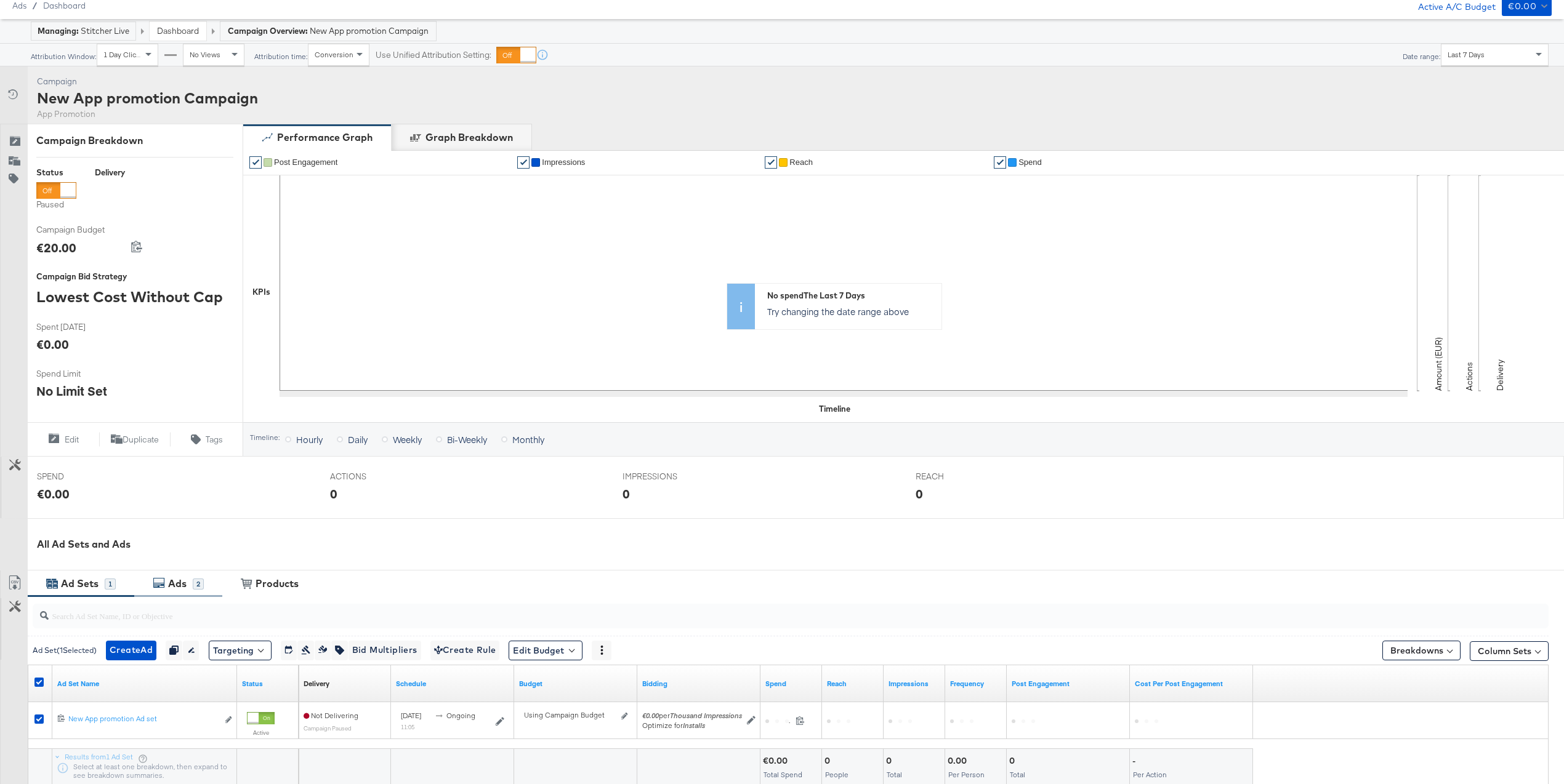
click at [177, 575] on div "Ads 2" at bounding box center [178, 584] width 88 height 27
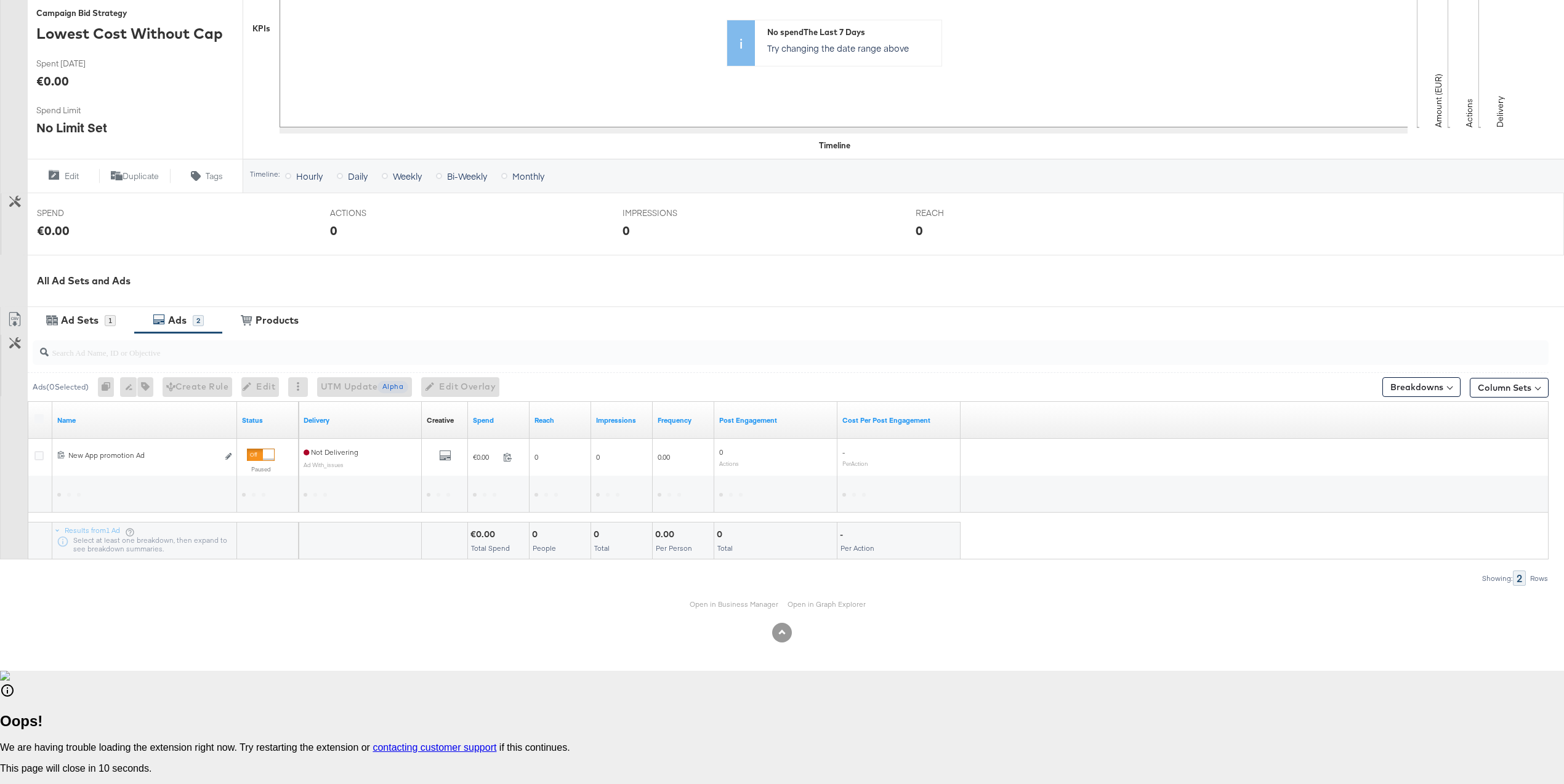
scroll to position [192, 0]
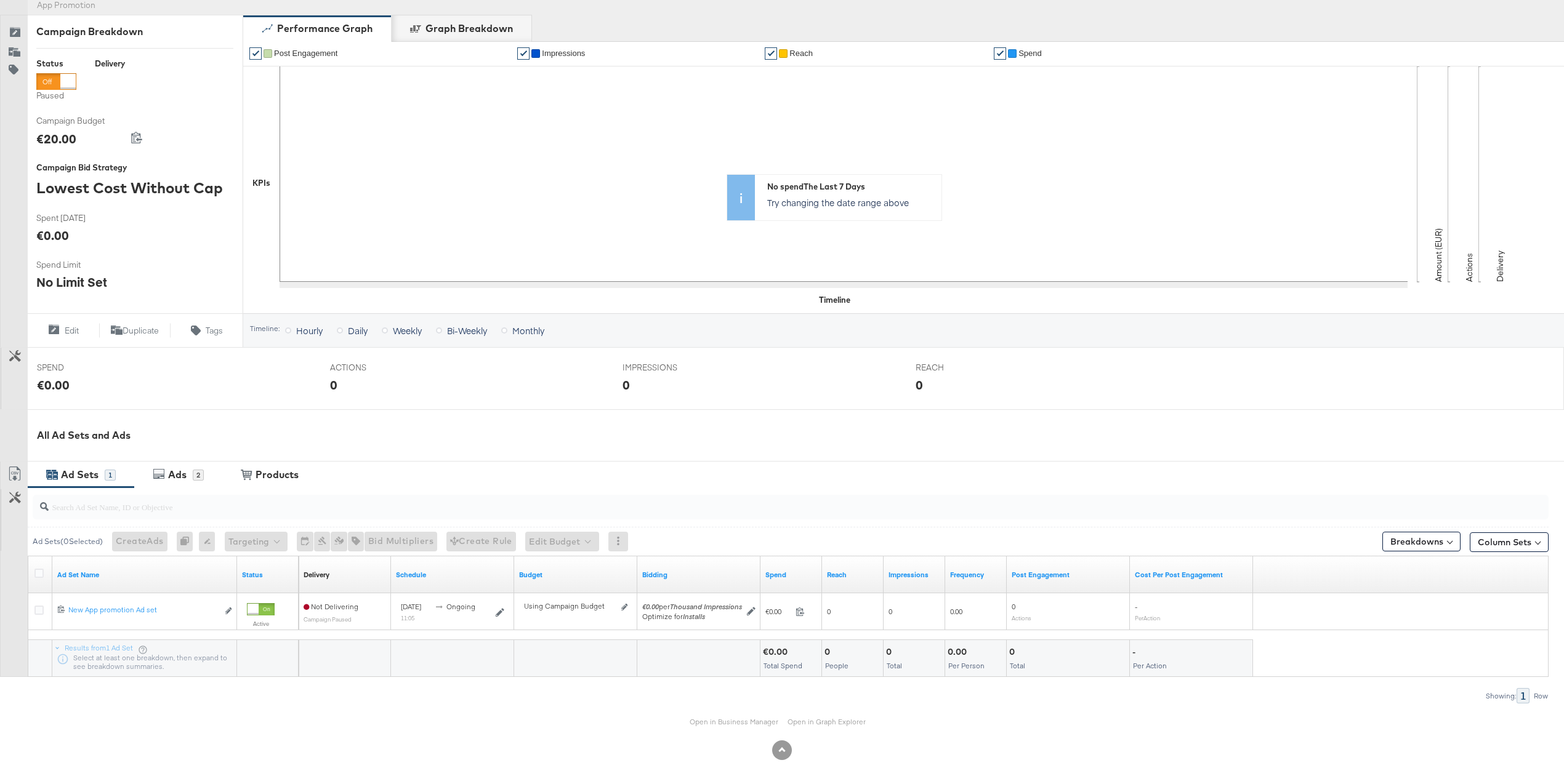
scroll to position [156, 0]
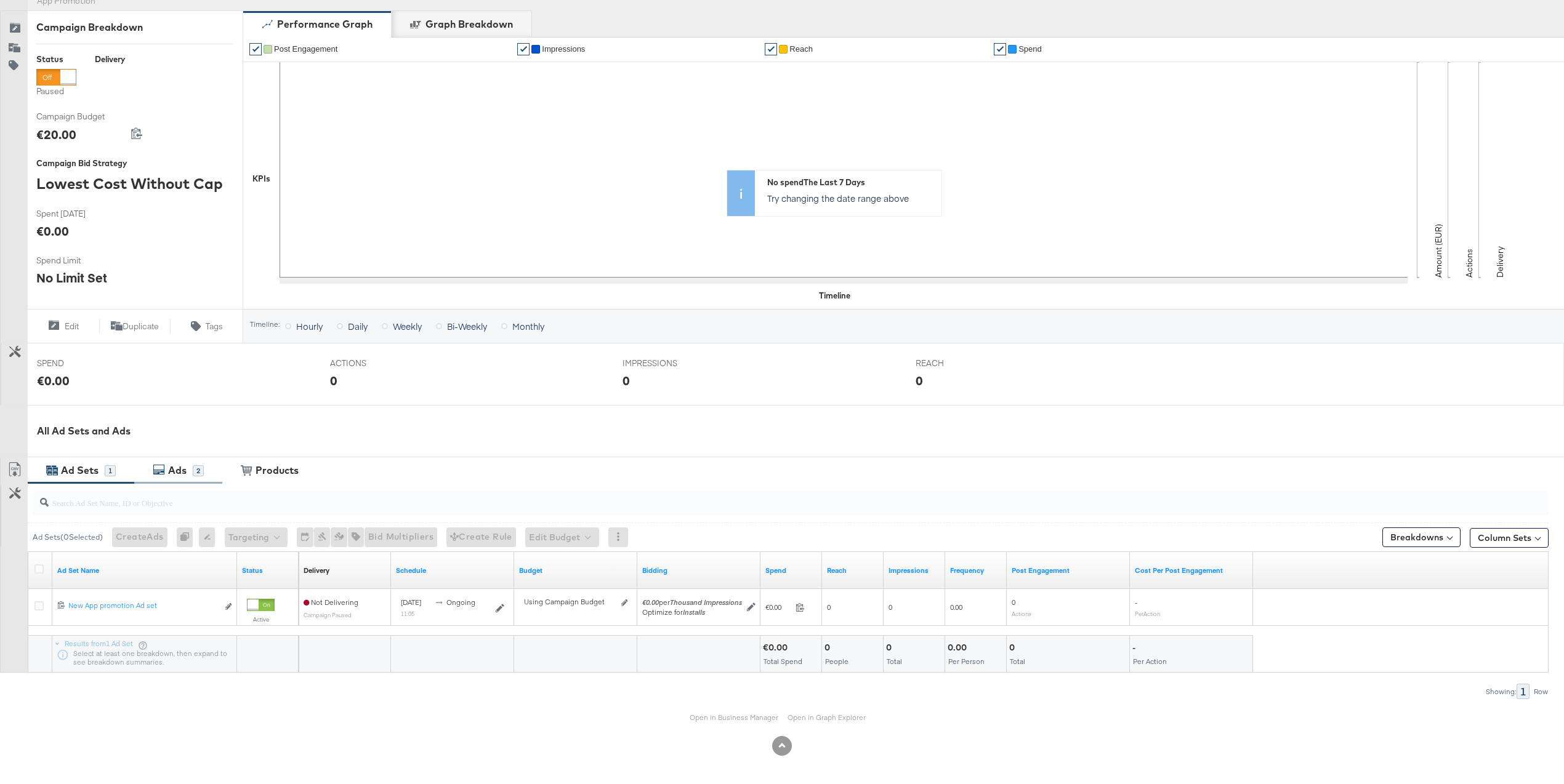
click at [221, 473] on div "Ads 2" at bounding box center [178, 471] width 88 height 27
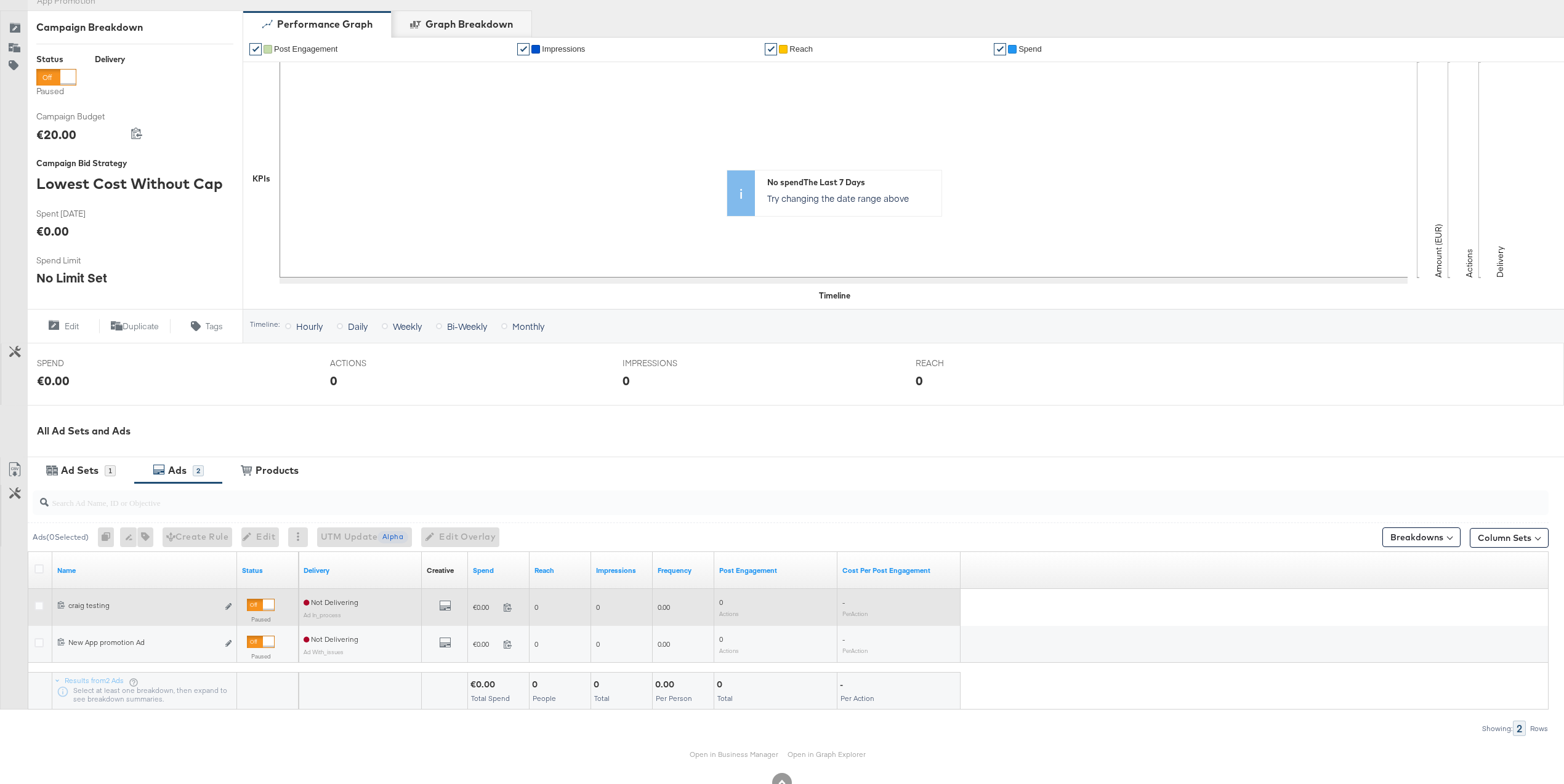
click at [452, 607] on div "All Previews" at bounding box center [445, 607] width 37 height 15
click at [449, 607] on icon "default" at bounding box center [445, 606] width 12 height 12
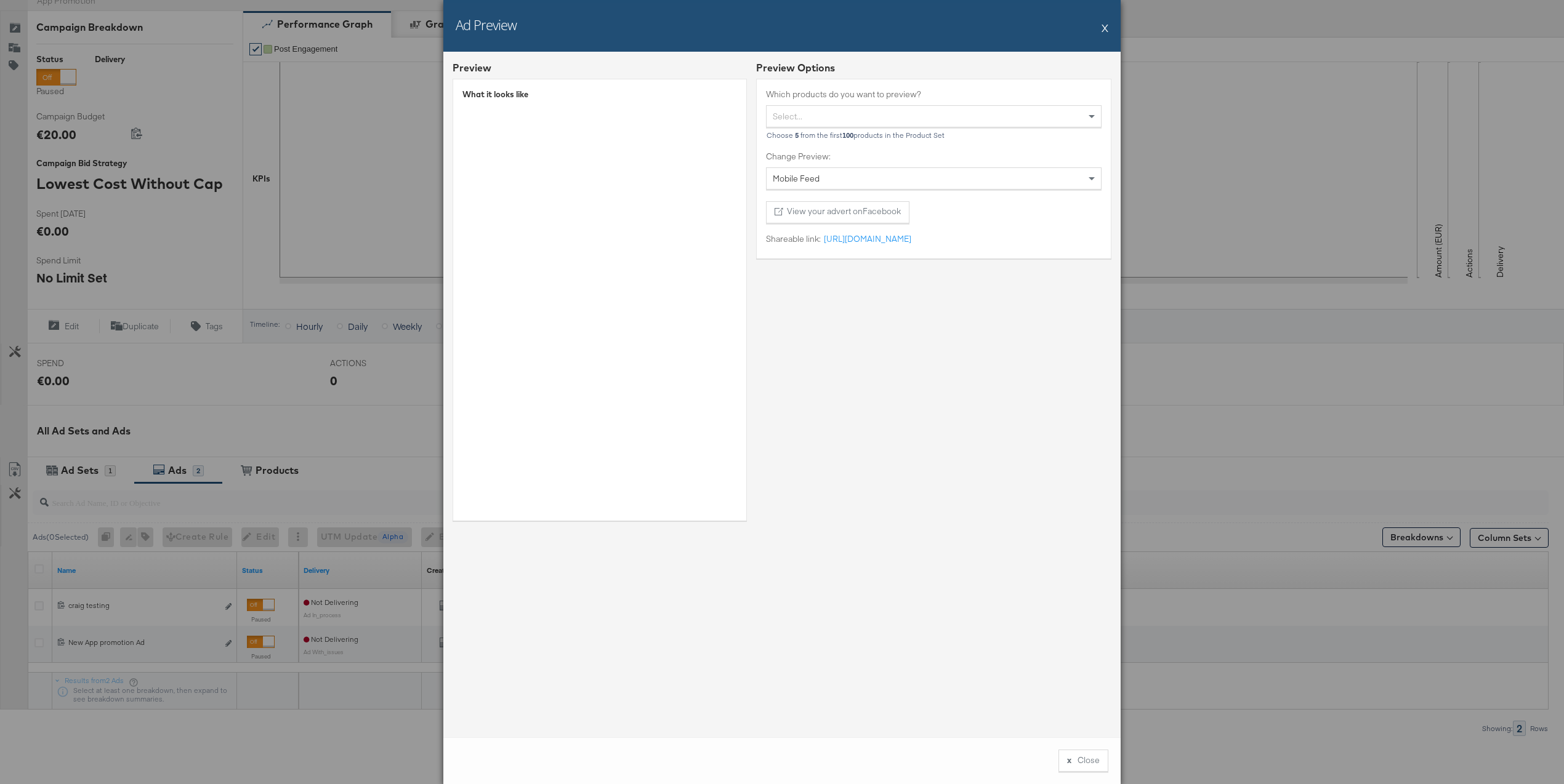
click at [1107, 32] on button "X" at bounding box center [1105, 27] width 7 height 25
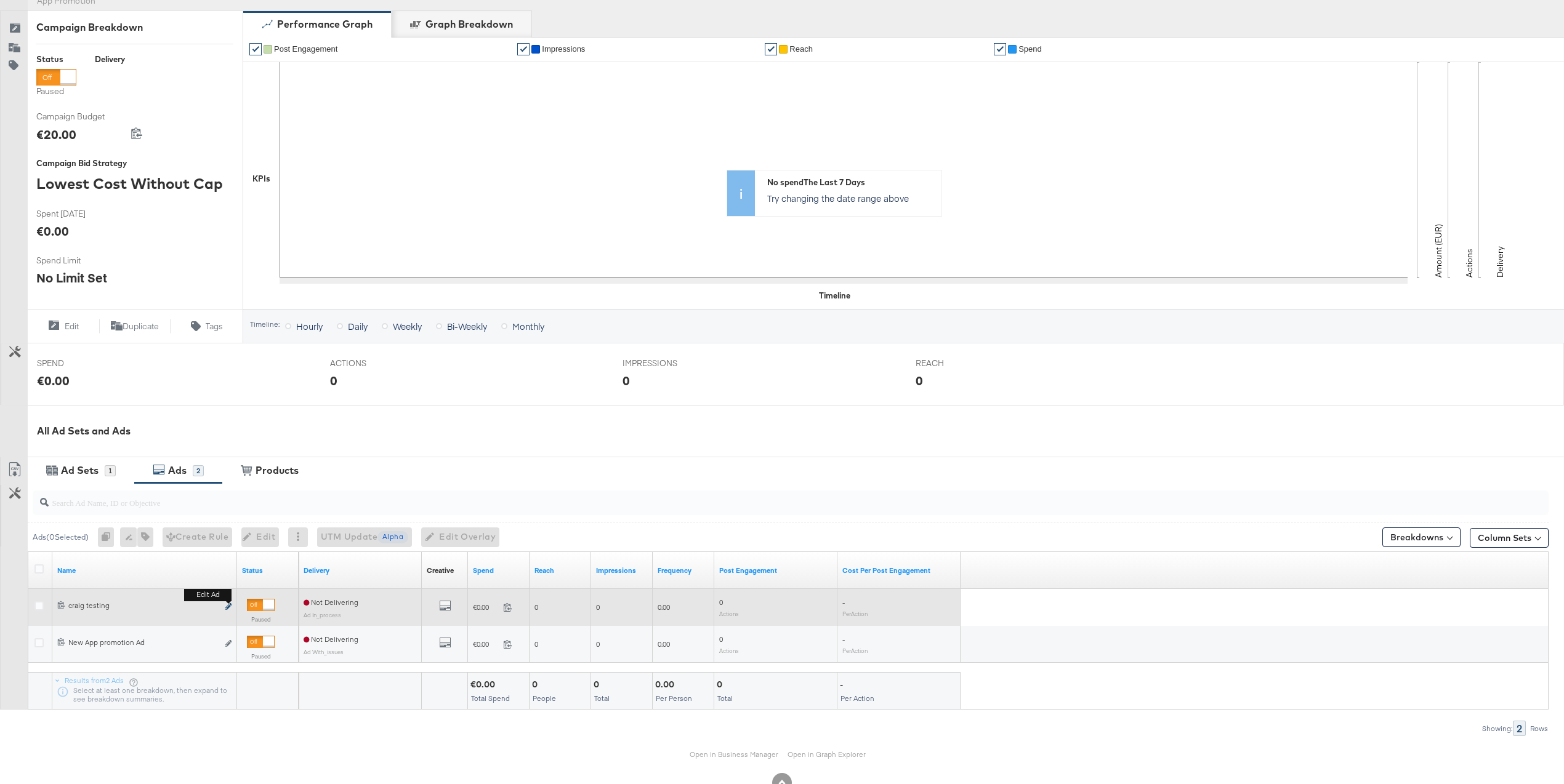
click at [226, 608] on icon "link" at bounding box center [227, 607] width 6 height 7
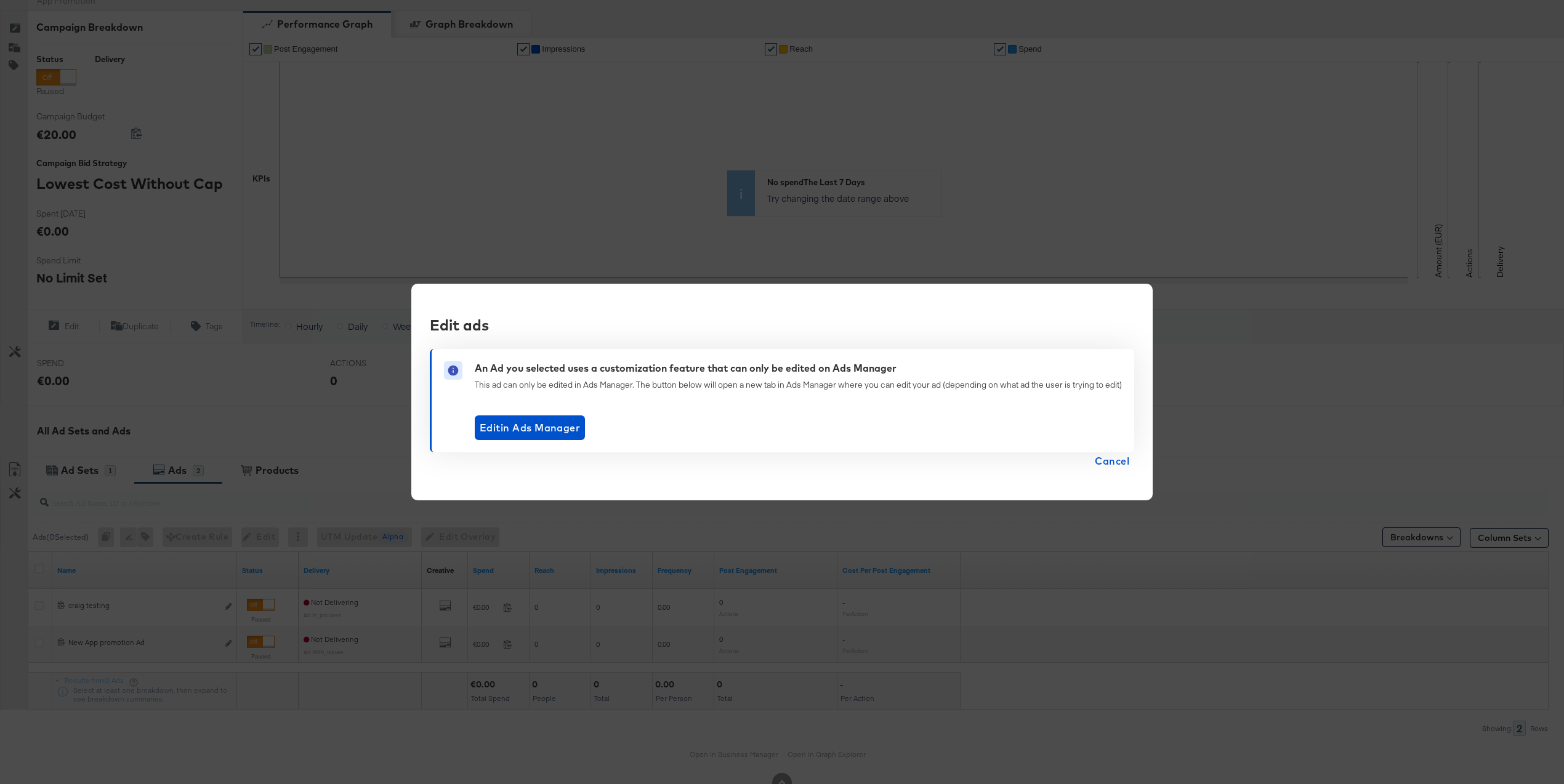
click at [579, 222] on div "Edit ads An Ad you selected uses a customization feature that can only be edite…" at bounding box center [782, 392] width 1564 height 784
click at [1117, 454] on span "Cancel" at bounding box center [1112, 461] width 34 height 17
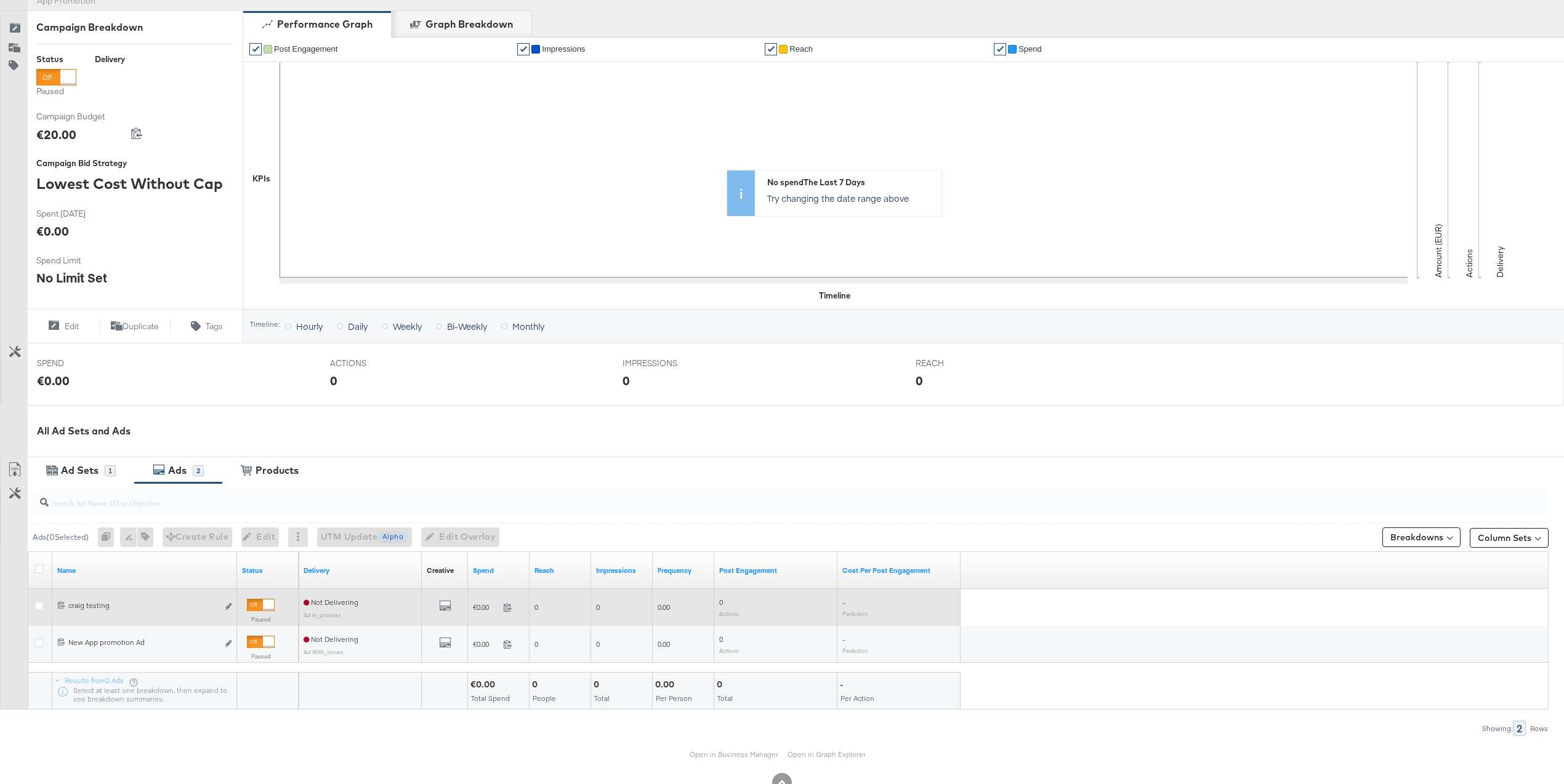
click at [37, 600] on div at bounding box center [40, 607] width 22 height 22
click at [39, 606] on icon at bounding box center [38, 606] width 9 height 9
click at [0, 0] on input "checkbox" at bounding box center [0, 0] width 0 height 0
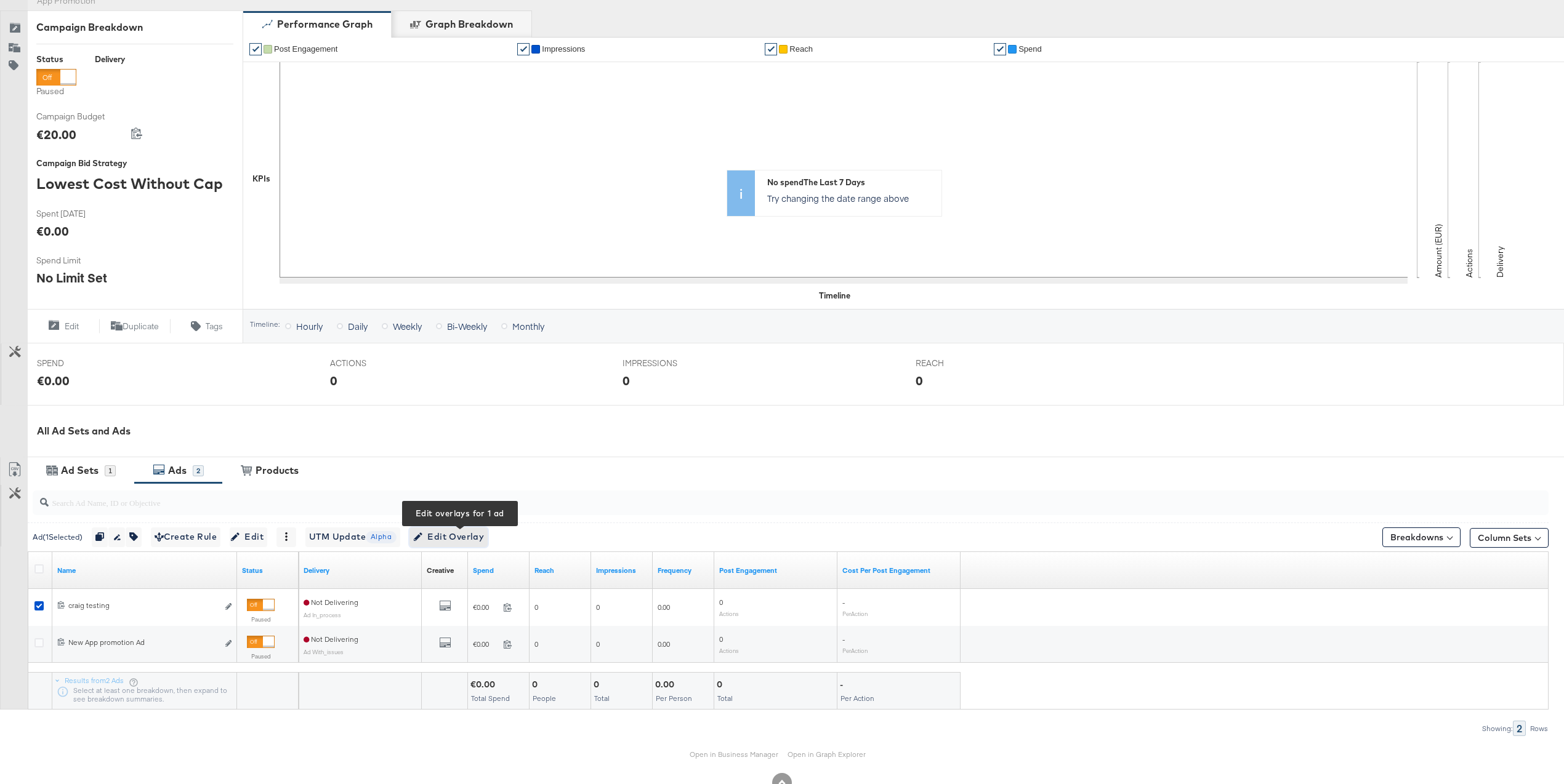
click at [456, 534] on span "Edit Overlay Edit overlays for 1 ad" at bounding box center [448, 537] width 71 height 15
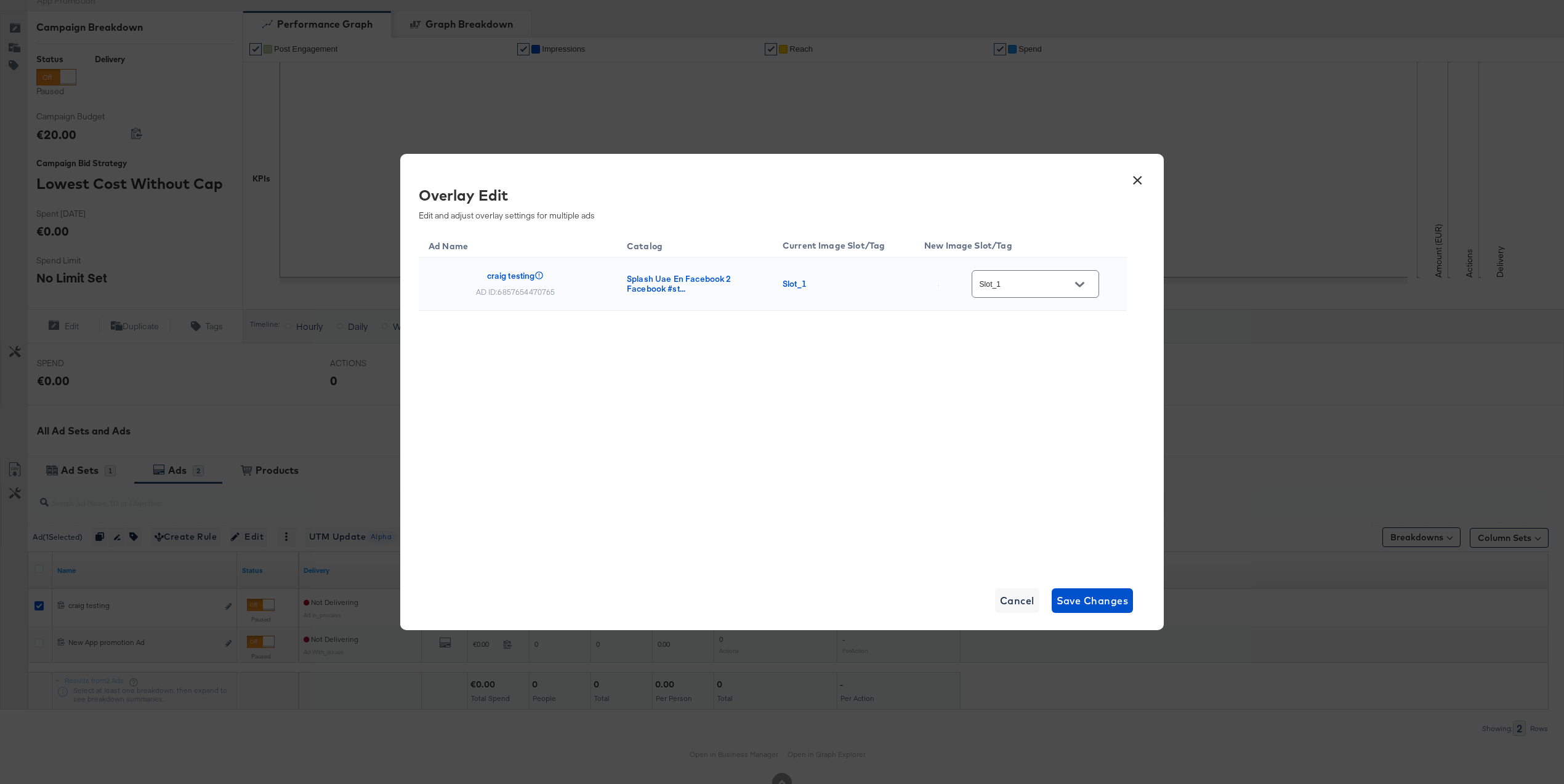
click at [1069, 293] on div "Slot_1" at bounding box center [1035, 283] width 127 height 27
click at [1088, 278] on button "Open" at bounding box center [1079, 284] width 18 height 18
click at [1033, 537] on div "Slot_2" at bounding box center [1046, 525] width 91 height 22
type input "Slot_2"
click at [1087, 610] on button "Save Changes" at bounding box center [1092, 601] width 82 height 25
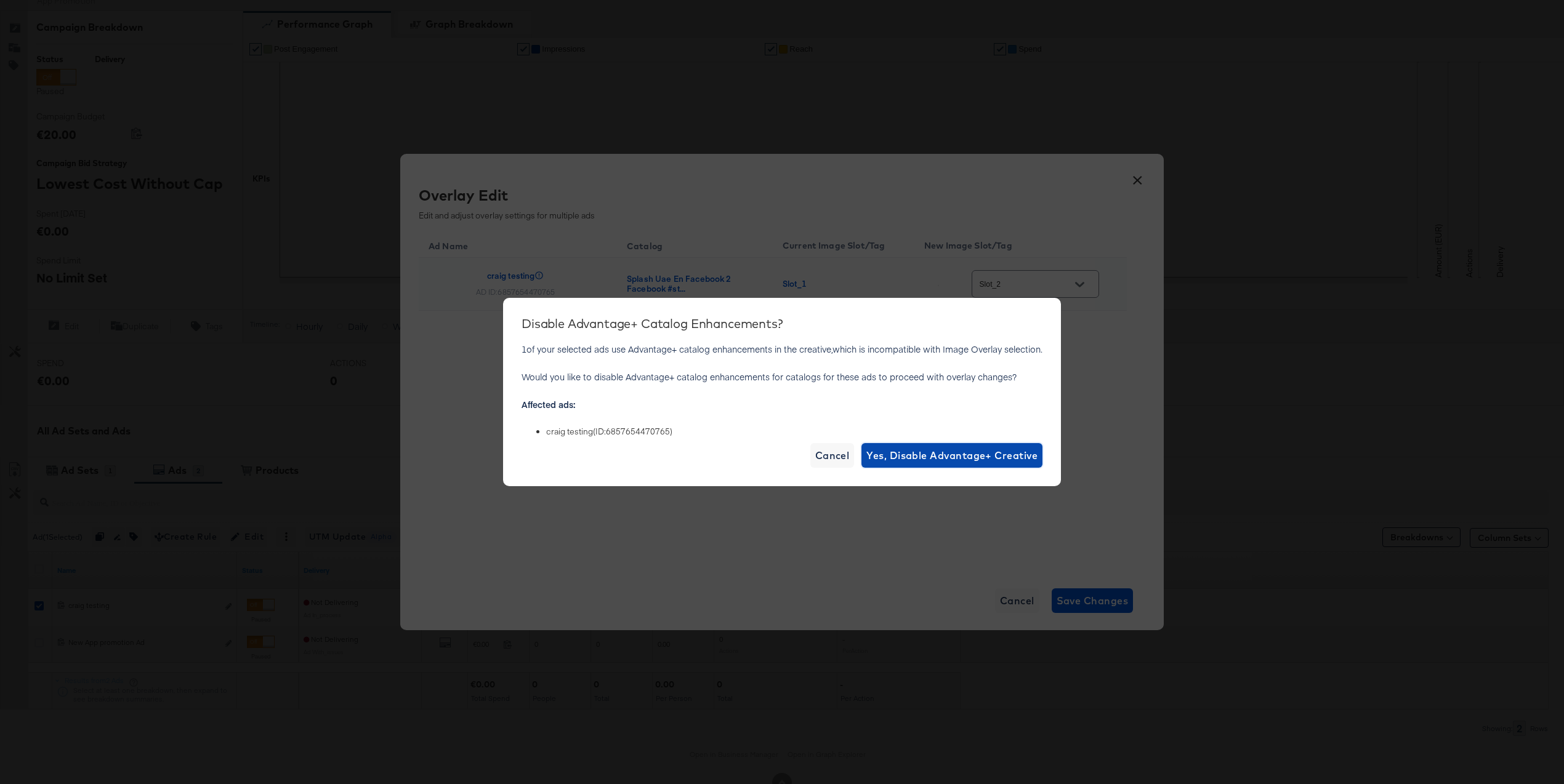
click at [912, 452] on span "Yes, Disable Advantage+ Creative" at bounding box center [952, 455] width 171 height 17
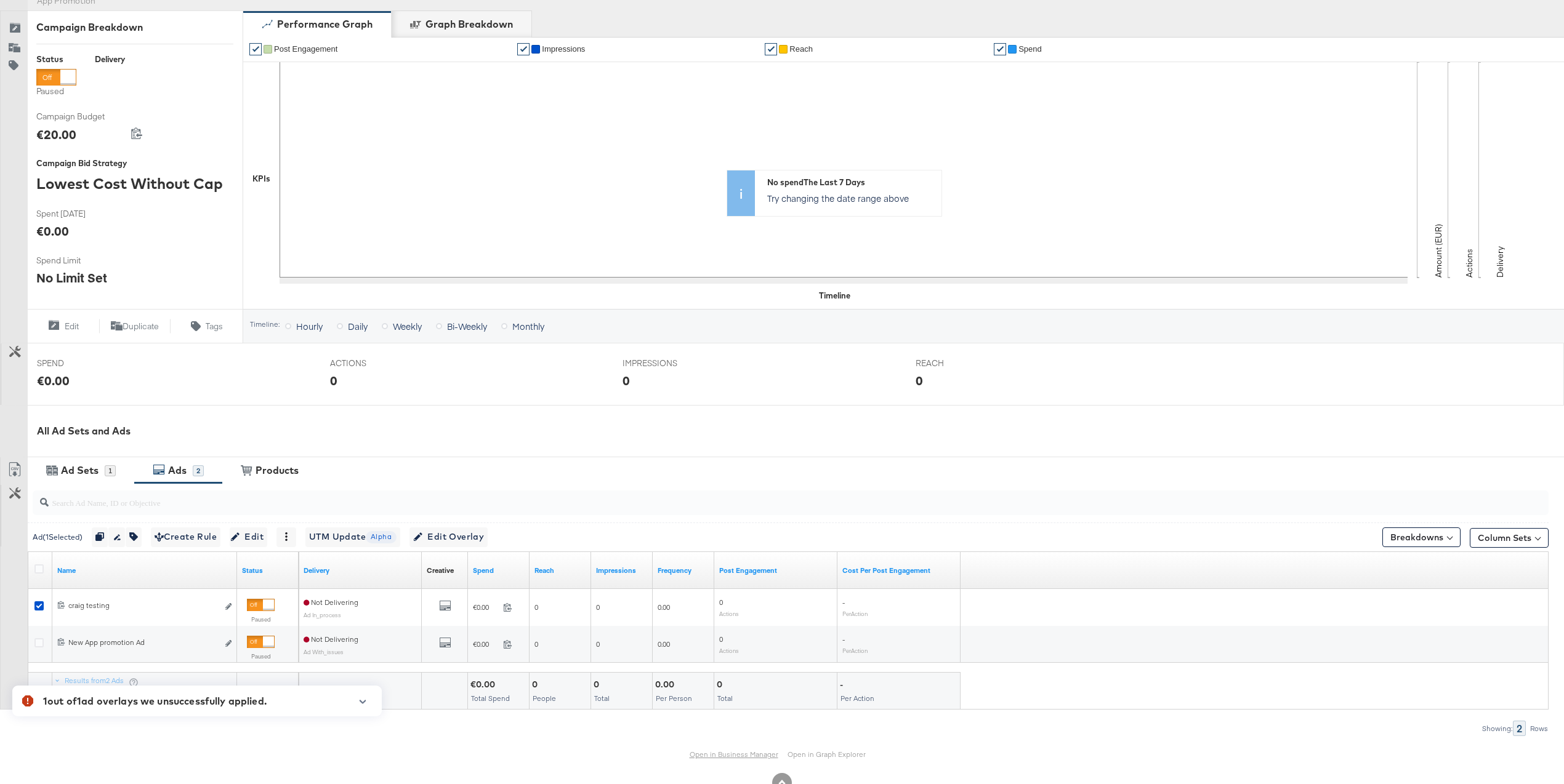
click at [716, 755] on link "Open in Business Manager" at bounding box center [734, 754] width 88 height 9
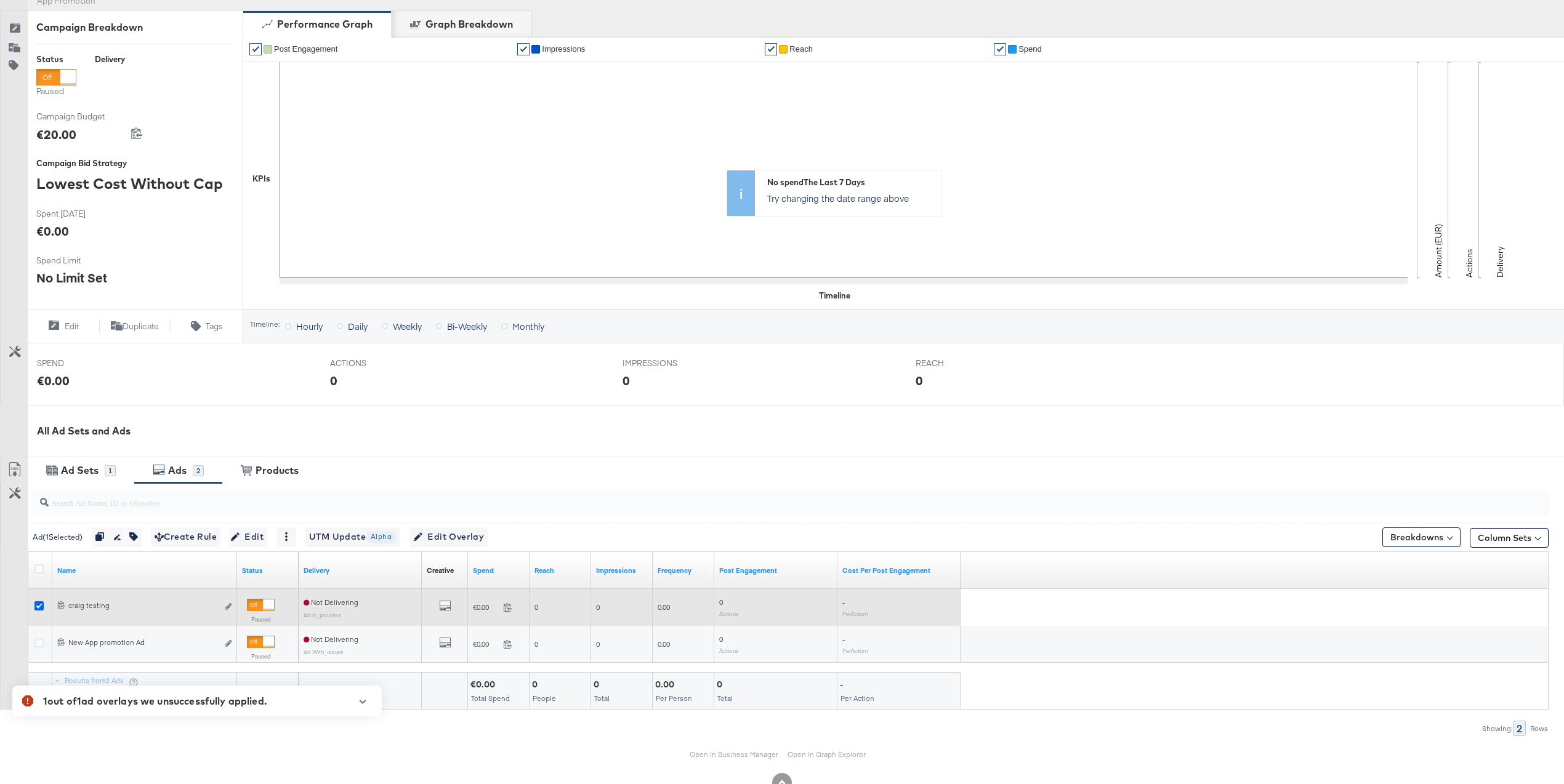
click at [34, 607] on icon at bounding box center [38, 606] width 9 height 9
click at [0, 0] on input "checkbox" at bounding box center [0, 0] width 0 height 0
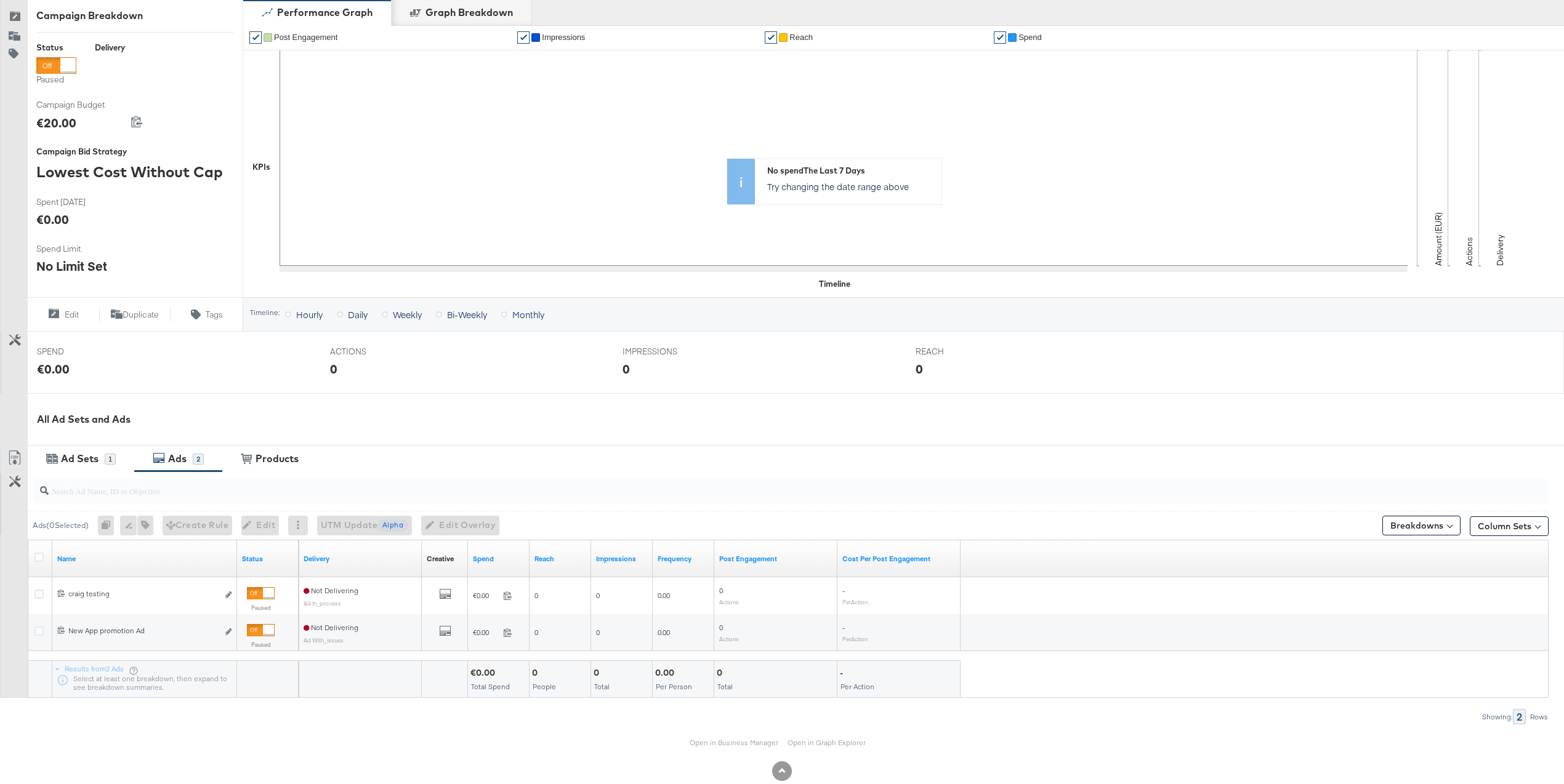
scroll to position [168, 0]
click at [111, 461] on div "1" at bounding box center [110, 458] width 11 height 11
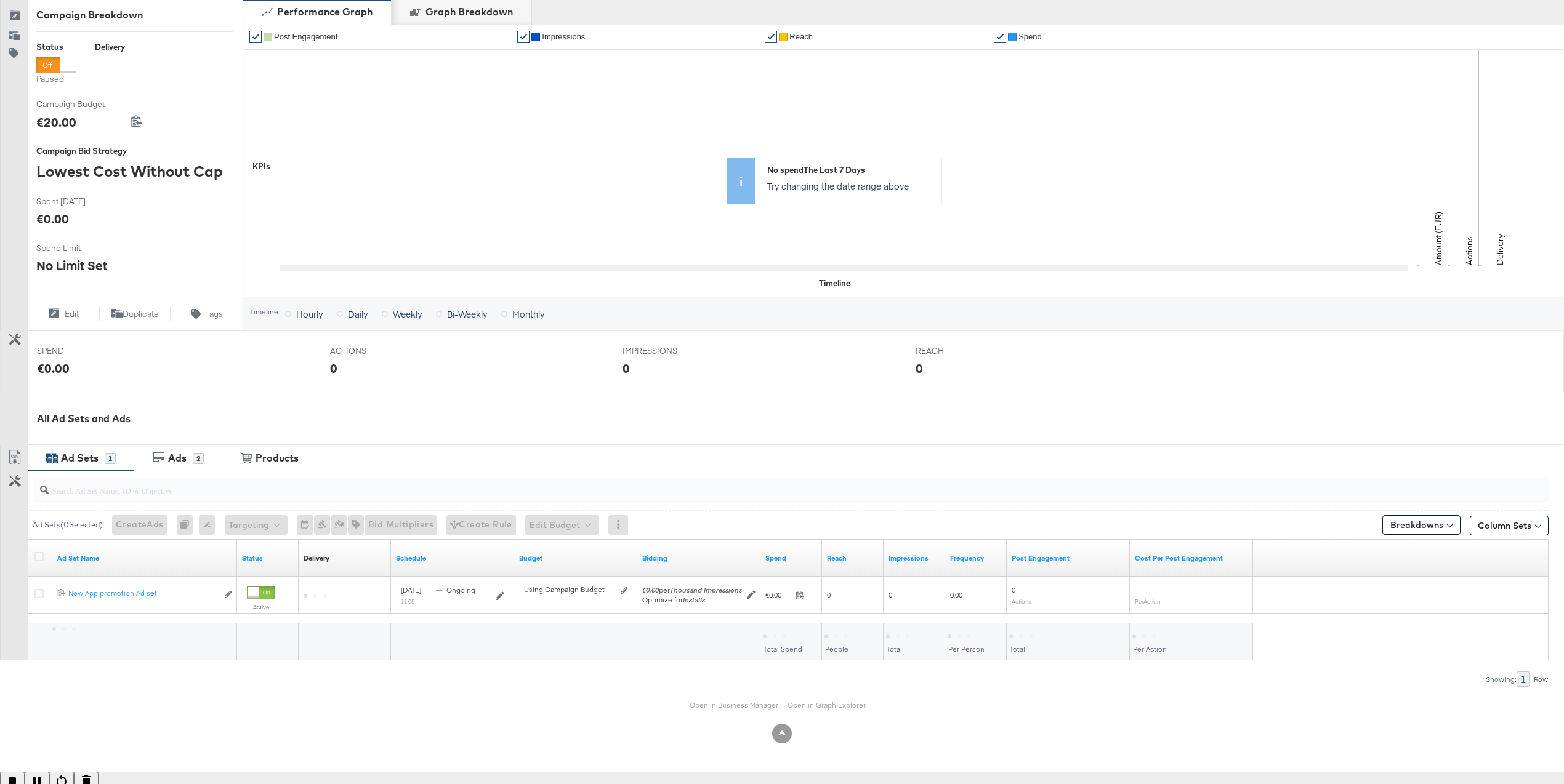
scroll to position [156, 0]
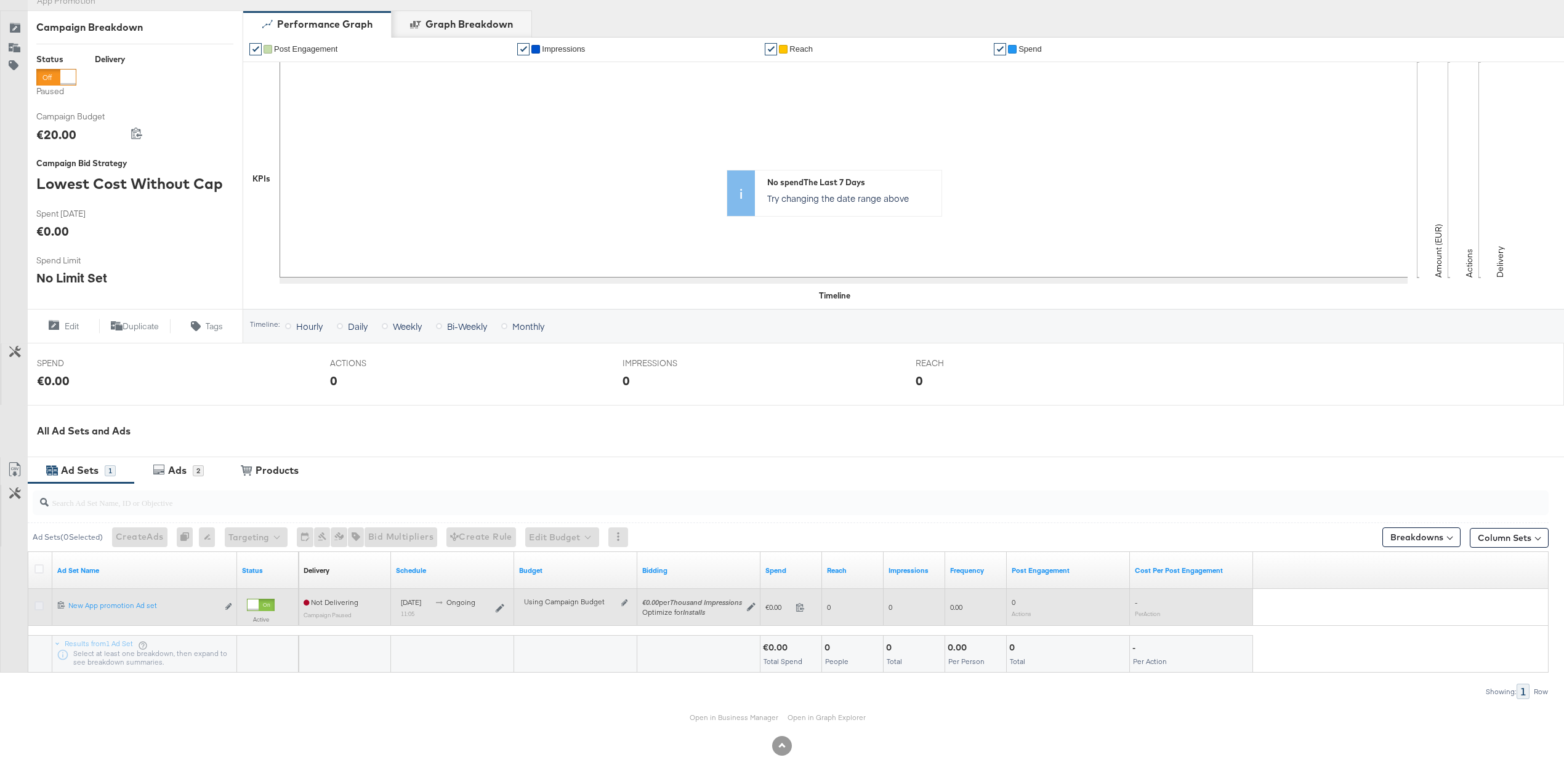
click at [39, 607] on icon at bounding box center [38, 606] width 9 height 9
click at [0, 0] on input "checkbox" at bounding box center [0, 0] width 0 height 0
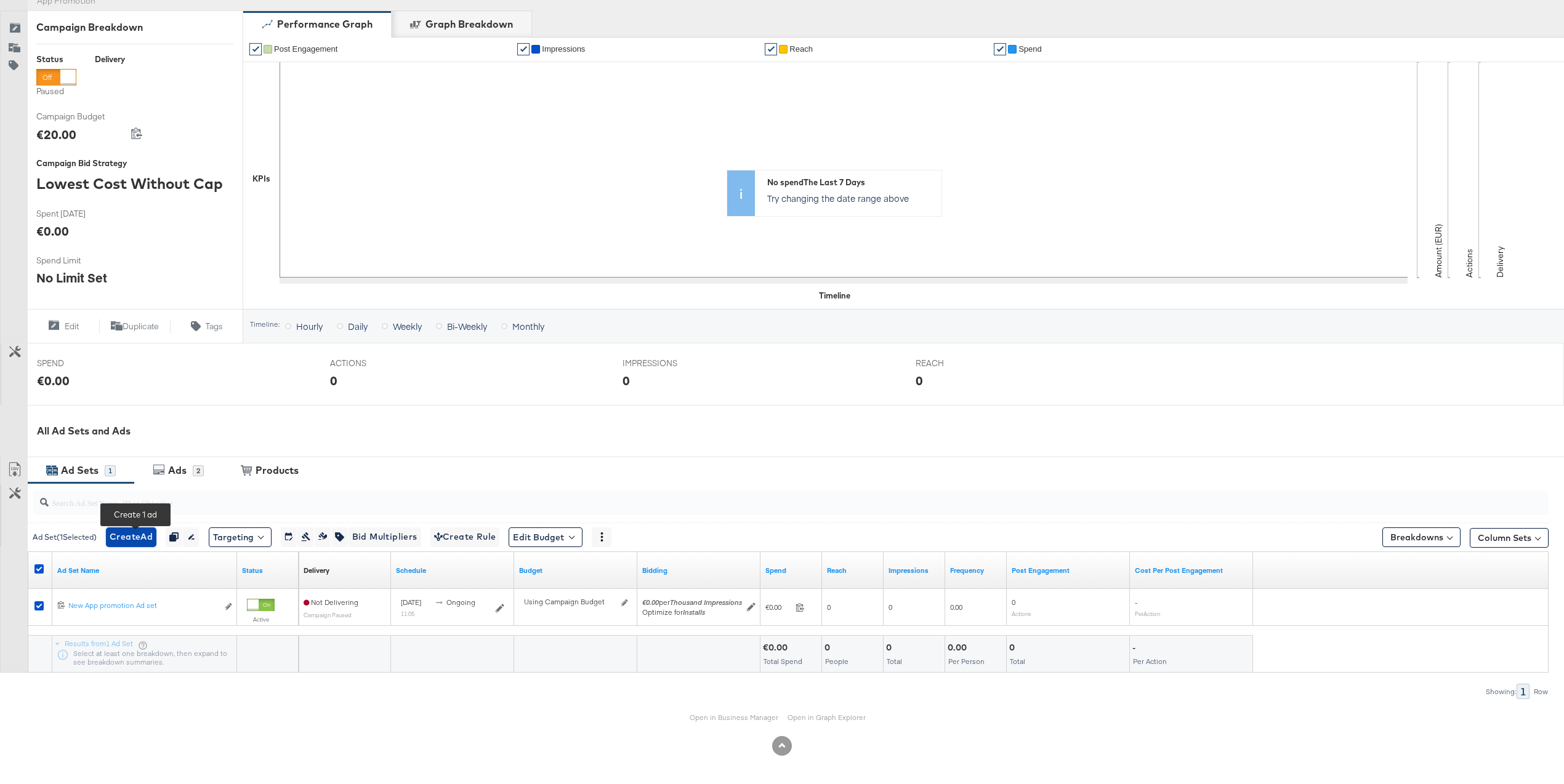
click at [142, 537] on span "Create Ad" at bounding box center [132, 537] width 43 height 15
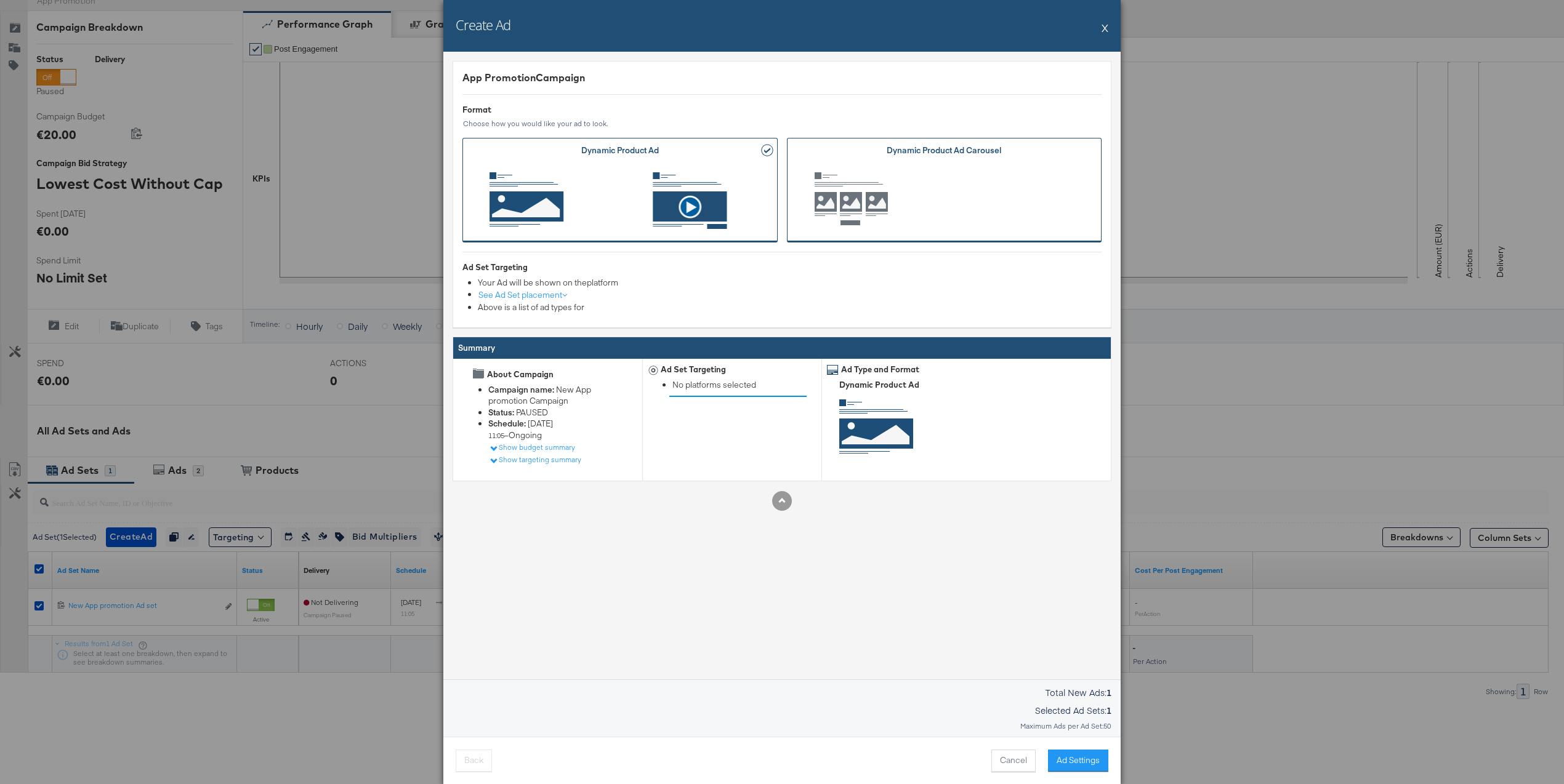
click at [972, 167] on span "Ad Format" at bounding box center [944, 200] width 277 height 67
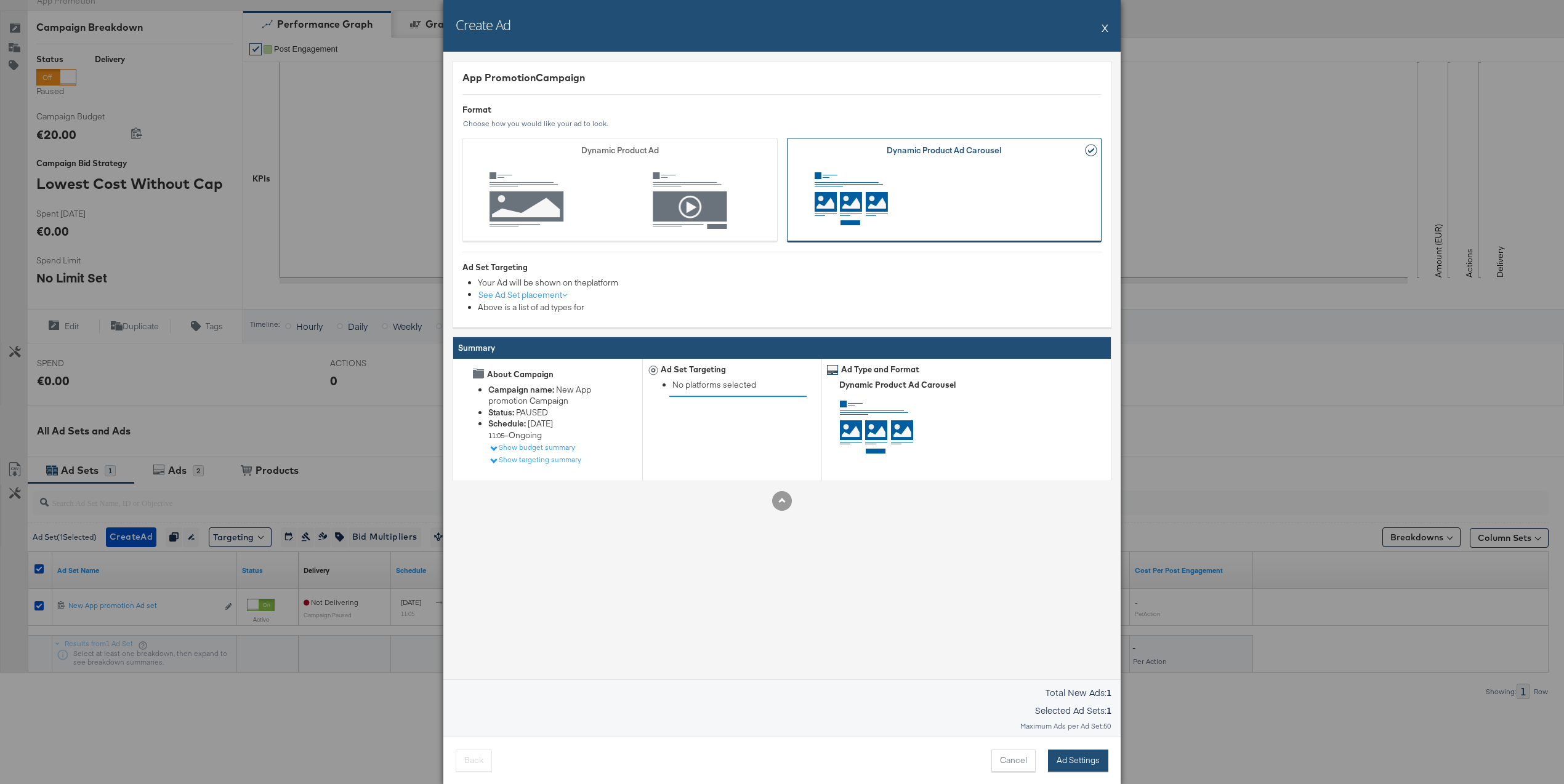
click at [1072, 754] on button "Ad Settings" at bounding box center [1078, 761] width 60 height 22
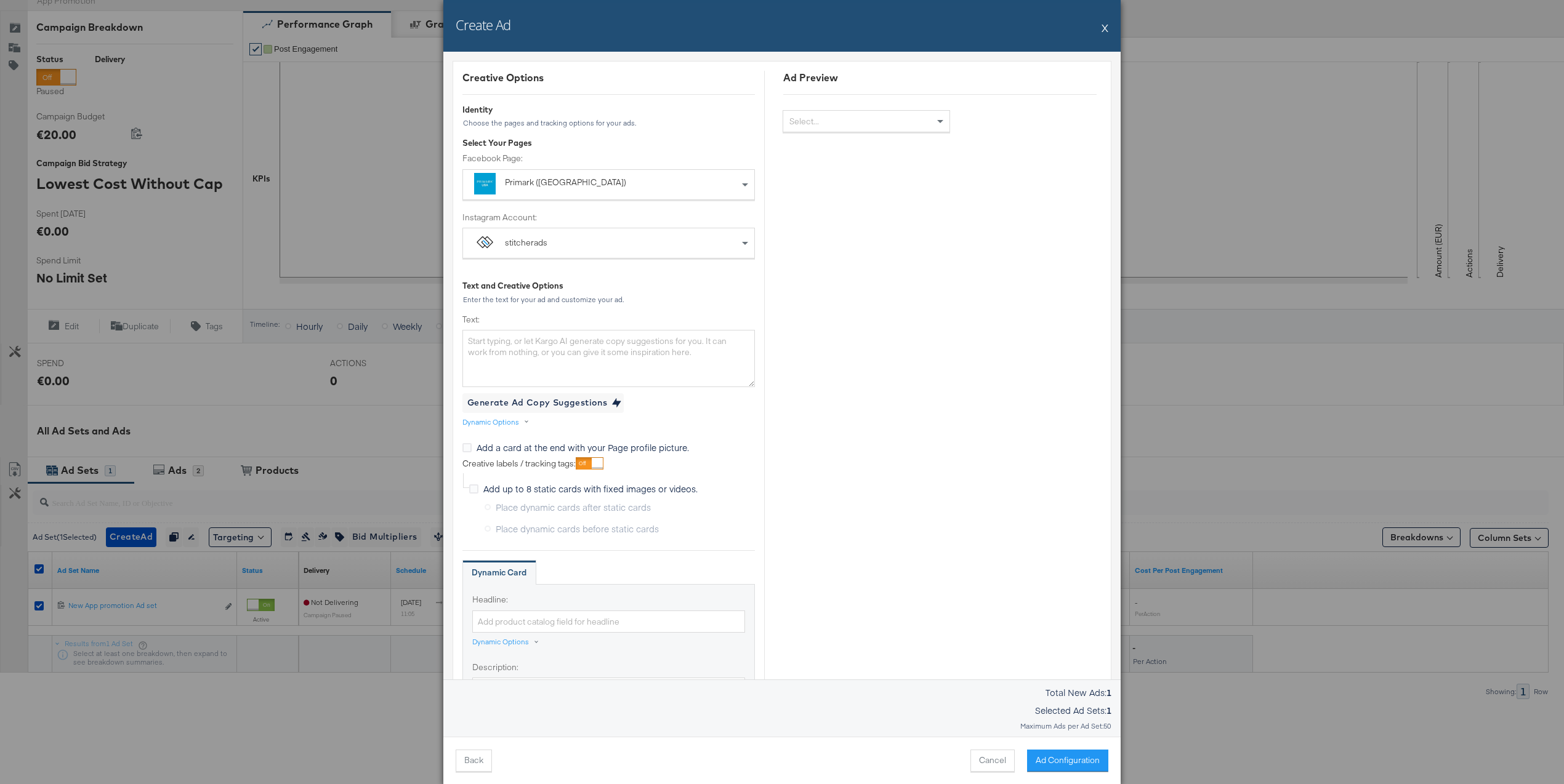
click at [624, 183] on div "Primark ([GEOGRAPHIC_DATA])" at bounding box center [581, 182] width 152 height 12
type input "stitc"
click at [573, 352] on textarea "Text:" at bounding box center [608, 358] width 292 height 57
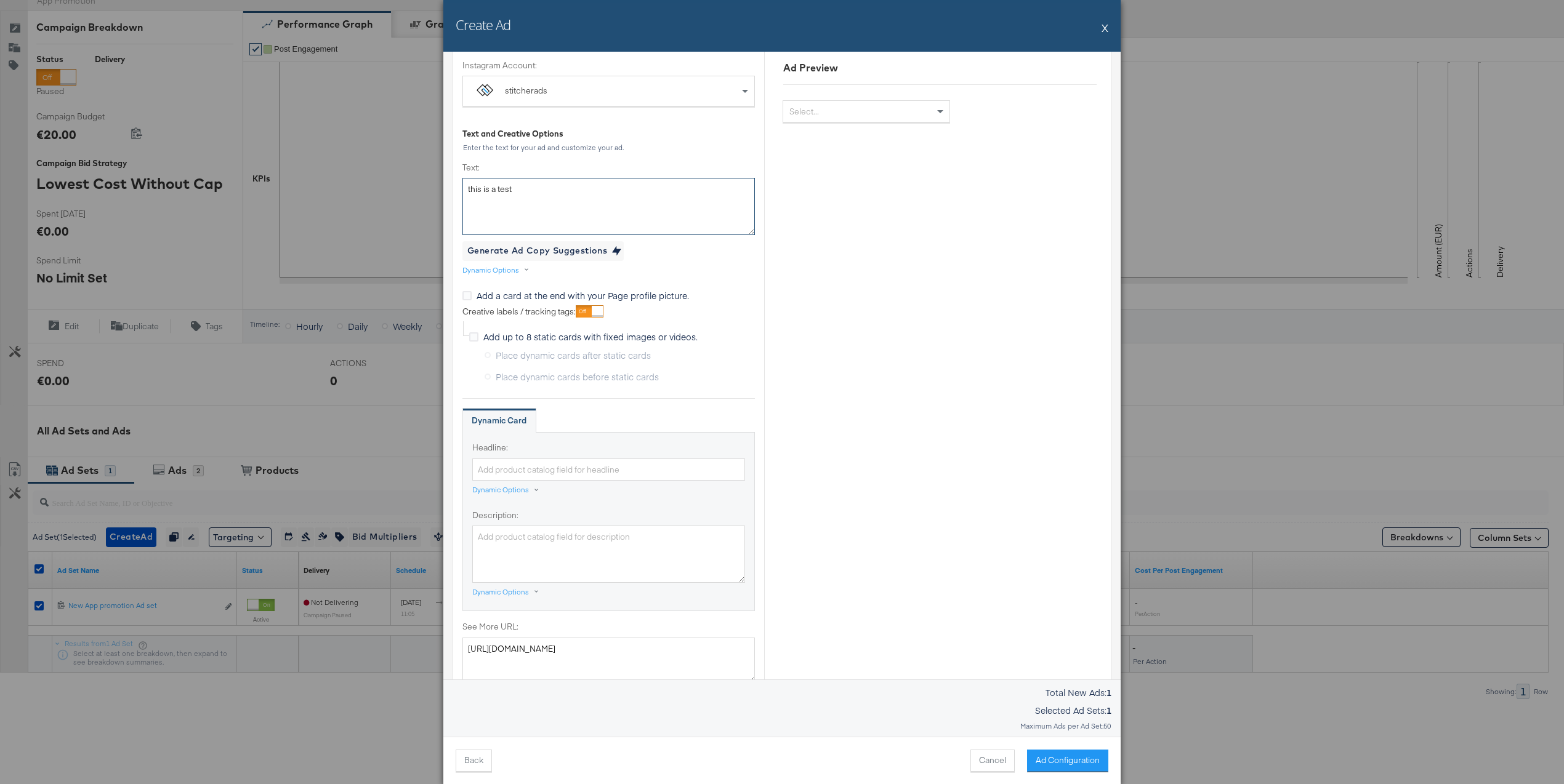
scroll to position [152, 0]
type textarea "this is a test"
click at [507, 489] on div "Dynamic Options" at bounding box center [501, 490] width 57 height 10
click at [492, 533] on div "Name" at bounding box center [495, 537] width 29 height 17
type input "{{[DOMAIN_NAME]}}"
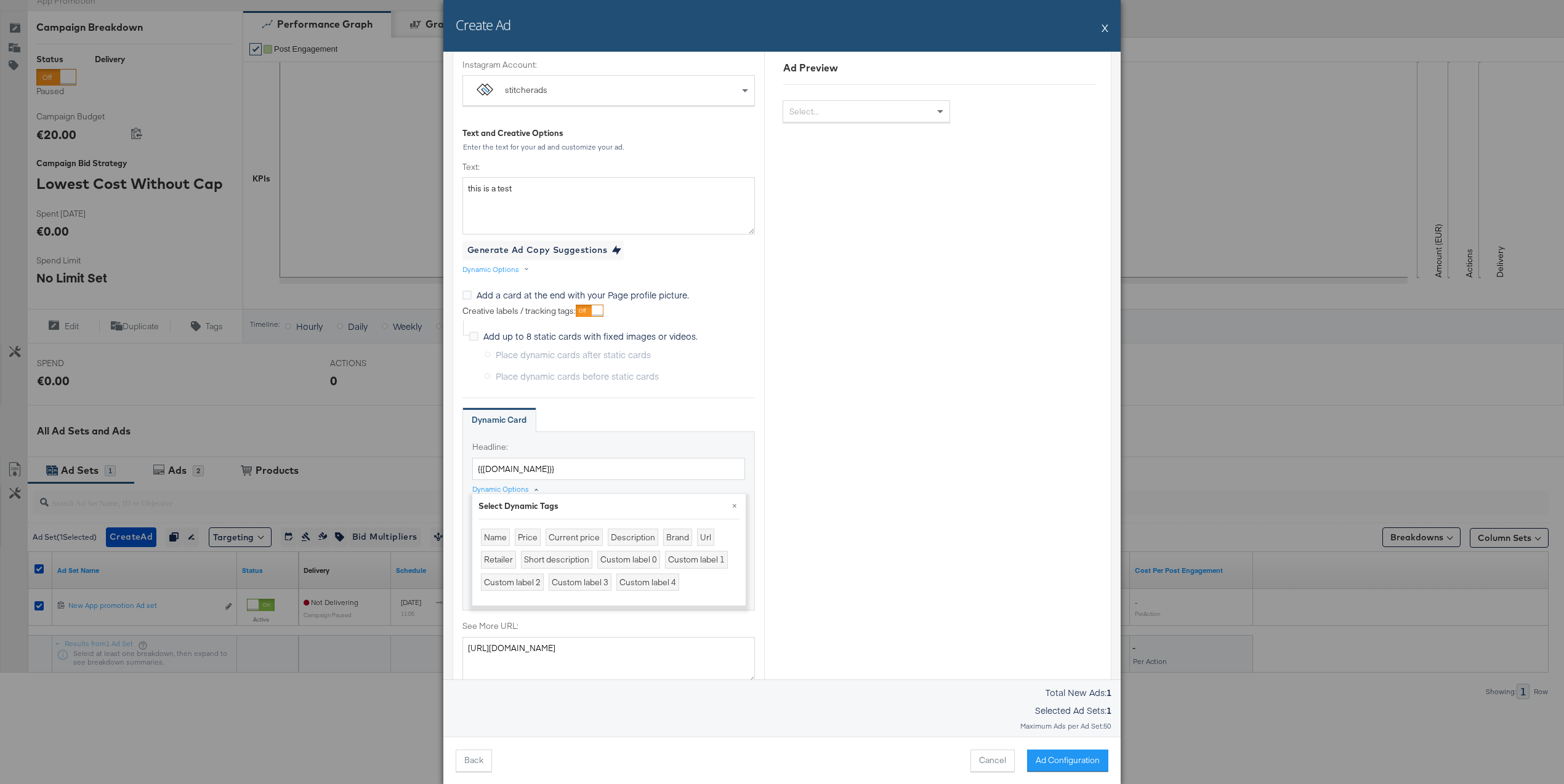
click at [805, 337] on div "Ad Preview Select..." at bounding box center [939, 567] width 351 height 1298
click at [738, 507] on button "×" at bounding box center [734, 505] width 22 height 22
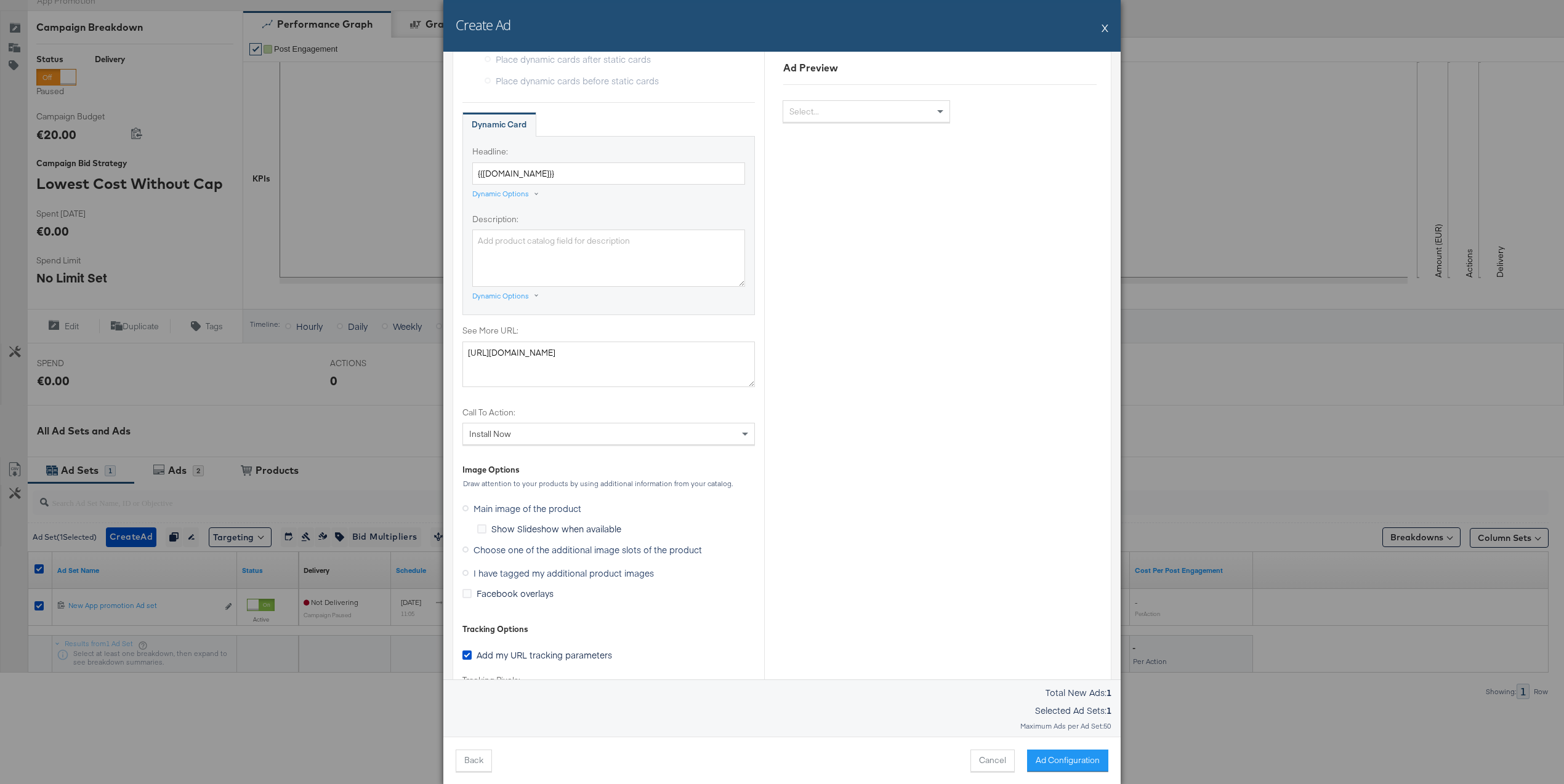
scroll to position [463, 0]
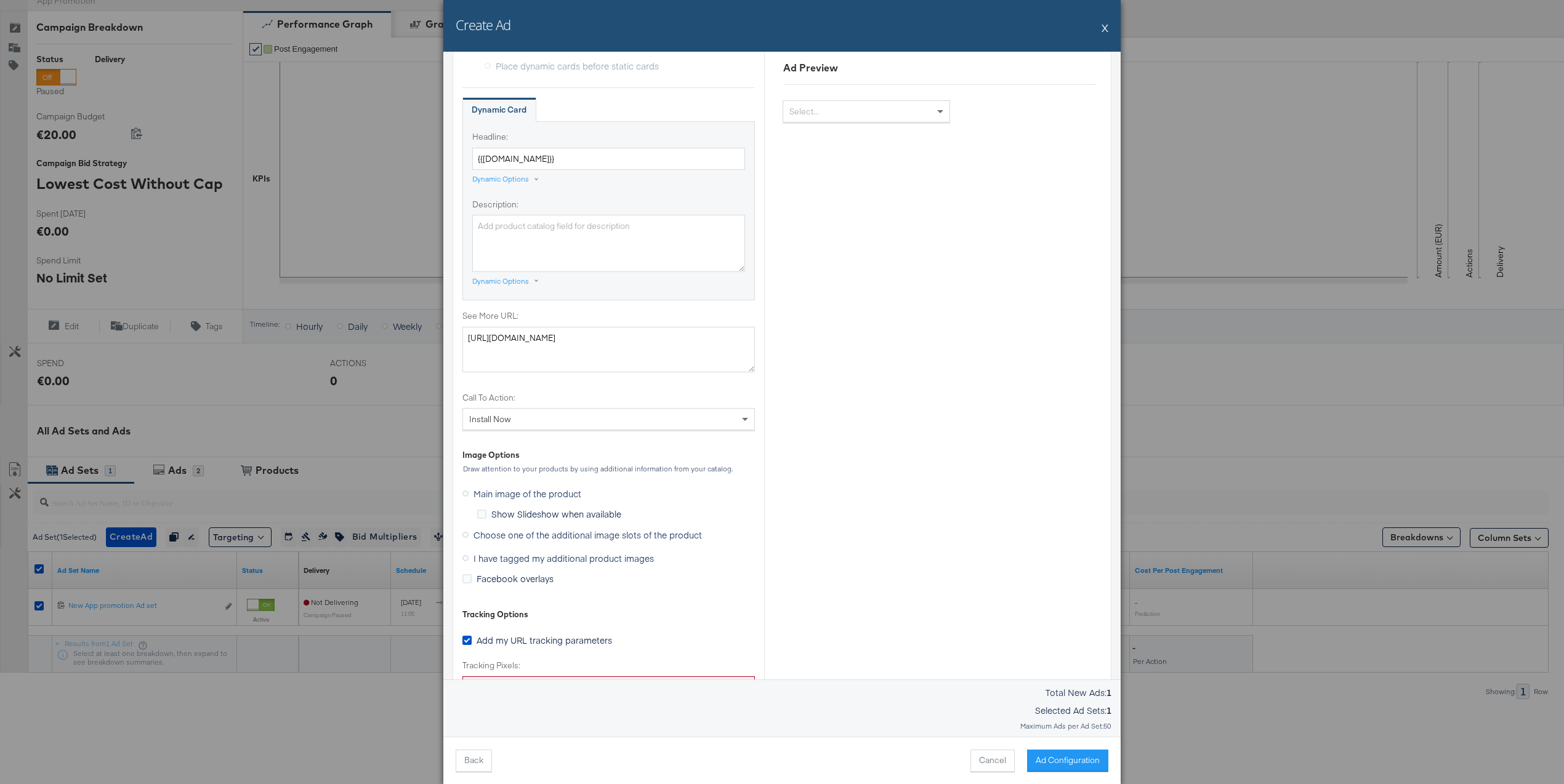
click at [525, 536] on span "Choose one of the additional image slots of the product" at bounding box center [587, 535] width 228 height 12
click at [0, 0] on input "Choose one of the additional image slots of the product" at bounding box center [0, 0] width 0 height 0
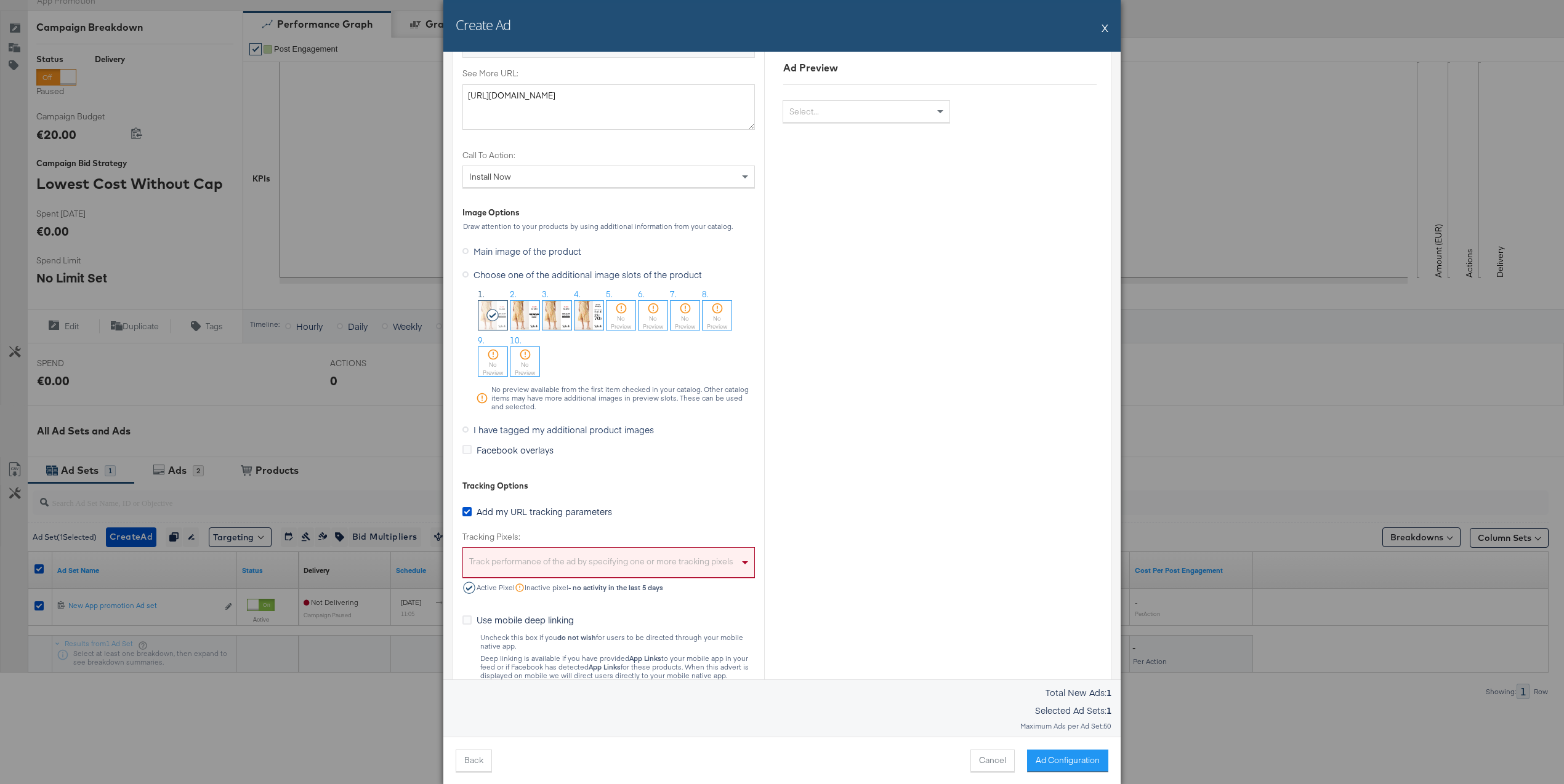
scroll to position [707, 0]
click at [637, 570] on div "Track performance of the ad by specifying one or more tracking pixels" at bounding box center [609, 563] width 292 height 27
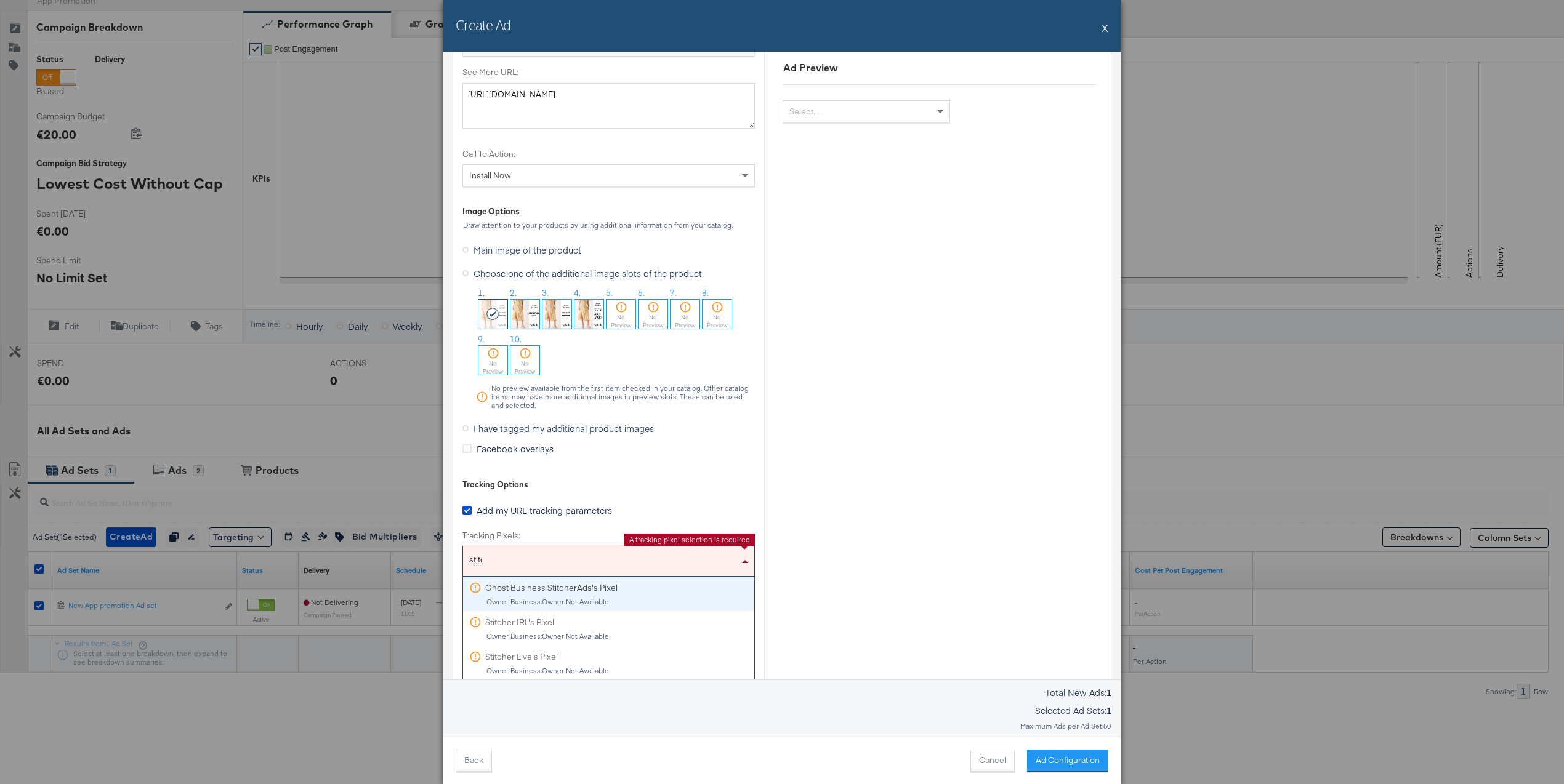
type input "stitch"
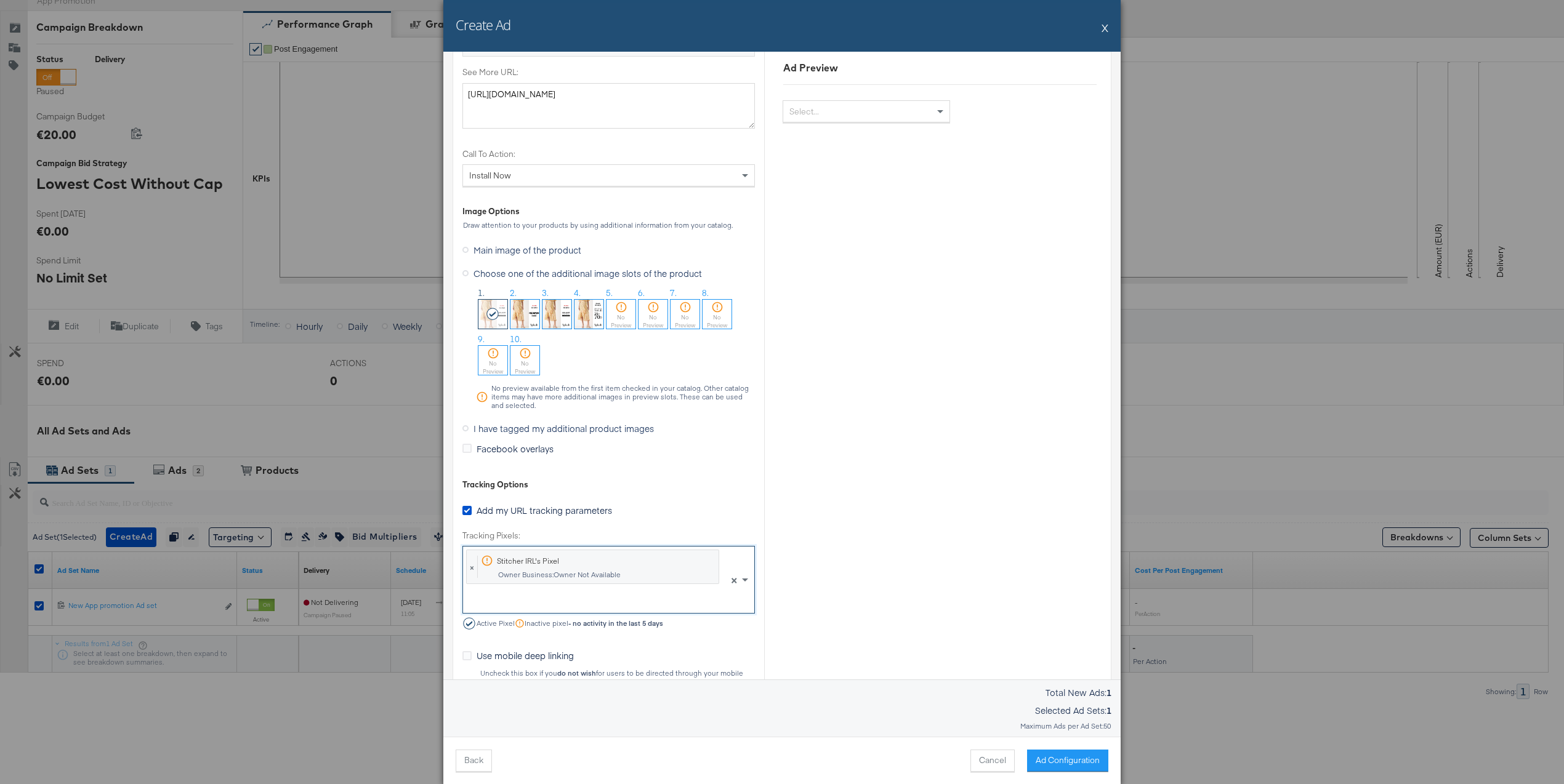
click at [686, 498] on div "Creative Options Identity Choose the pages and tracking options for your ads. S…" at bounding box center [608, 88] width 292 height 1449
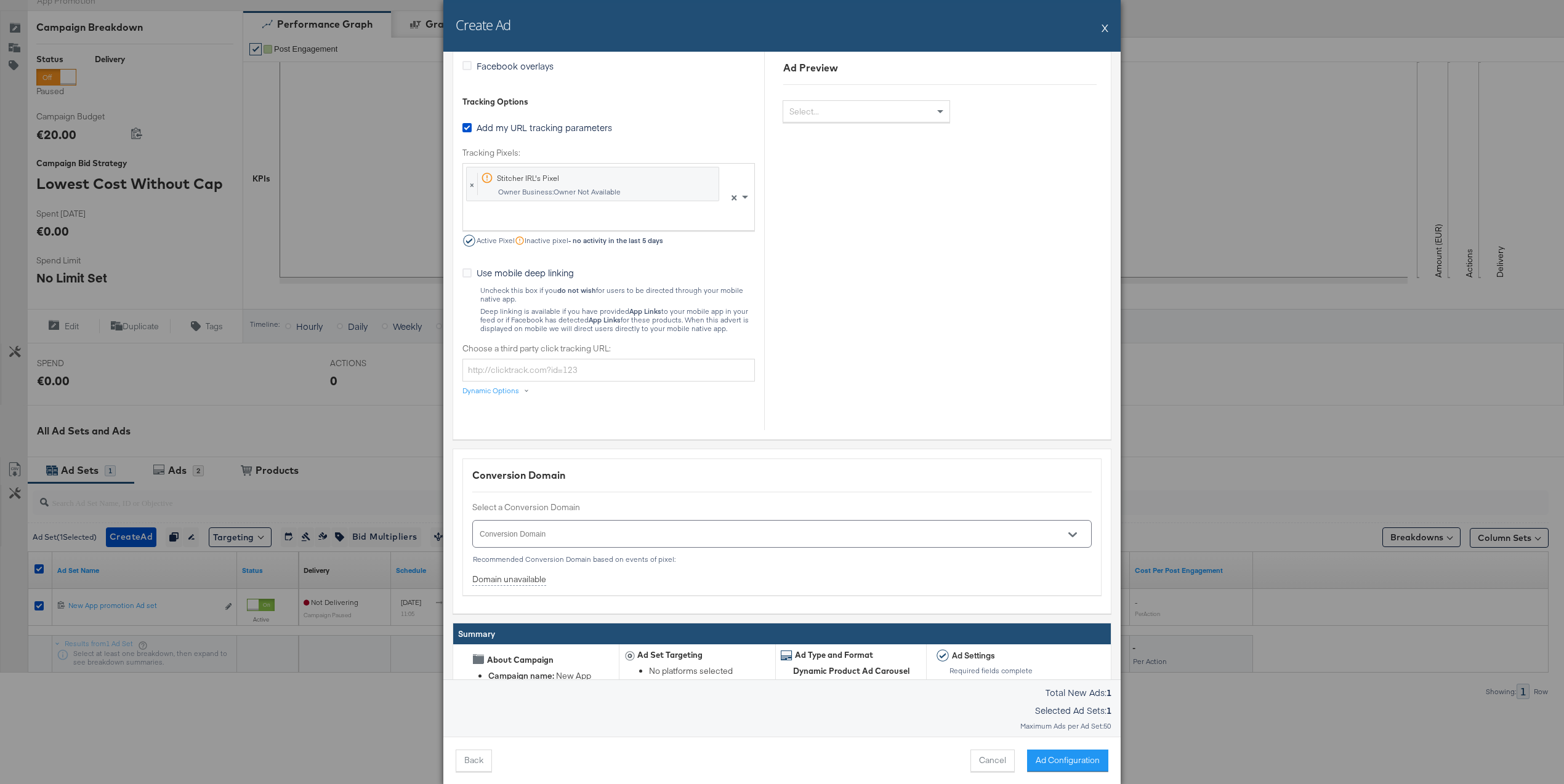
scroll to position [1105, 0]
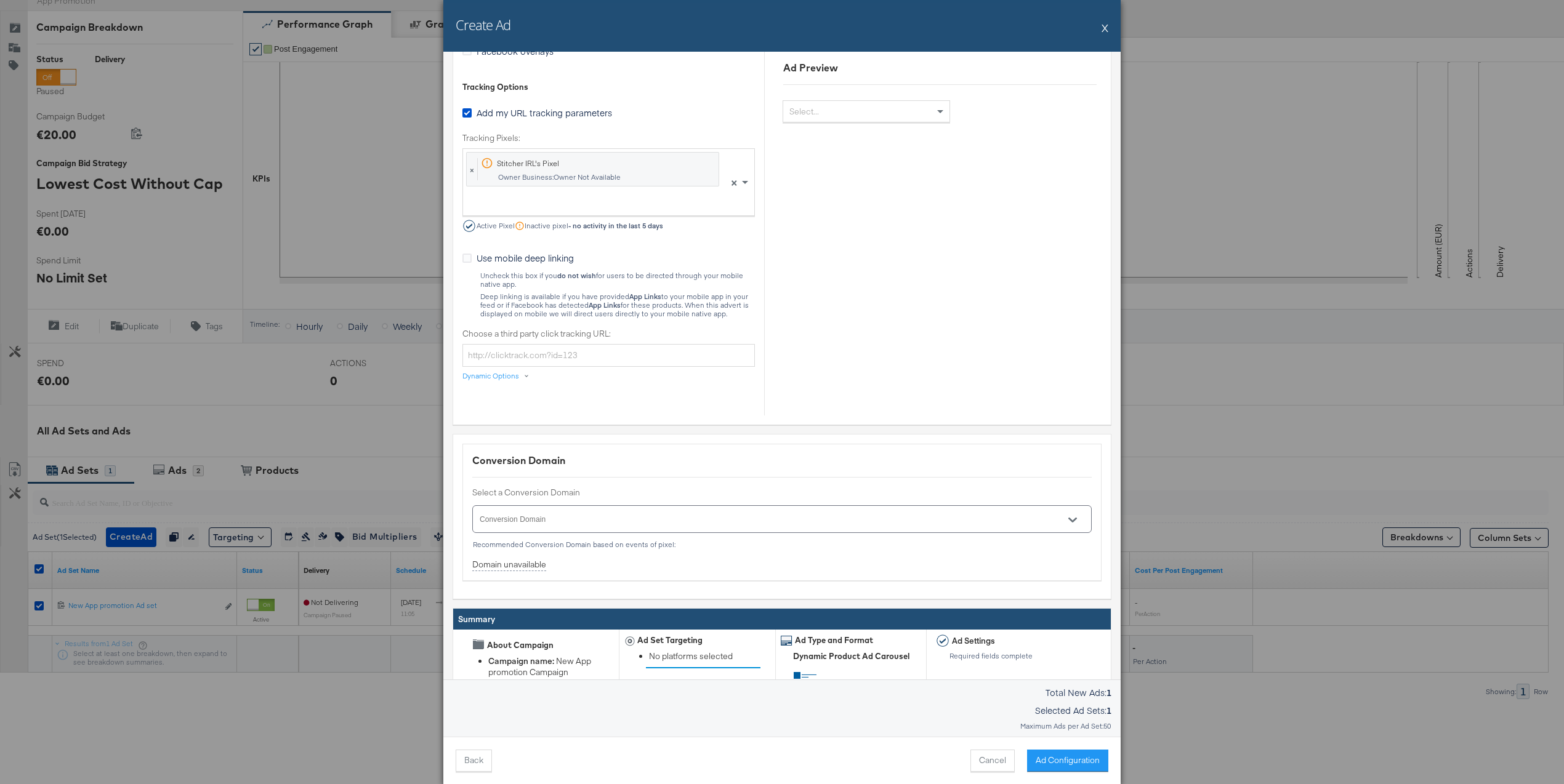
click at [582, 527] on input "Conversion Domain" at bounding box center [764, 524] width 573 height 14
click at [570, 547] on li "[DOMAIN_NAME]" at bounding box center [782, 551] width 618 height 20
type input "[DOMAIN_NAME]"
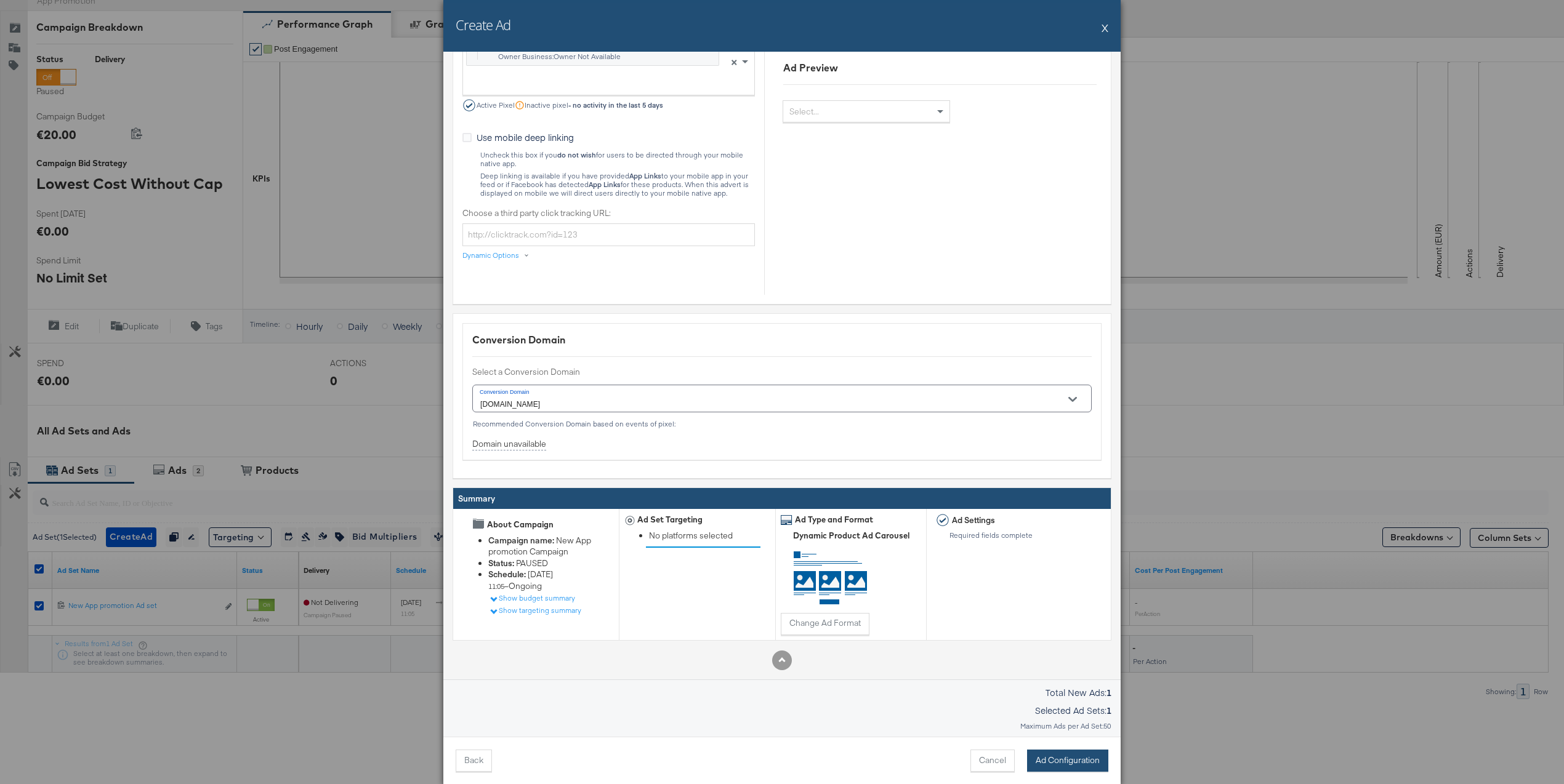
click at [1053, 763] on button "Ad Configuration" at bounding box center [1068, 761] width 82 height 22
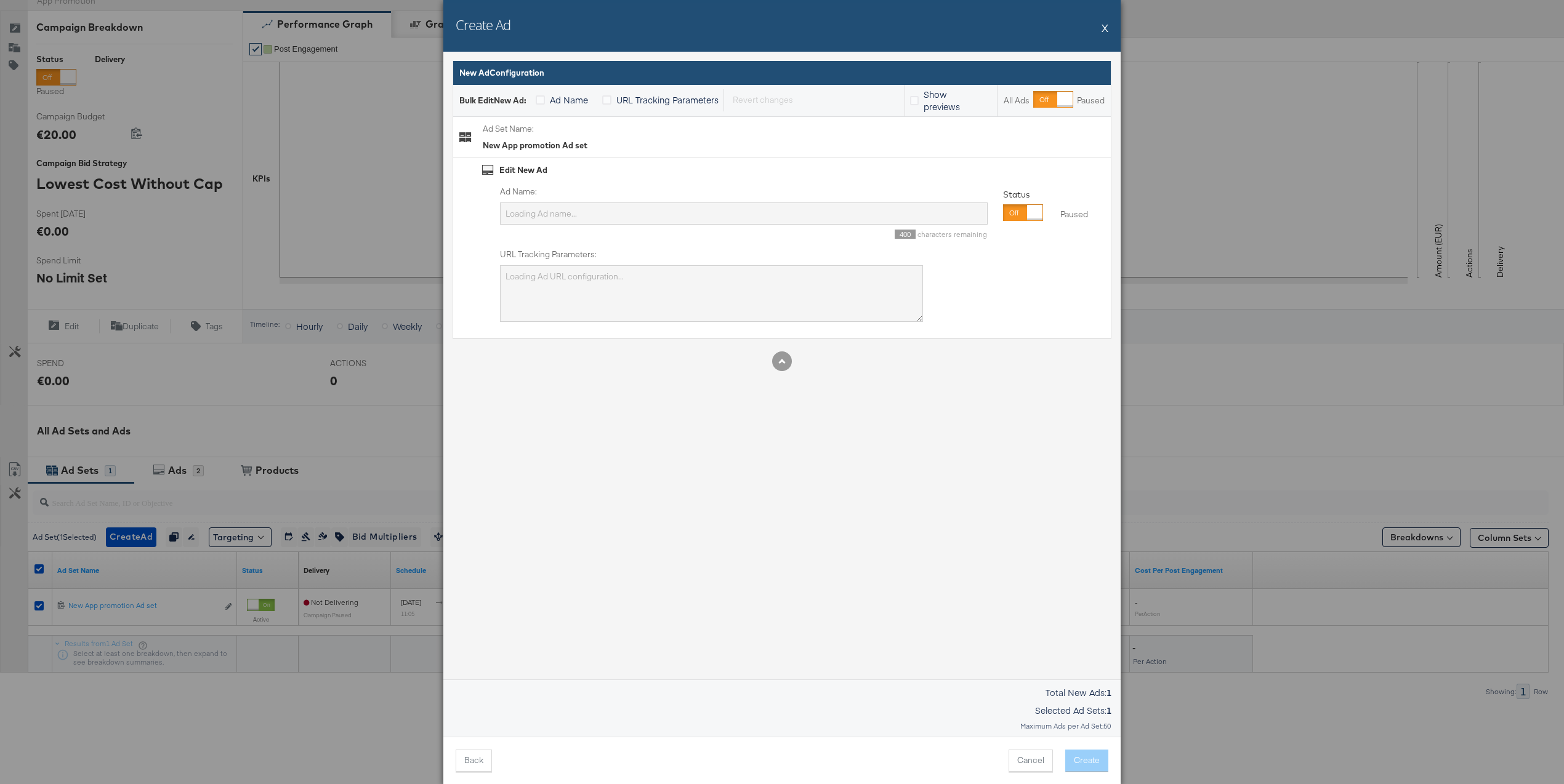
type input "3 18-65 65 18 Custom Impressions Install mobile app [PHONE_NUMBER] New App prom…"
type textarea "campaign_id=6857651032565&adset_id={{[DOMAIN_NAME]}}&ad_id={{[DOMAIN_NAME]}}&pl…"
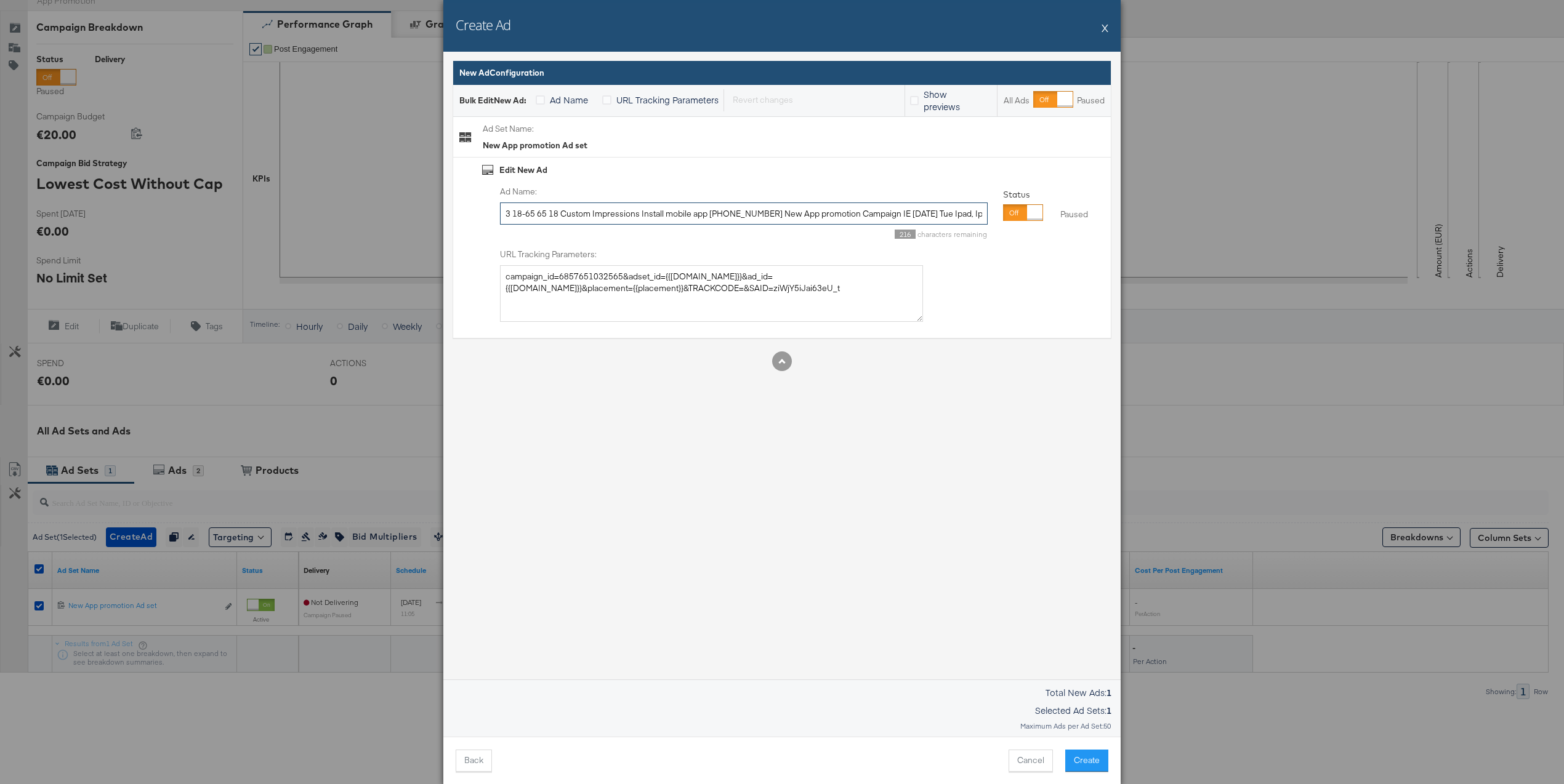
click at [638, 220] on input "3 18-65 65 18 Custom Impressions Install mobile app [PHONE_NUMBER] New App prom…" at bounding box center [743, 213] width 487 height 22
type input "this is a test"
click at [678, 295] on textarea "campaign_id=6857651032565&adset_id={{[DOMAIN_NAME]}}&ad_id={{[DOMAIN_NAME]}}&pl…" at bounding box center [712, 293] width 423 height 57
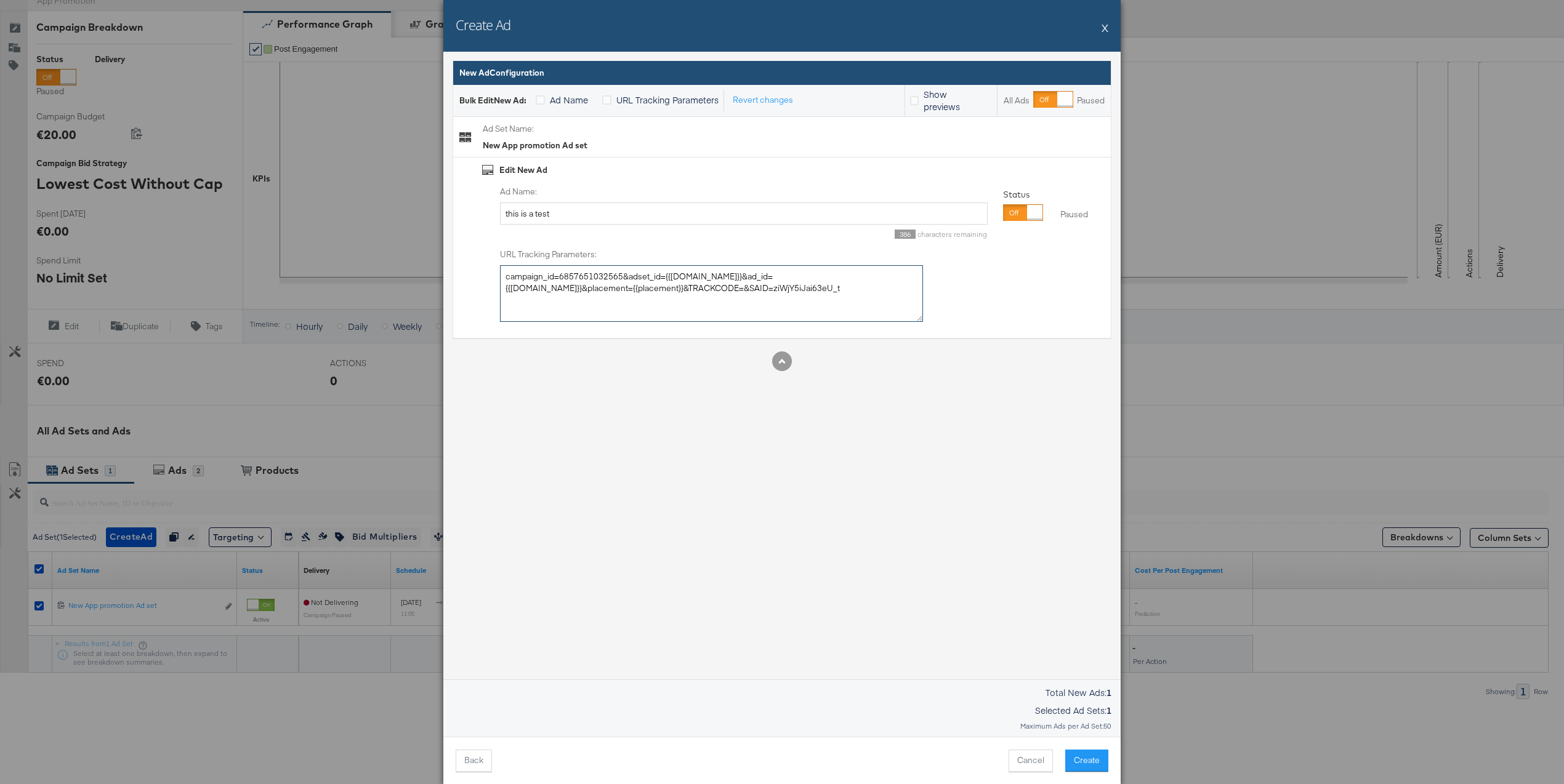
click at [678, 295] on textarea "campaign_id=6857651032565&adset_id={{[DOMAIN_NAME]}}&ad_id={{[DOMAIN_NAME]}}&pl…" at bounding box center [712, 293] width 423 height 57
click at [1097, 763] on button "Create" at bounding box center [1087, 761] width 43 height 22
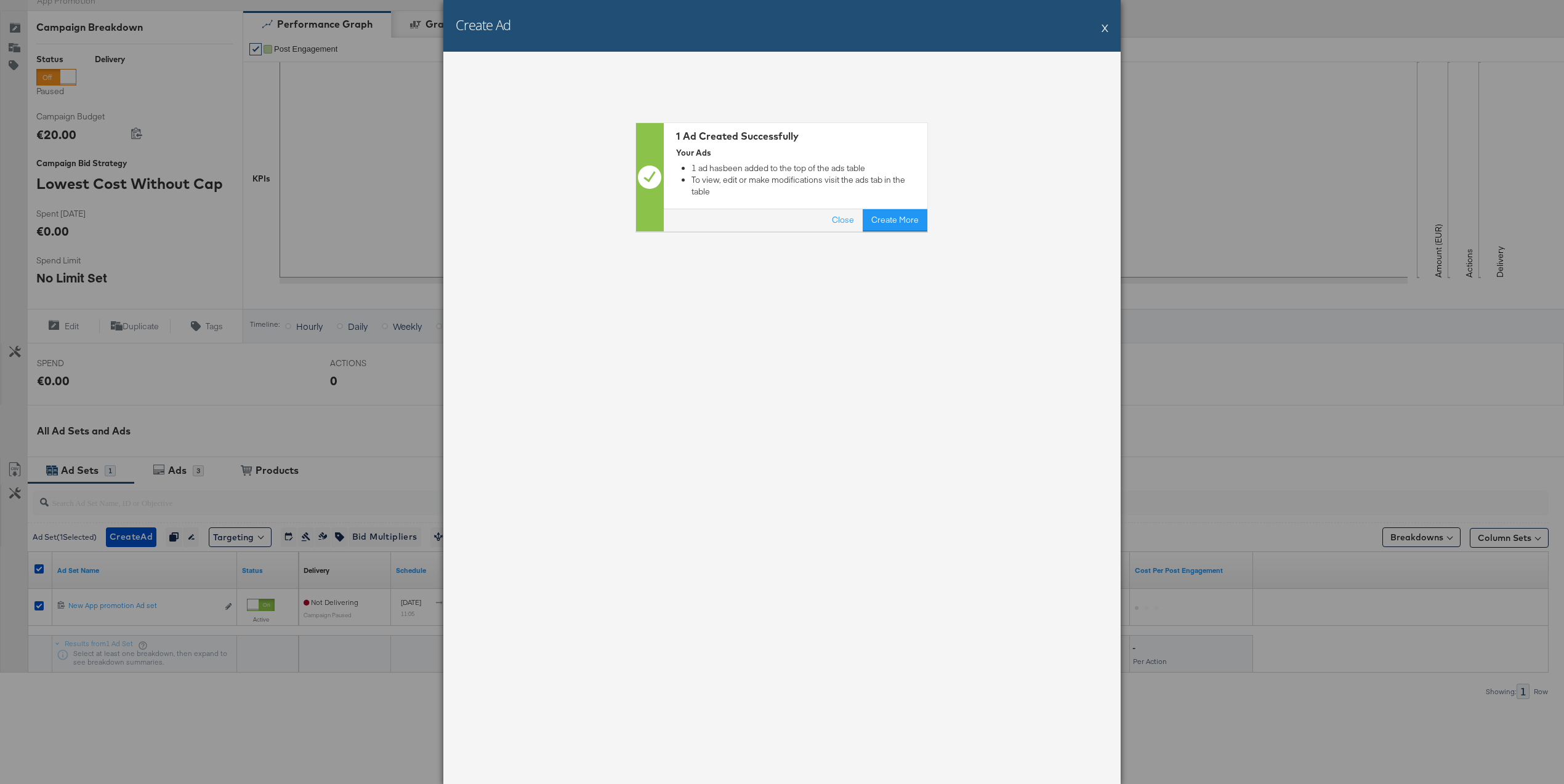
click at [1104, 30] on button "X" at bounding box center [1105, 27] width 7 height 25
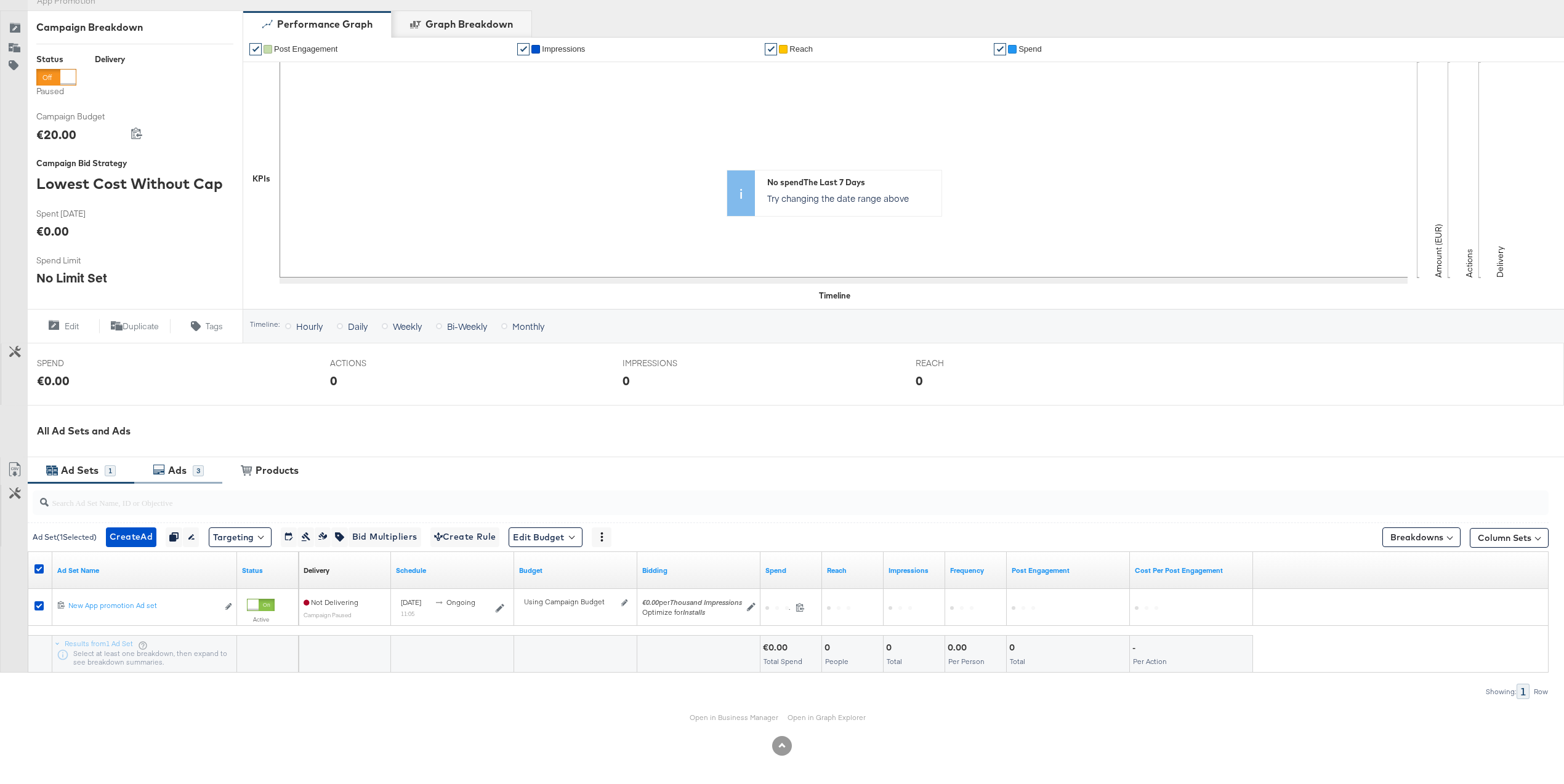
click at [184, 476] on div "Ads" at bounding box center [177, 470] width 18 height 14
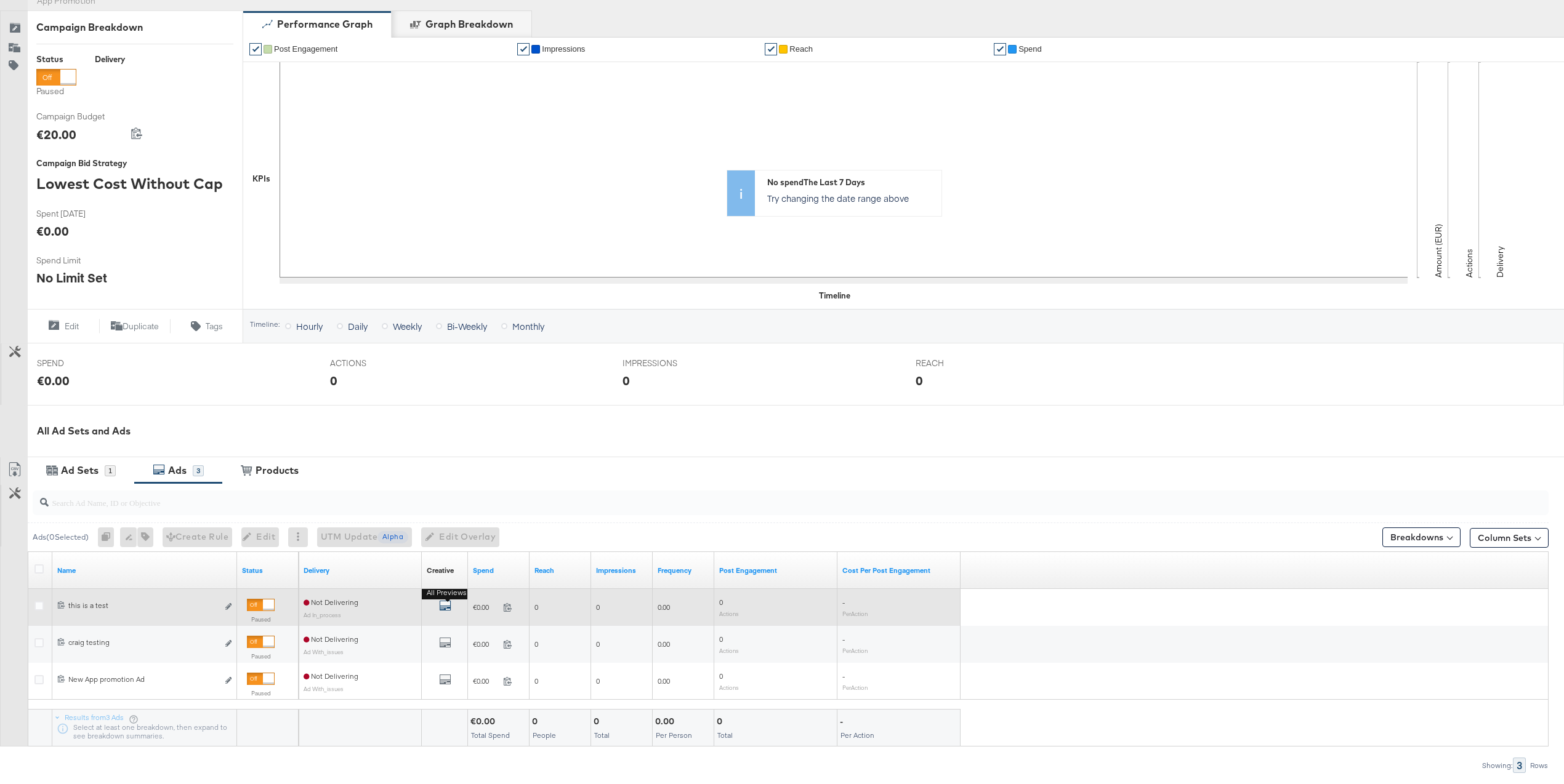
click at [447, 607] on icon "default" at bounding box center [445, 606] width 12 height 12
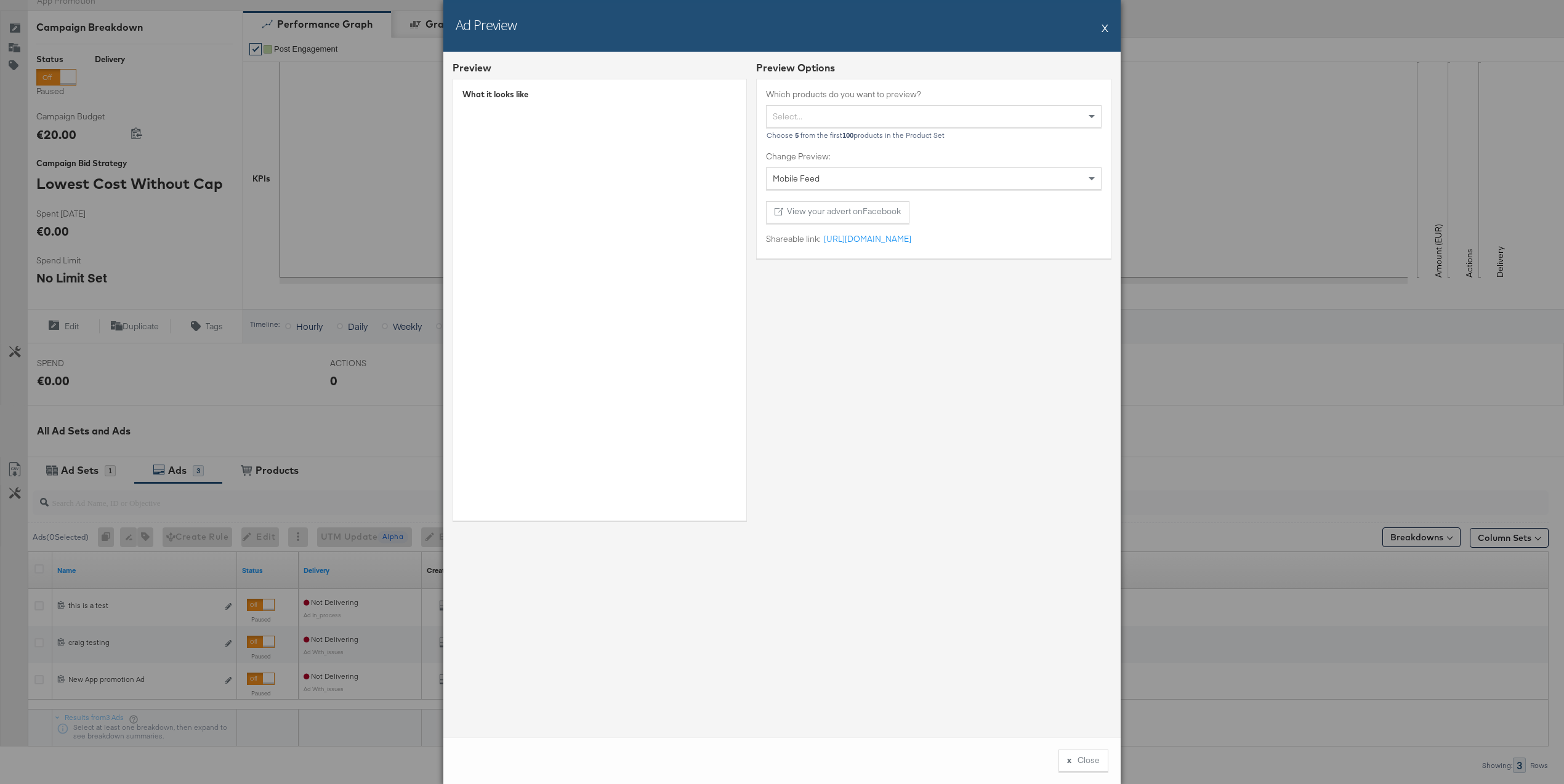
click at [1102, 27] on button "X" at bounding box center [1105, 27] width 7 height 25
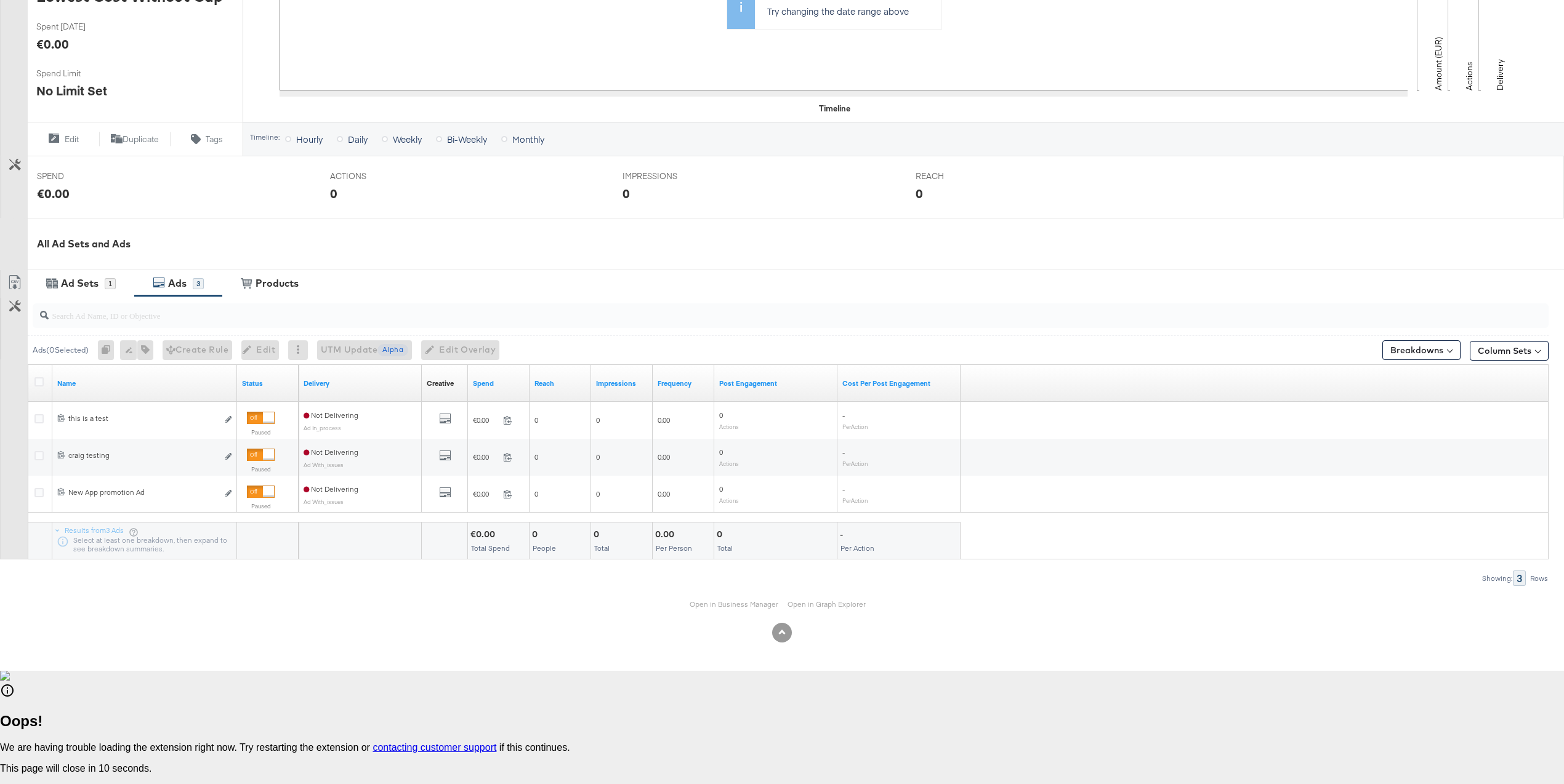
scroll to position [637, 0]
click at [740, 586] on div "Open in Business Manager Open in Graph Explorer" at bounding box center [782, 604] width 1564 height 37
click at [739, 600] on link "Open in Business Manager" at bounding box center [734, 604] width 88 height 9
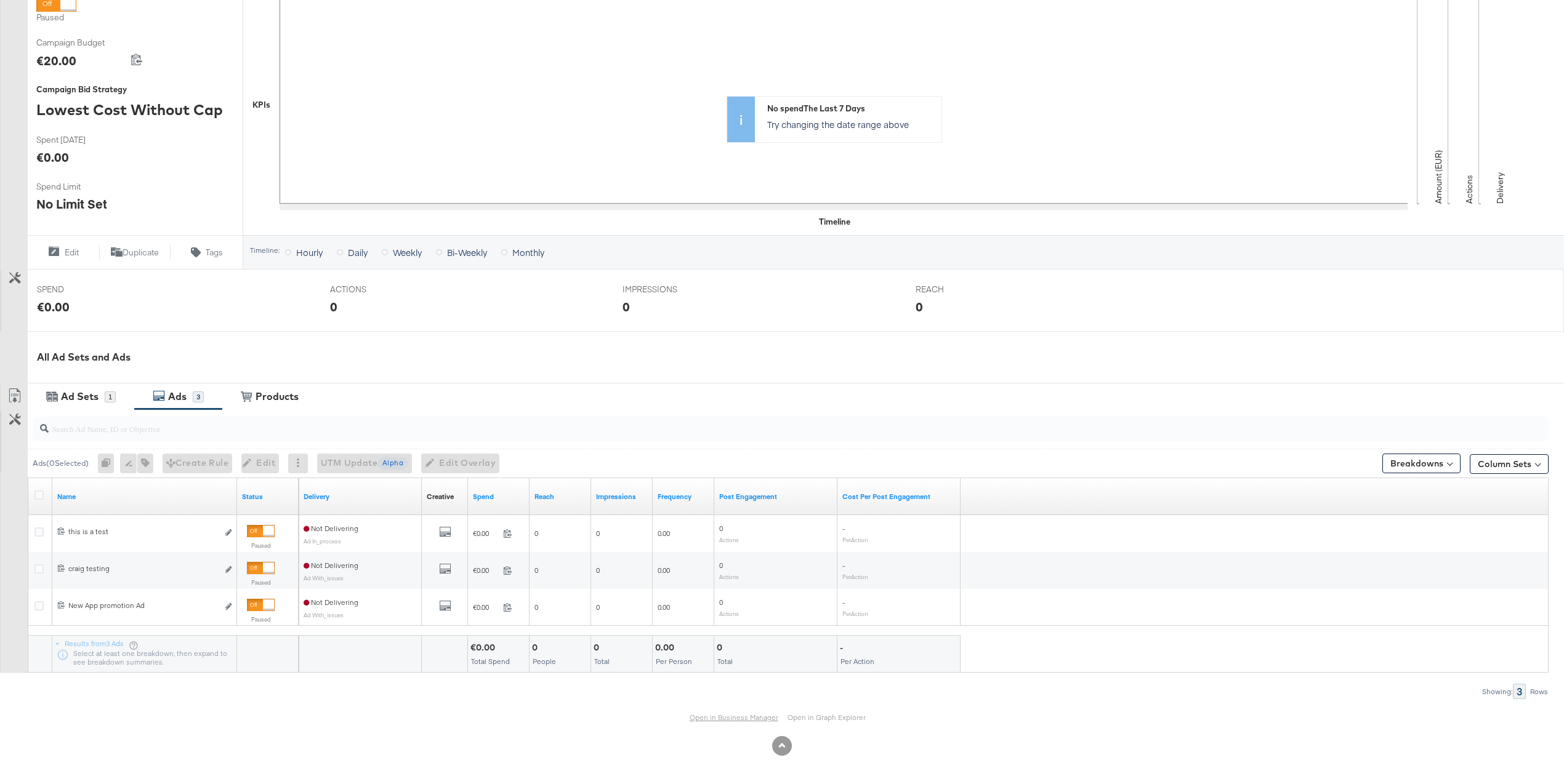
scroll to position [230, 0]
click at [93, 386] on div "Ad Sets 1" at bounding box center [81, 397] width 107 height 27
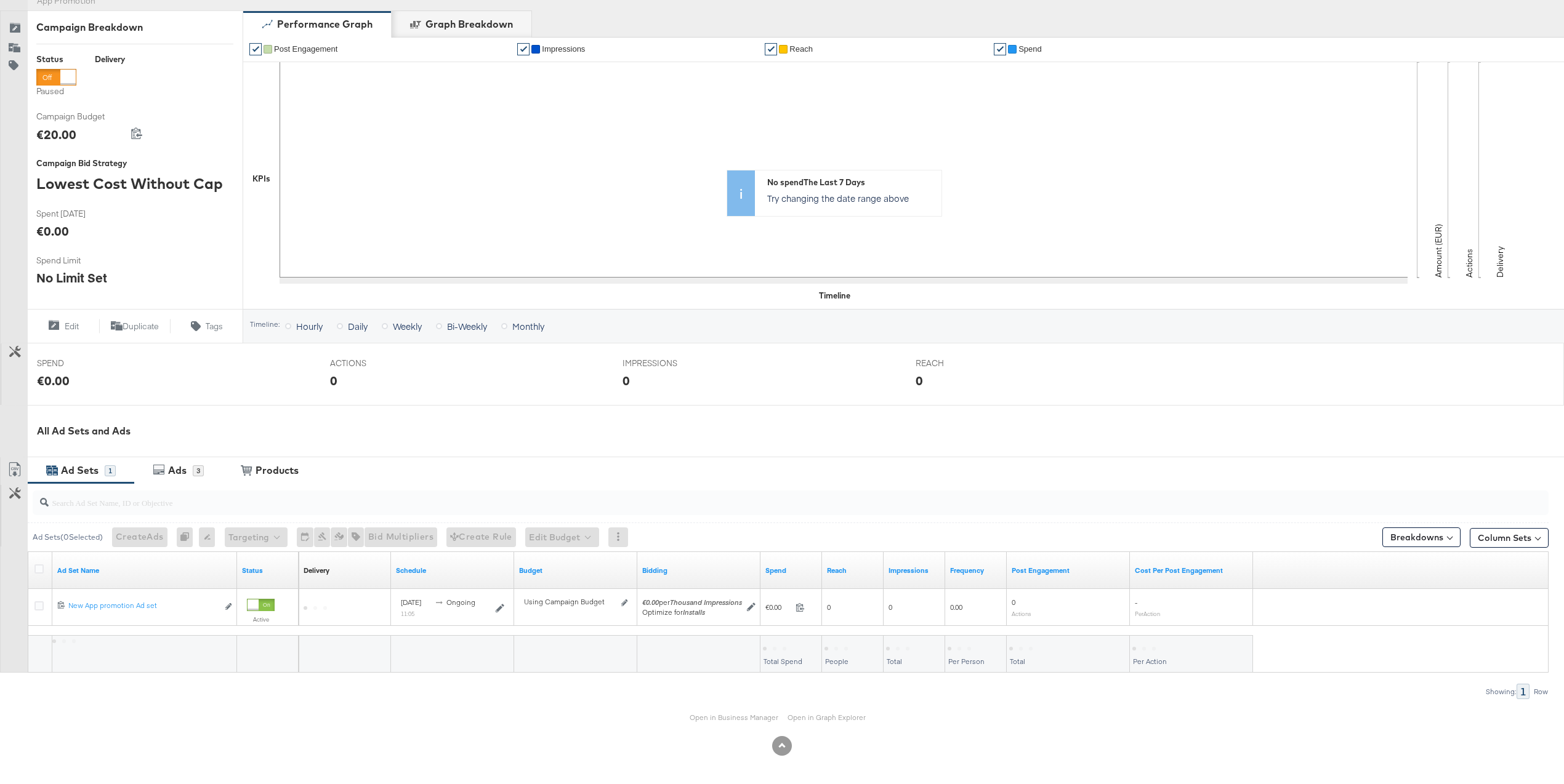
click at [93, 386] on div at bounding box center [90, 383] width 37 height 13
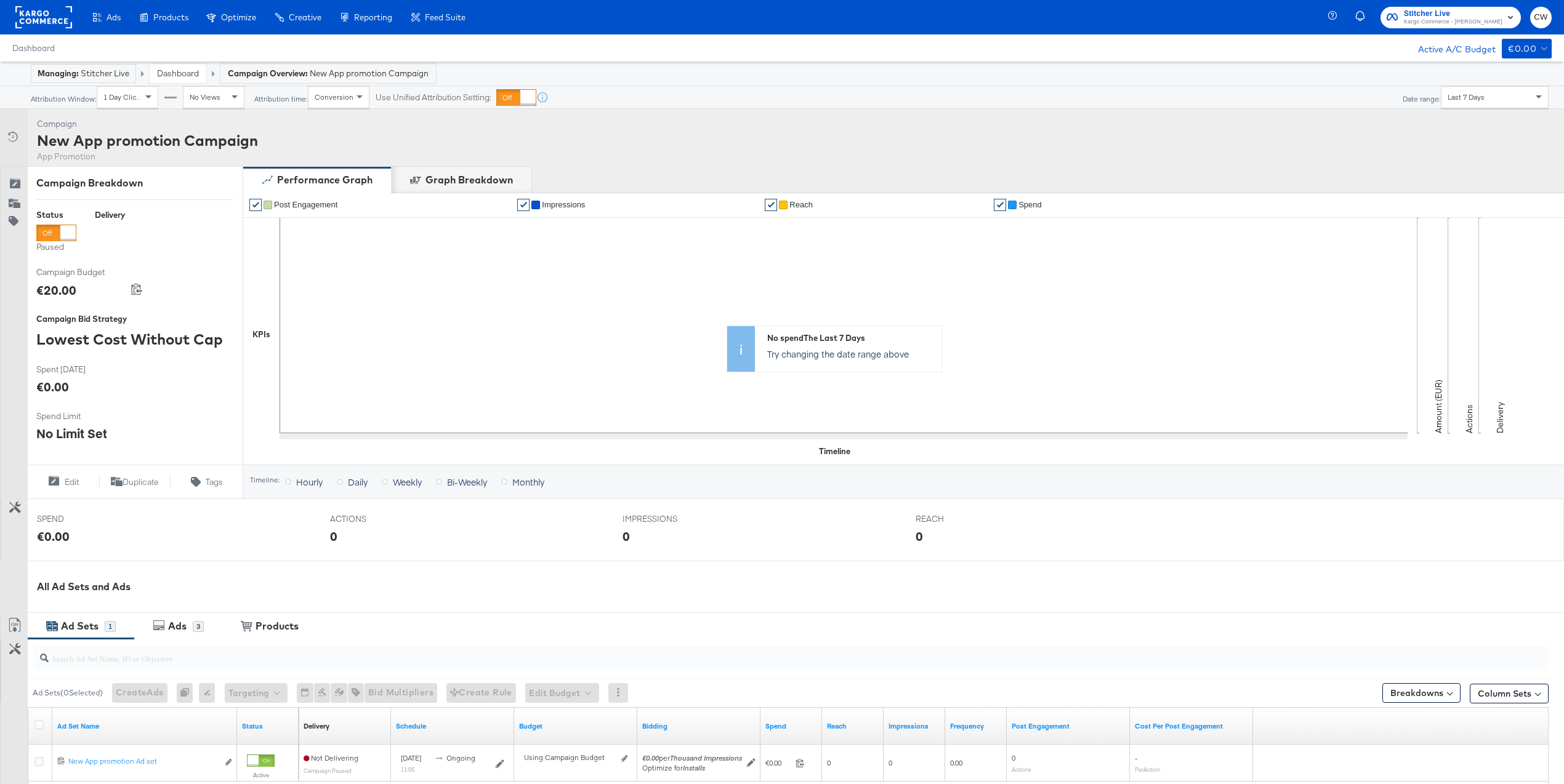
click at [182, 77] on link "Dashboard" at bounding box center [177, 72] width 42 height 11
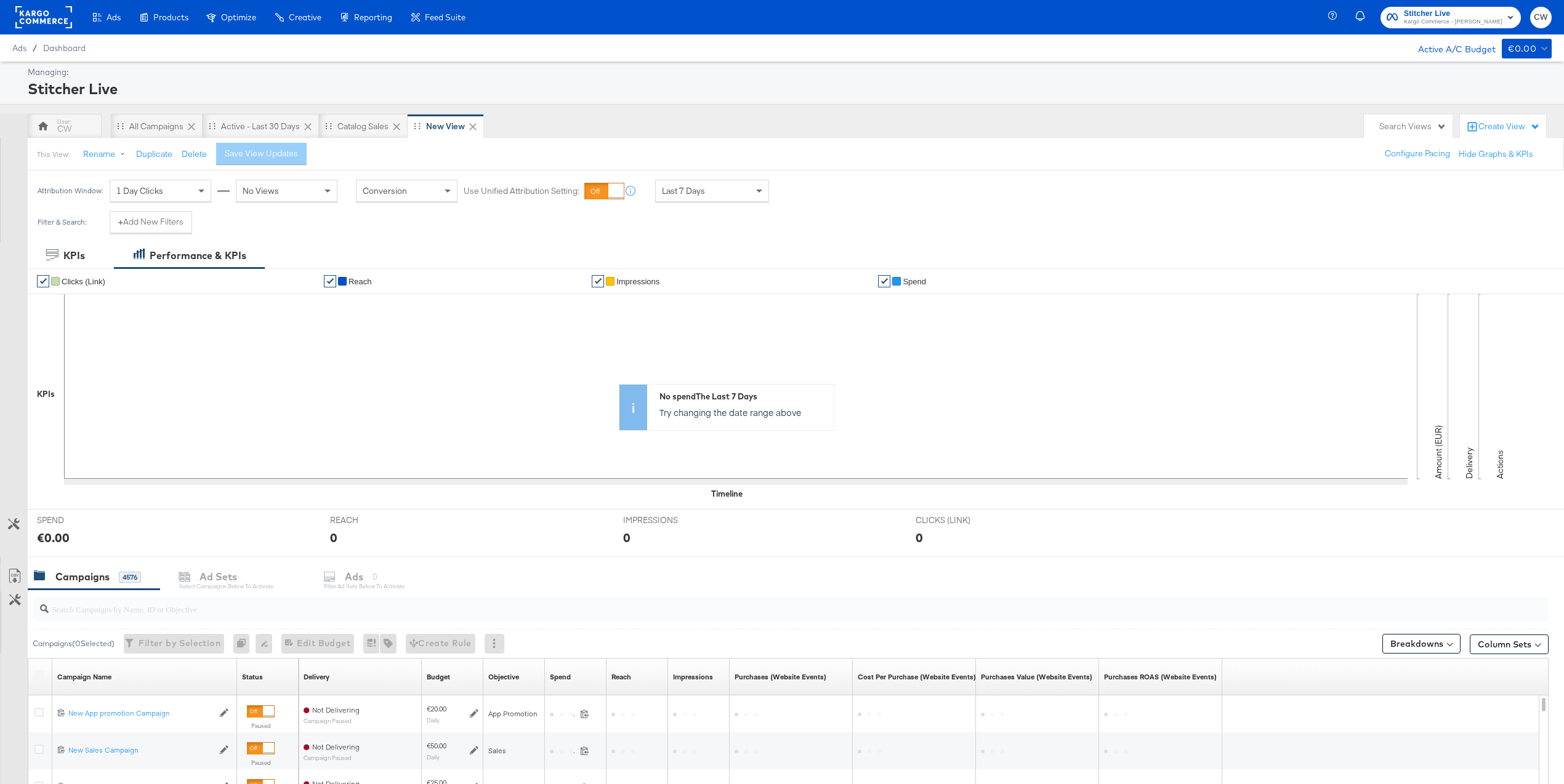
scroll to position [297, 0]
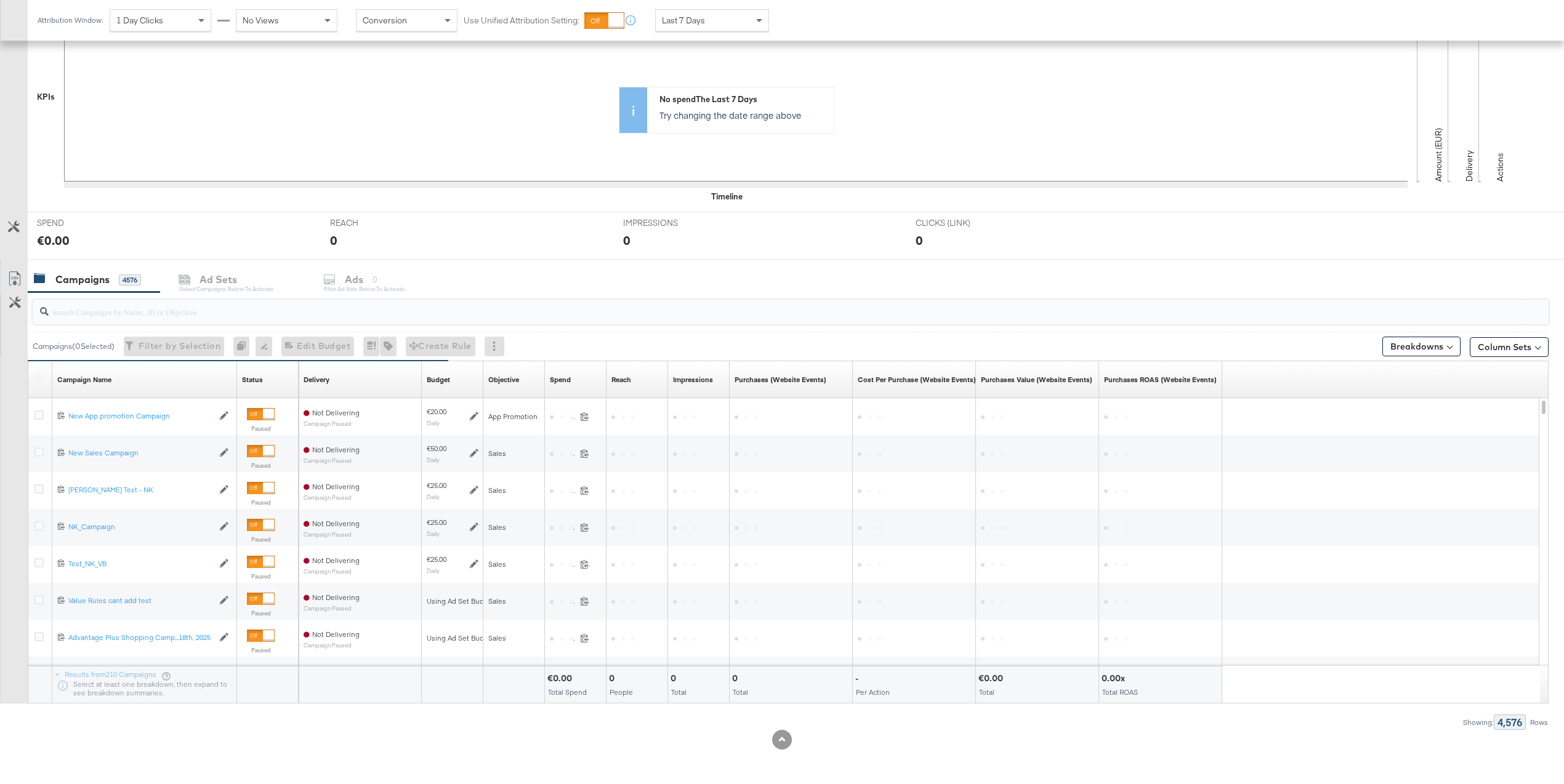
click at [173, 310] on input "search" at bounding box center [727, 307] width 1357 height 24
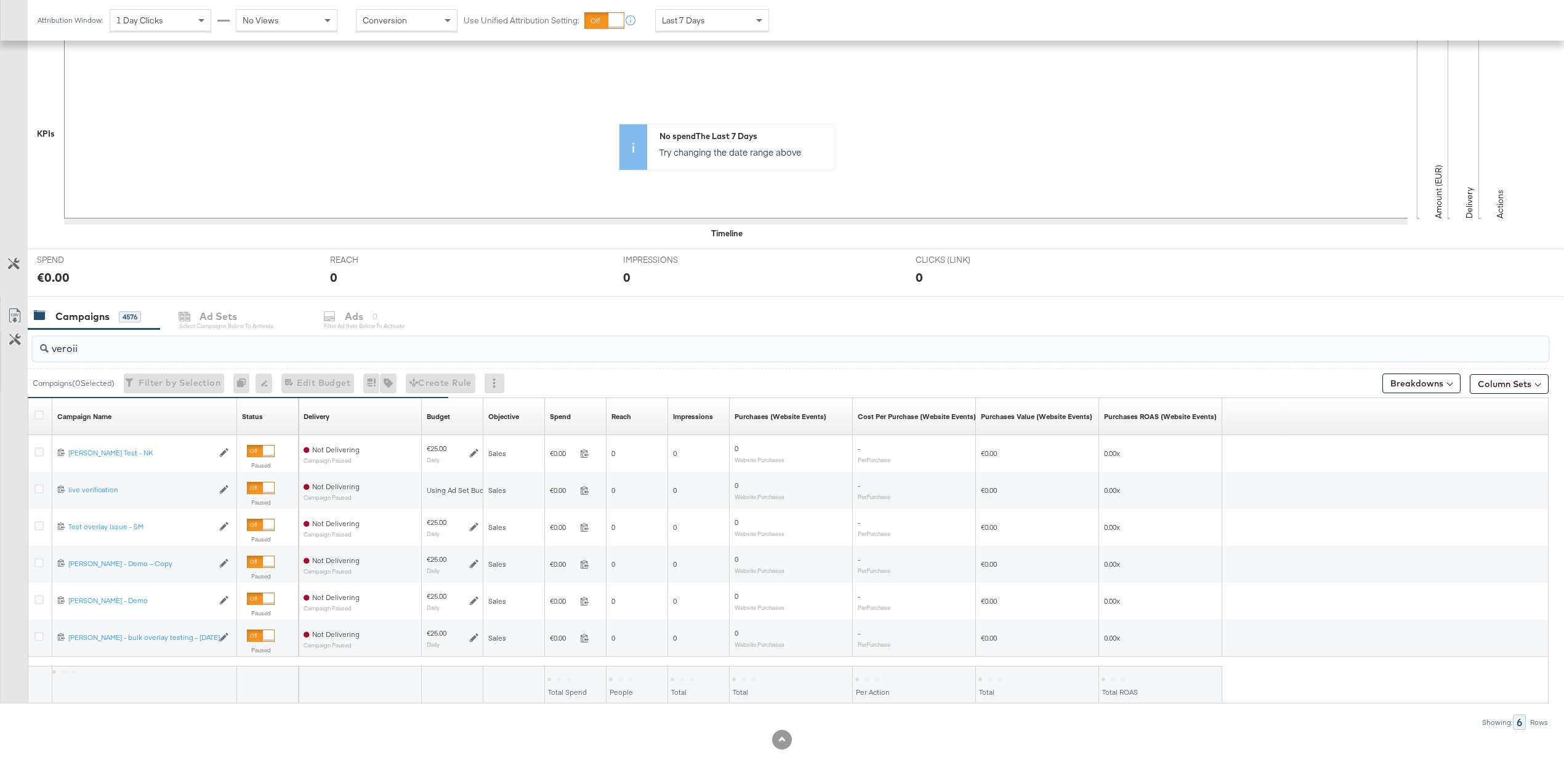
scroll to position [112, 0]
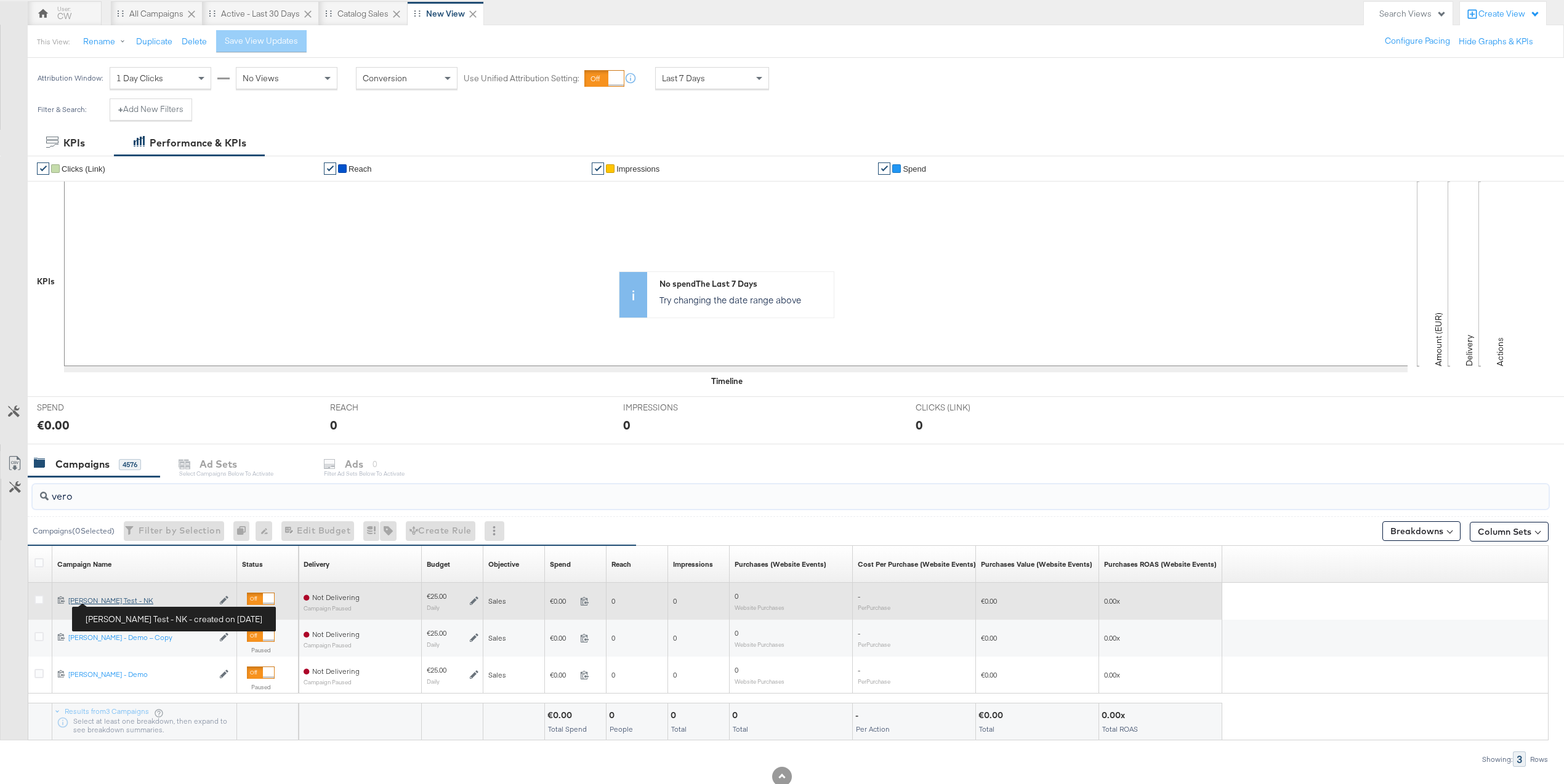
type input "vero"
click at [118, 602] on div "[PERSON_NAME] Test - NK [PERSON_NAME] Test - NK" at bounding box center [141, 601] width 145 height 10
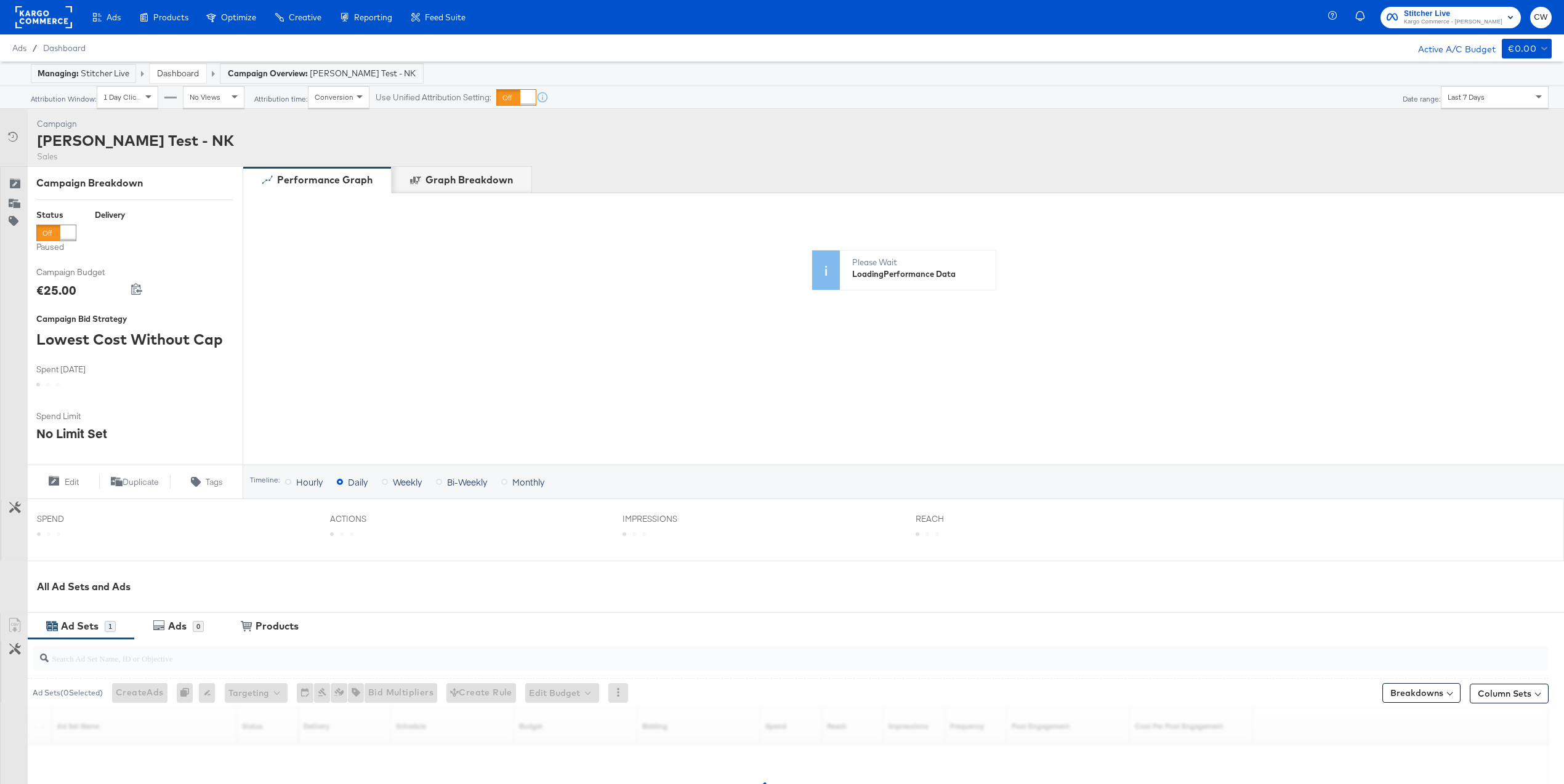
scroll to position [156, 0]
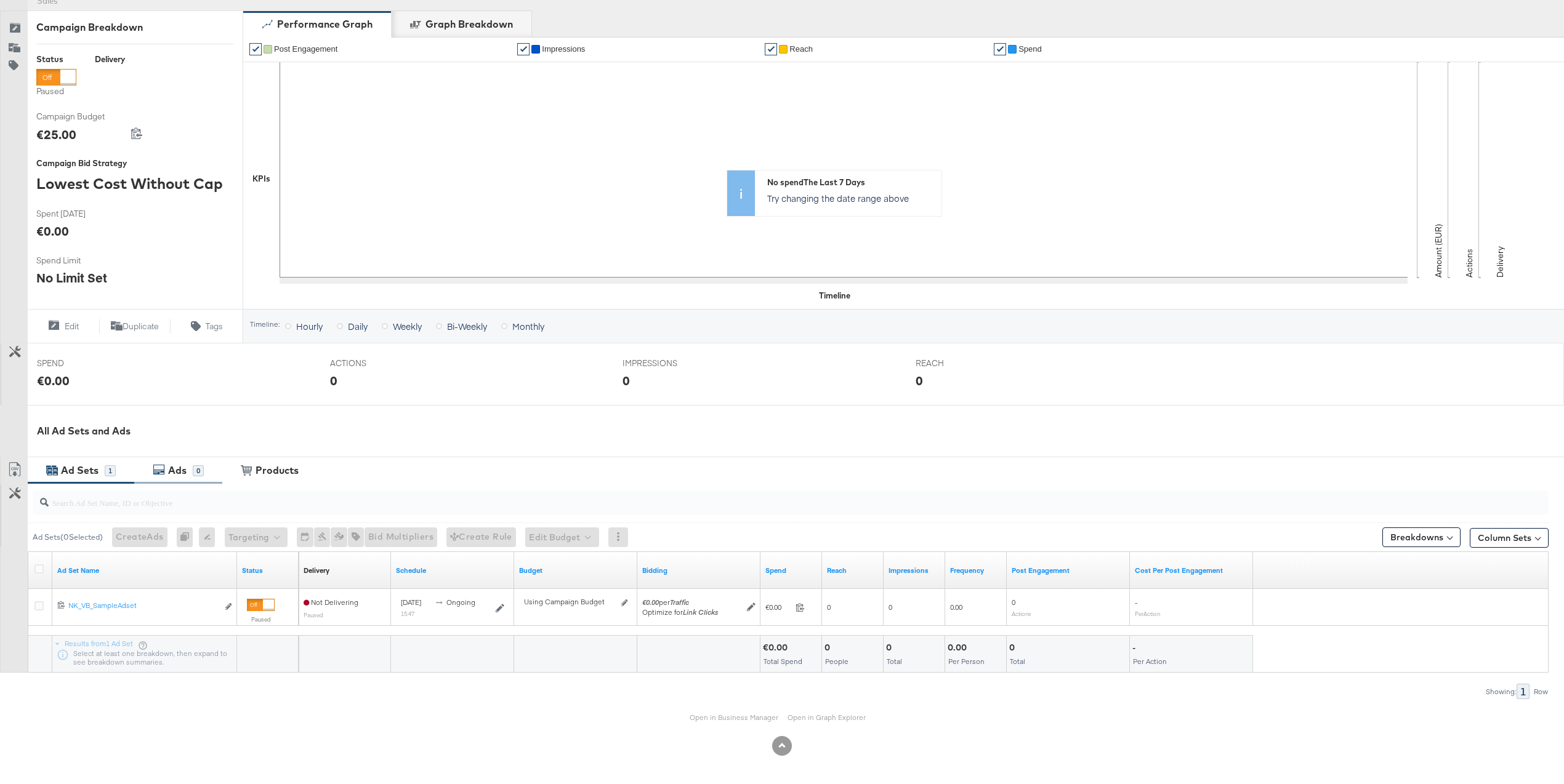
click at [190, 472] on div "Ads" at bounding box center [178, 470] width 27 height 14
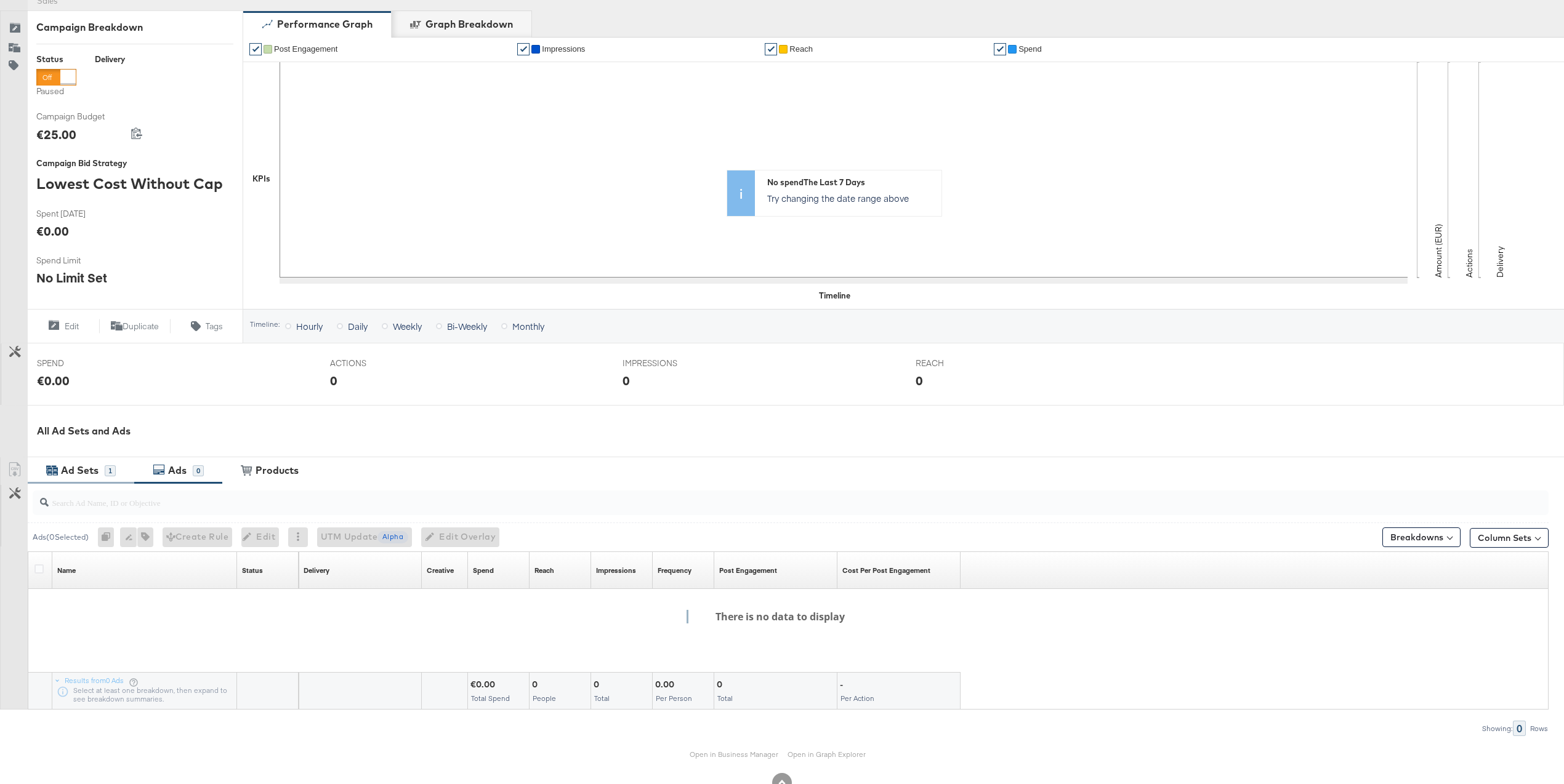
click at [92, 472] on div "Ad Sets" at bounding box center [79, 470] width 37 height 14
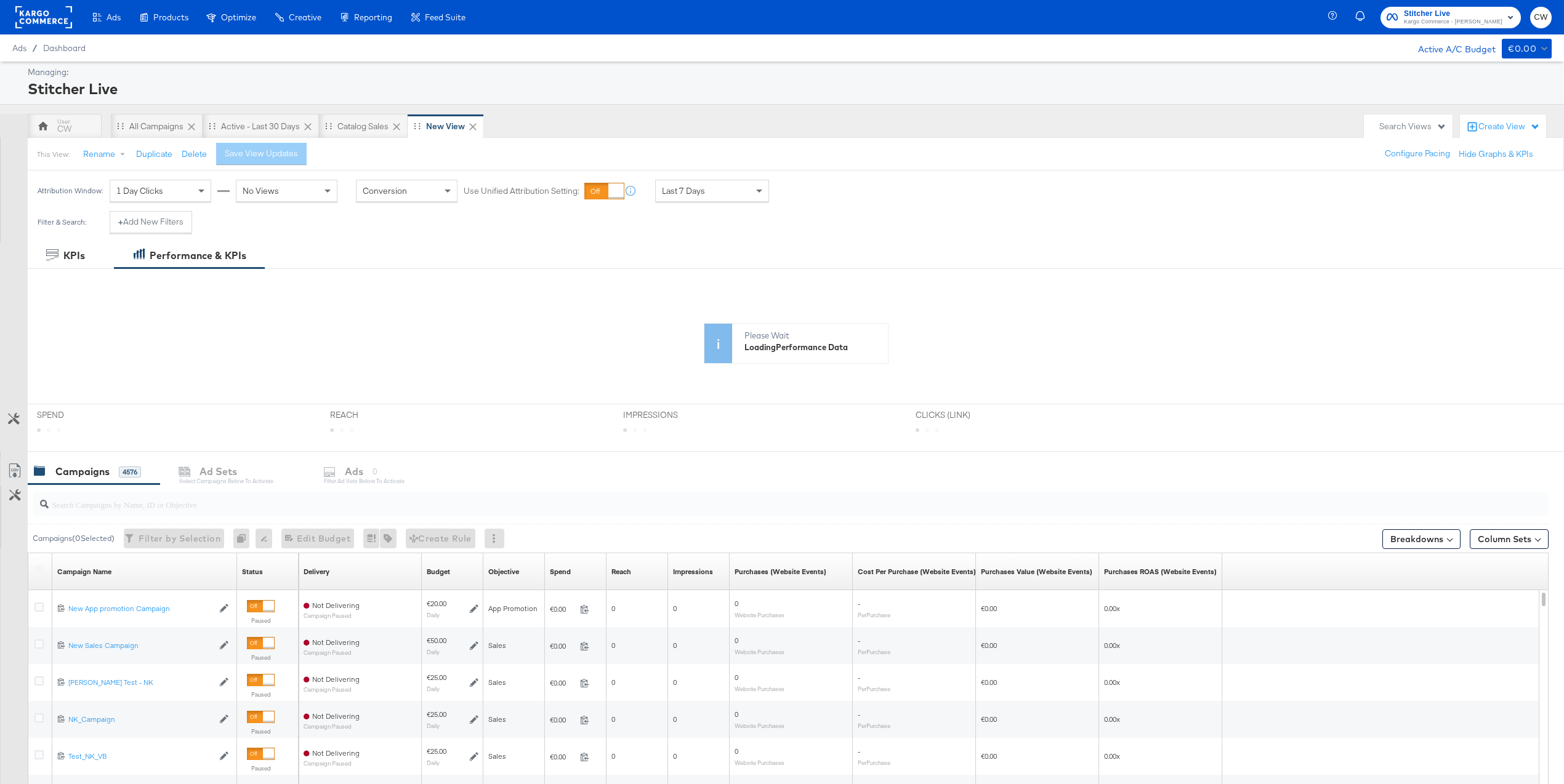
click at [227, 510] on input "search" at bounding box center [727, 499] width 1357 height 24
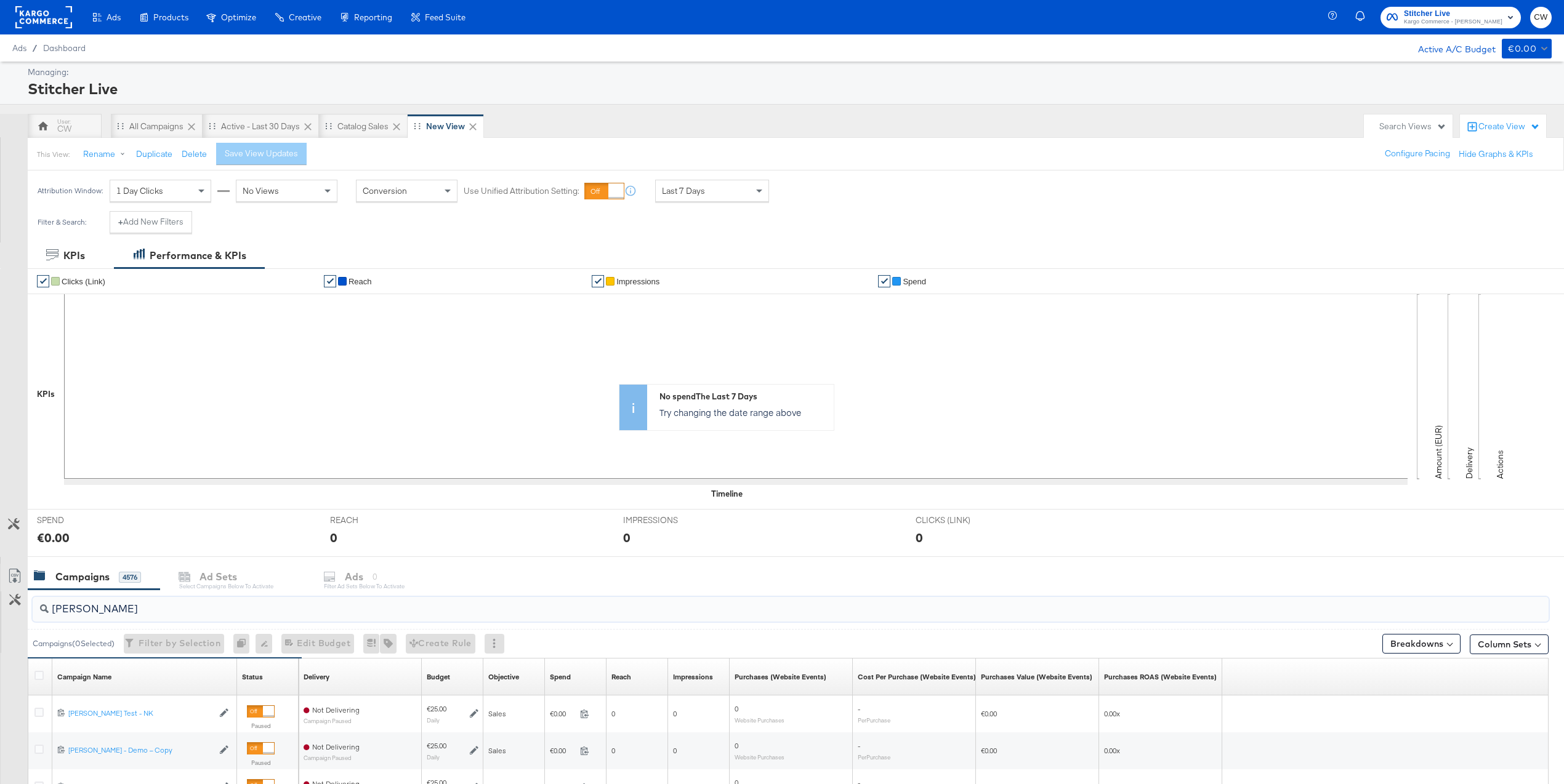
scroll to position [128, 0]
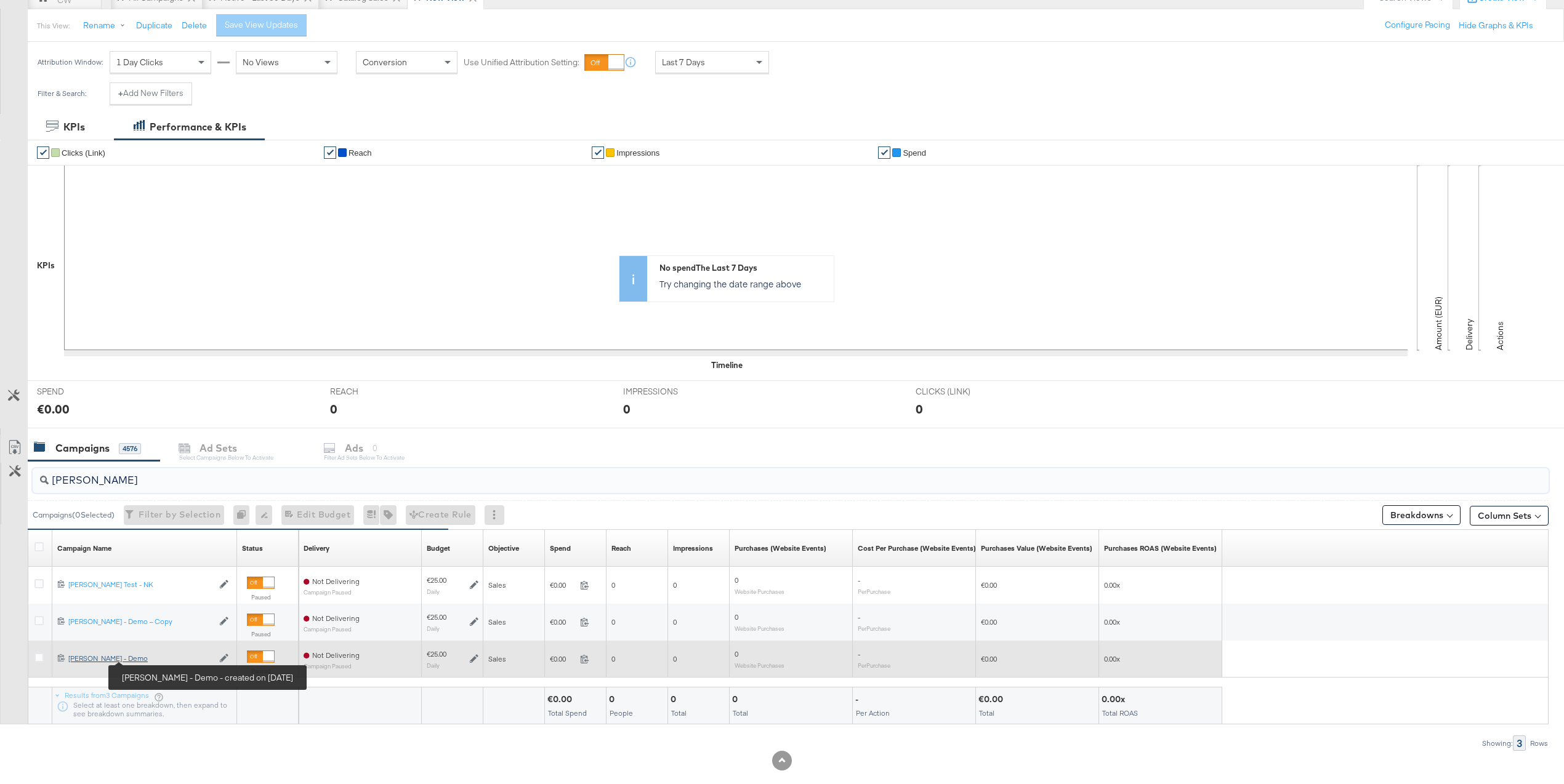
type input "[PERSON_NAME]"
click at [154, 660] on div "[PERSON_NAME] - Demo [PERSON_NAME] - Demo" at bounding box center [141, 659] width 145 height 10
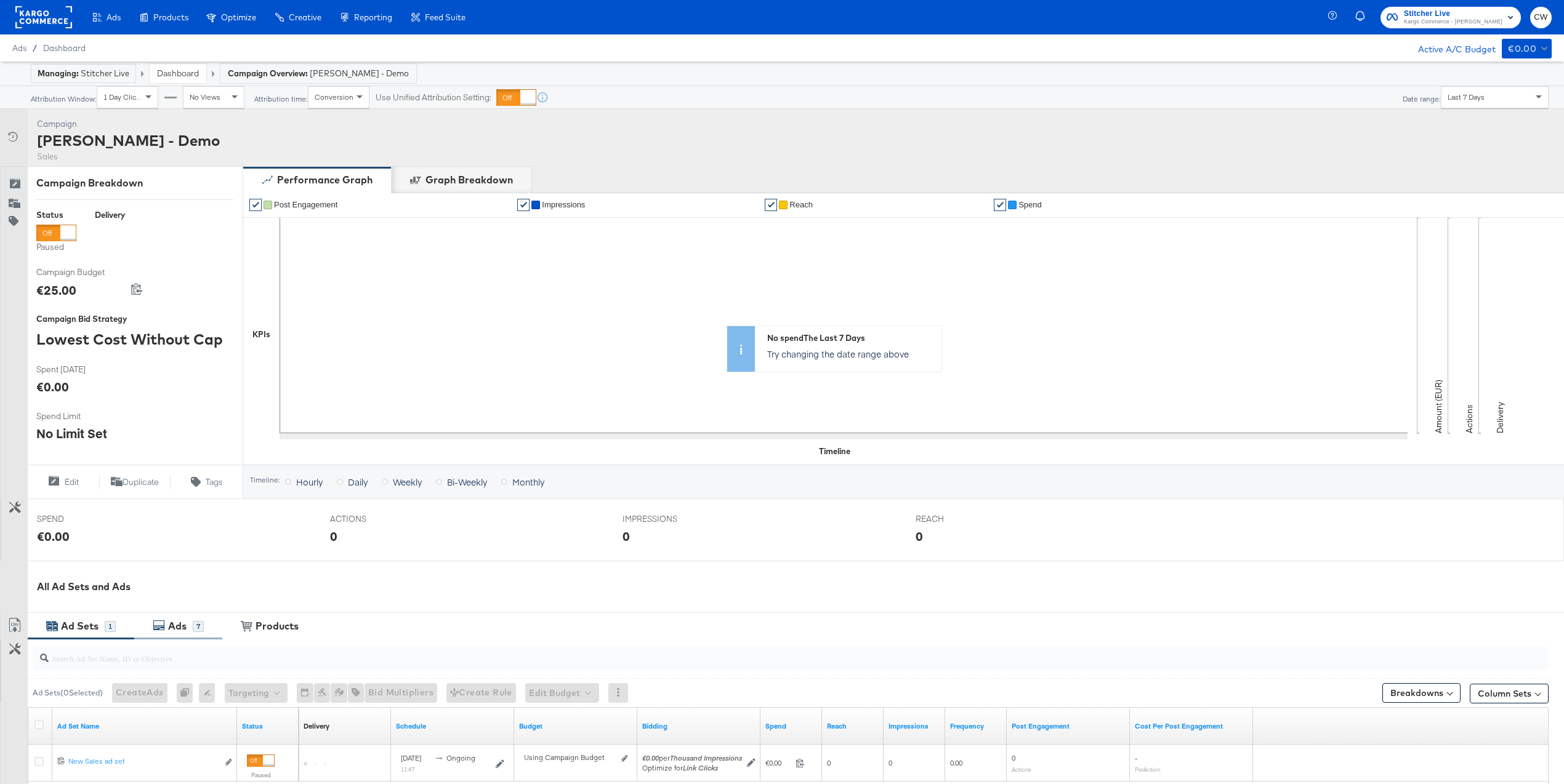
scroll to position [156, 0]
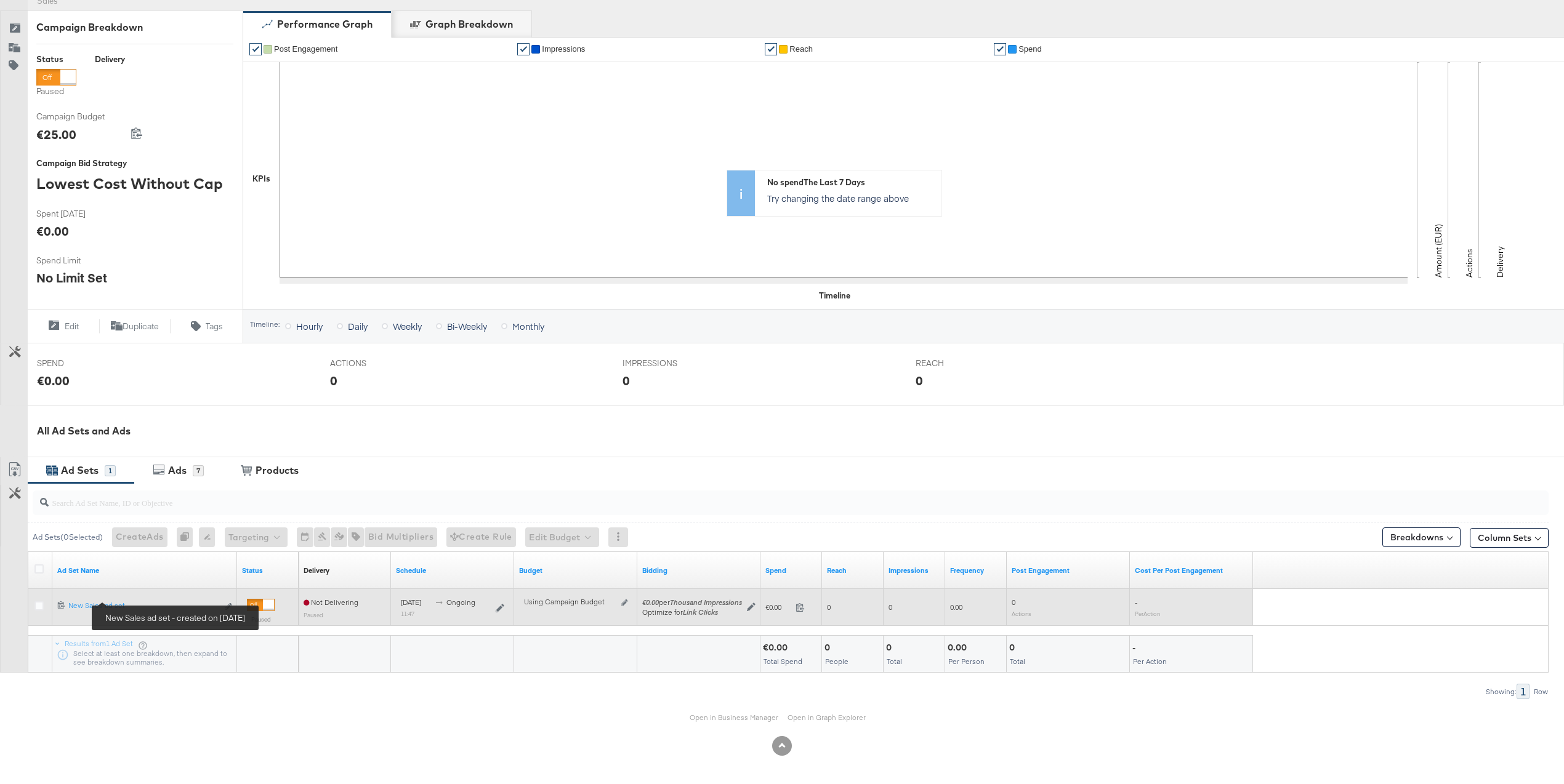
click at [117, 599] on div "6841394540565 New Sales ad set New Sales ad set Edit ad set" at bounding box center [145, 607] width 185 height 22
click at [111, 604] on div "New Sales ad set New Sales ad set" at bounding box center [143, 606] width 150 height 10
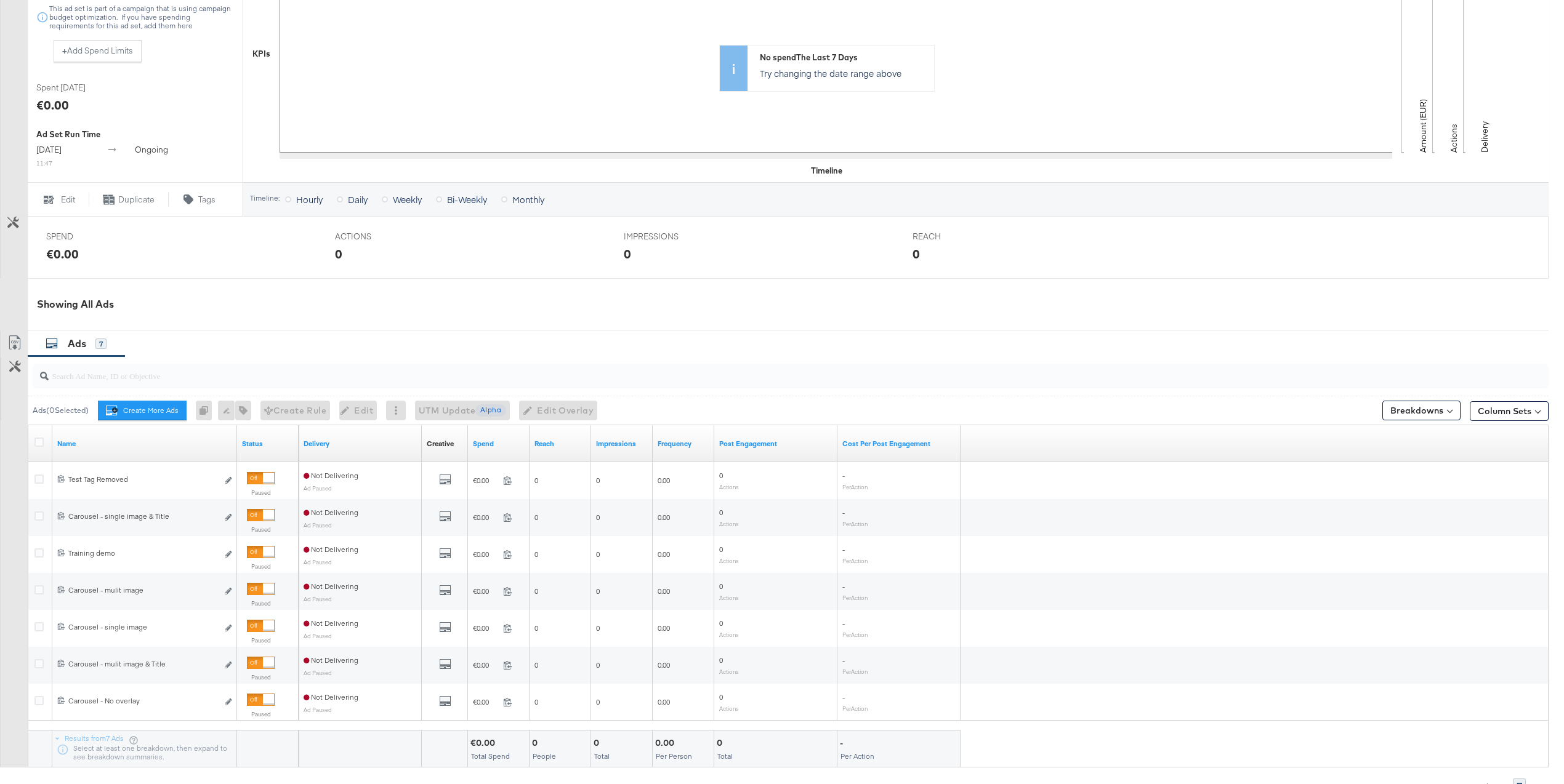
scroll to position [333, 0]
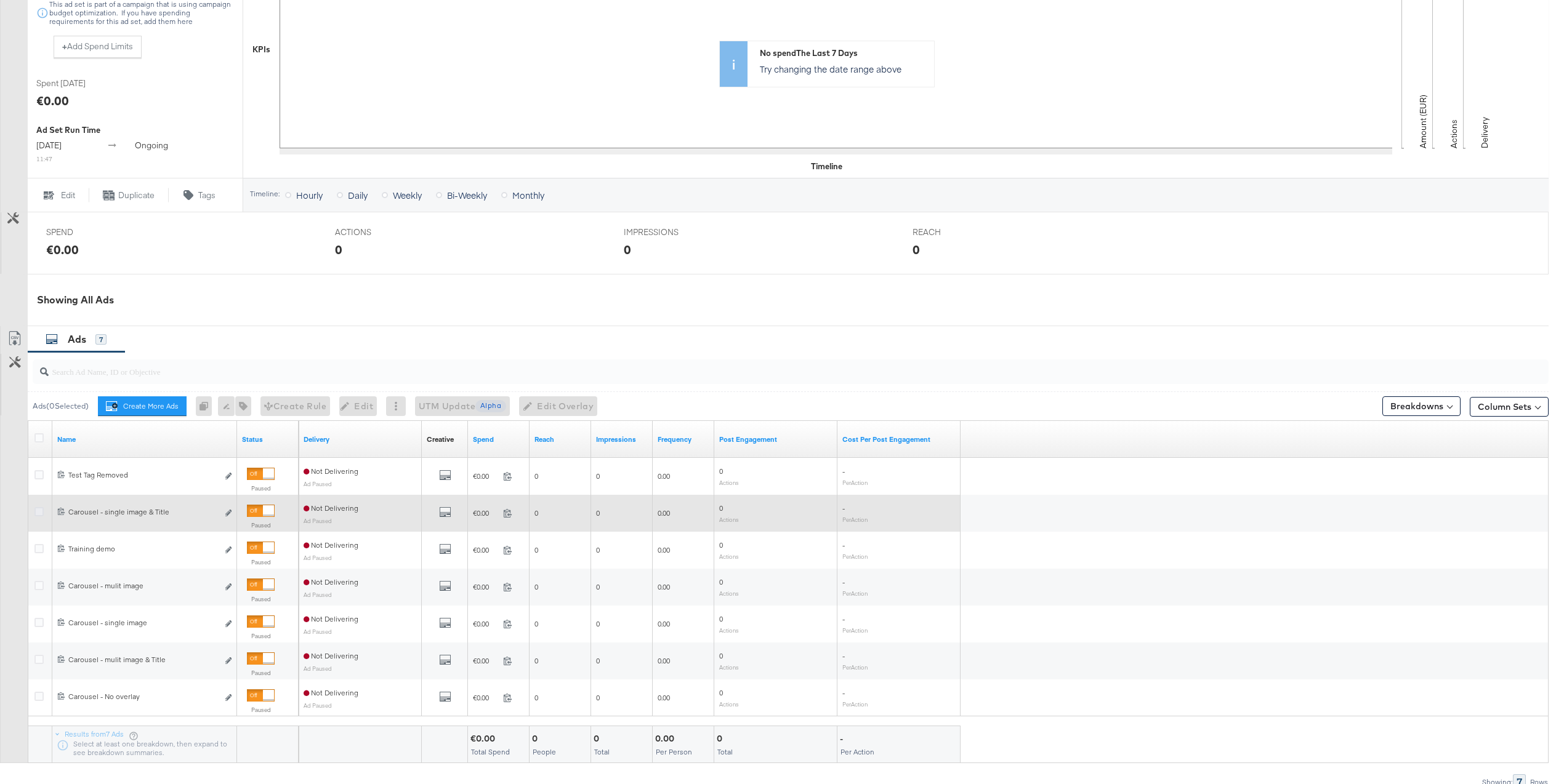
click at [42, 511] on icon at bounding box center [38, 512] width 9 height 9
click at [0, 0] on input "checkbox" at bounding box center [0, 0] width 0 height 0
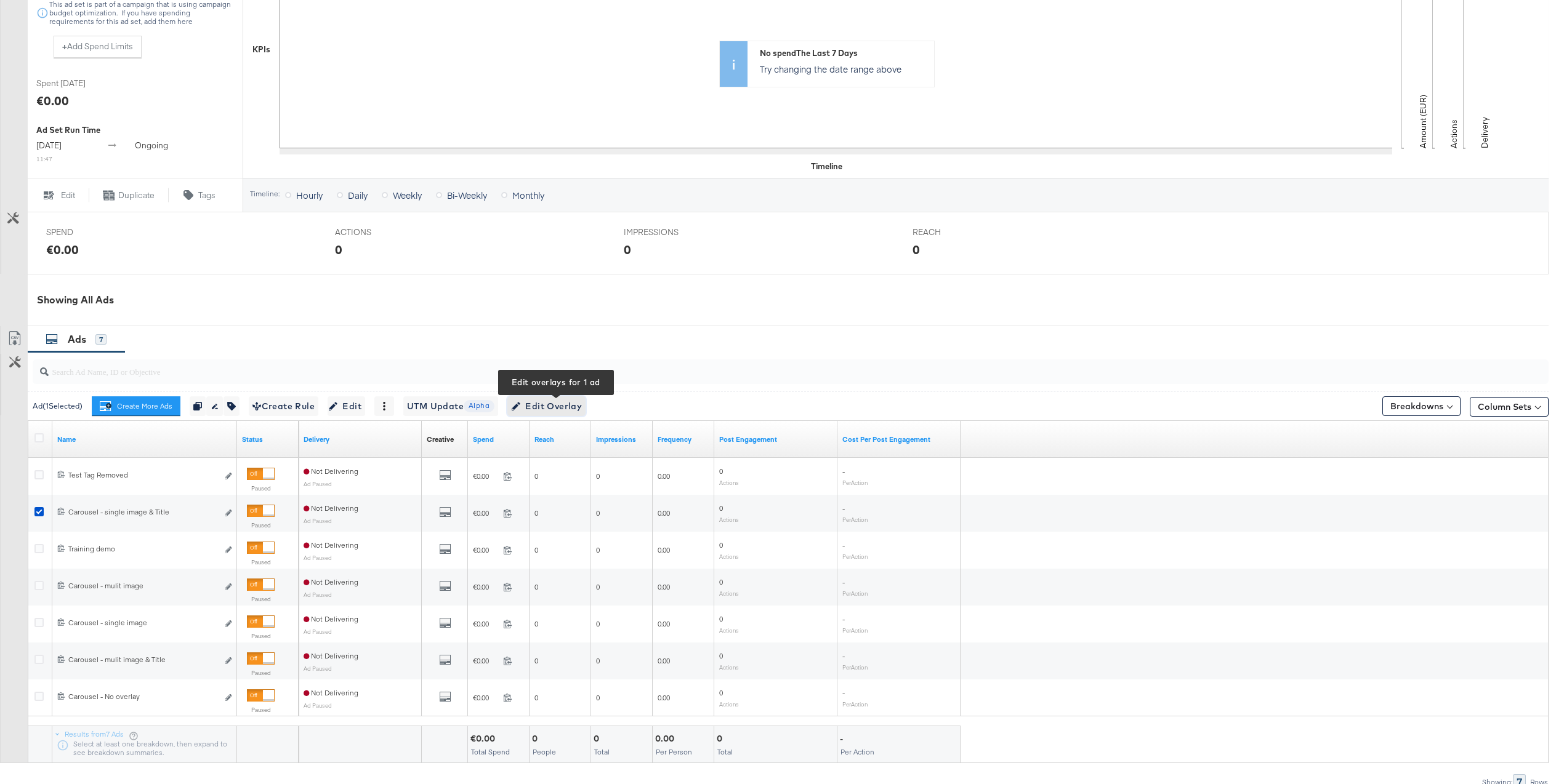
click at [565, 403] on span "Edit Overlay Edit overlays for 1 ad" at bounding box center [546, 407] width 71 height 15
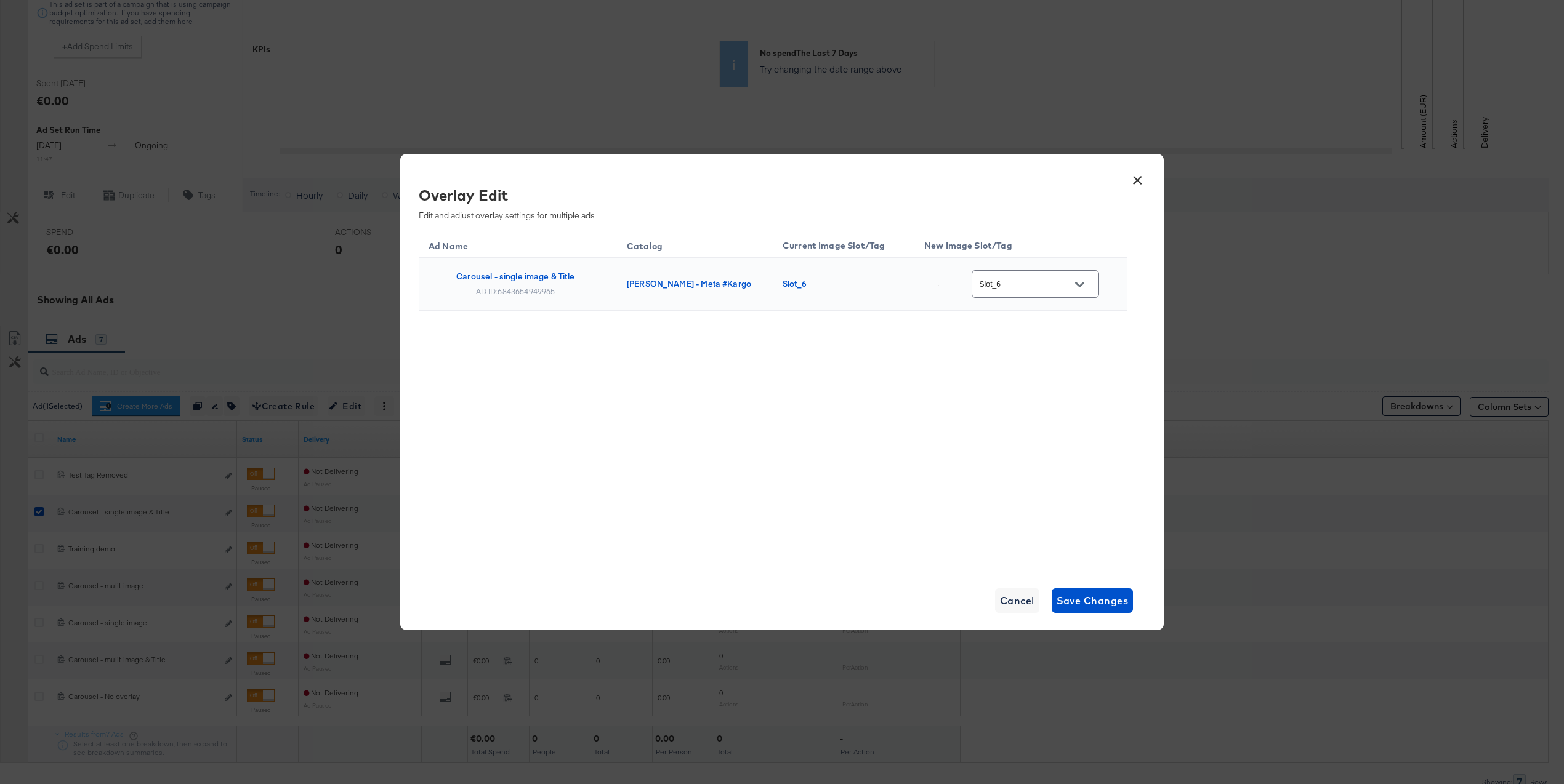
click at [1024, 286] on input "Slot_6" at bounding box center [1026, 284] width 97 height 14
click at [1032, 402] on div "Slot_2" at bounding box center [1043, 396] width 70 height 12
type input "Slot_2"
click at [1102, 598] on span "Save Changes" at bounding box center [1092, 601] width 72 height 17
